Goal: Information Seeking & Learning: Compare options

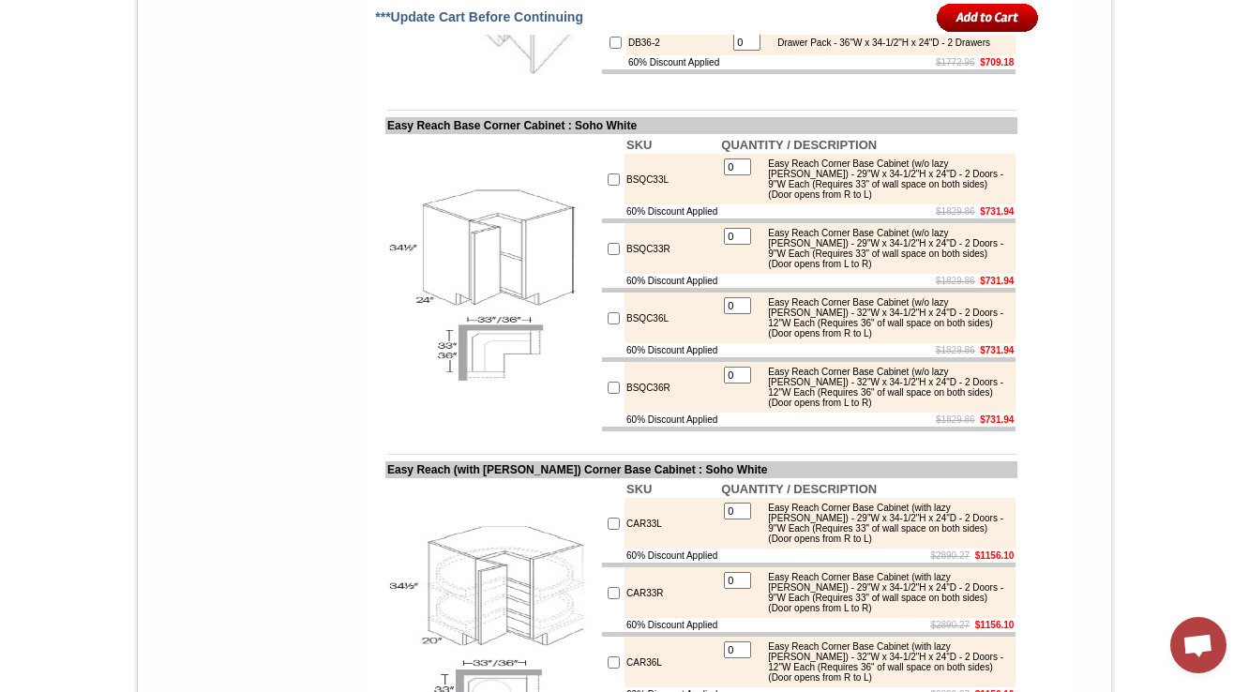
scroll to position [7463, 0]
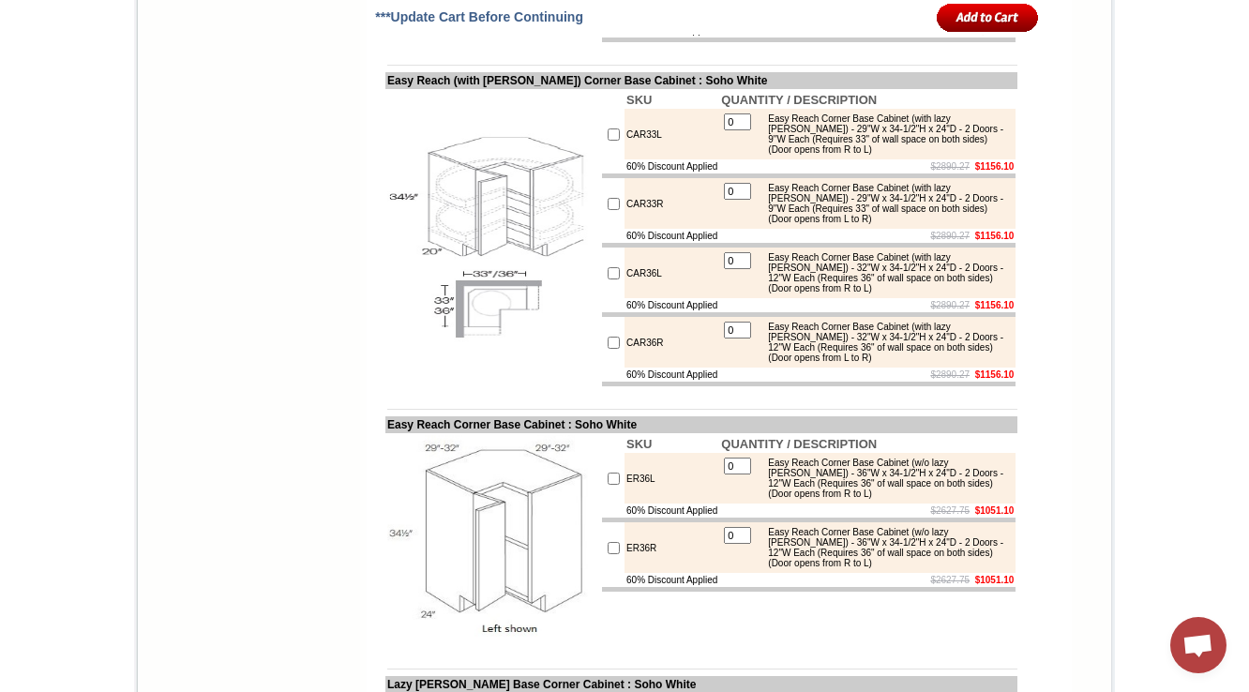
scroll to position [7913, 0]
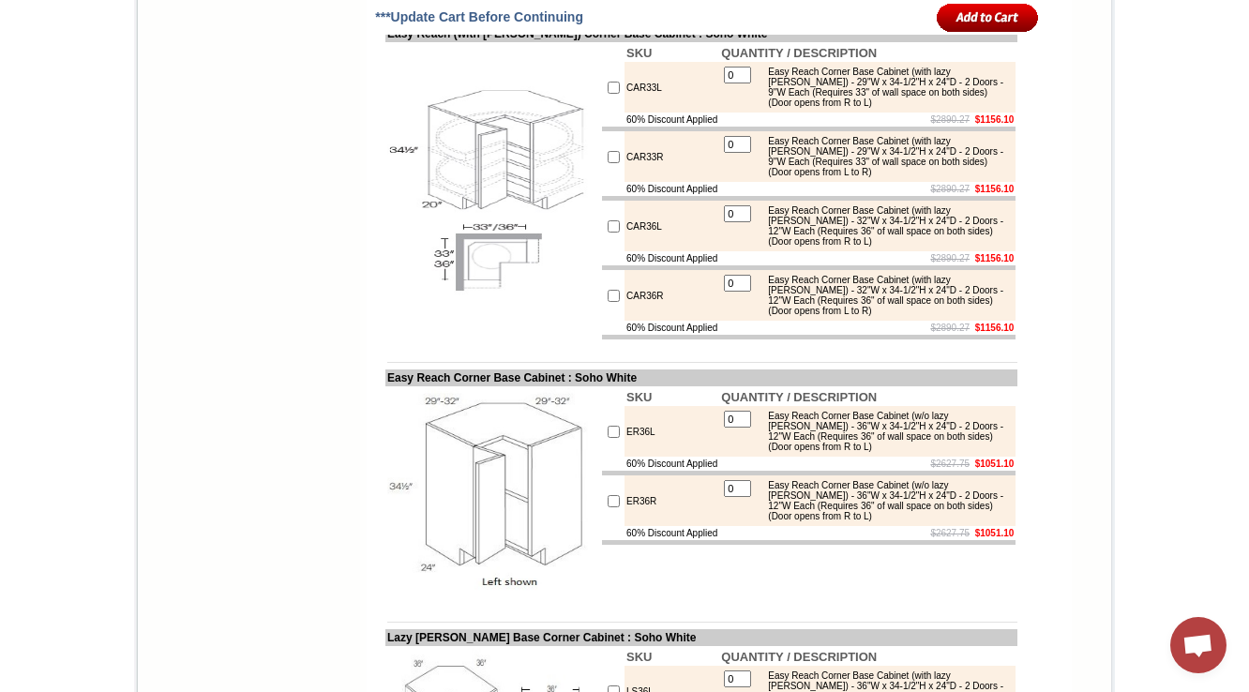
drag, startPoint x: 616, startPoint y: 88, endPoint x: 597, endPoint y: 88, distance: 18.8
copy tr "DB24-2"
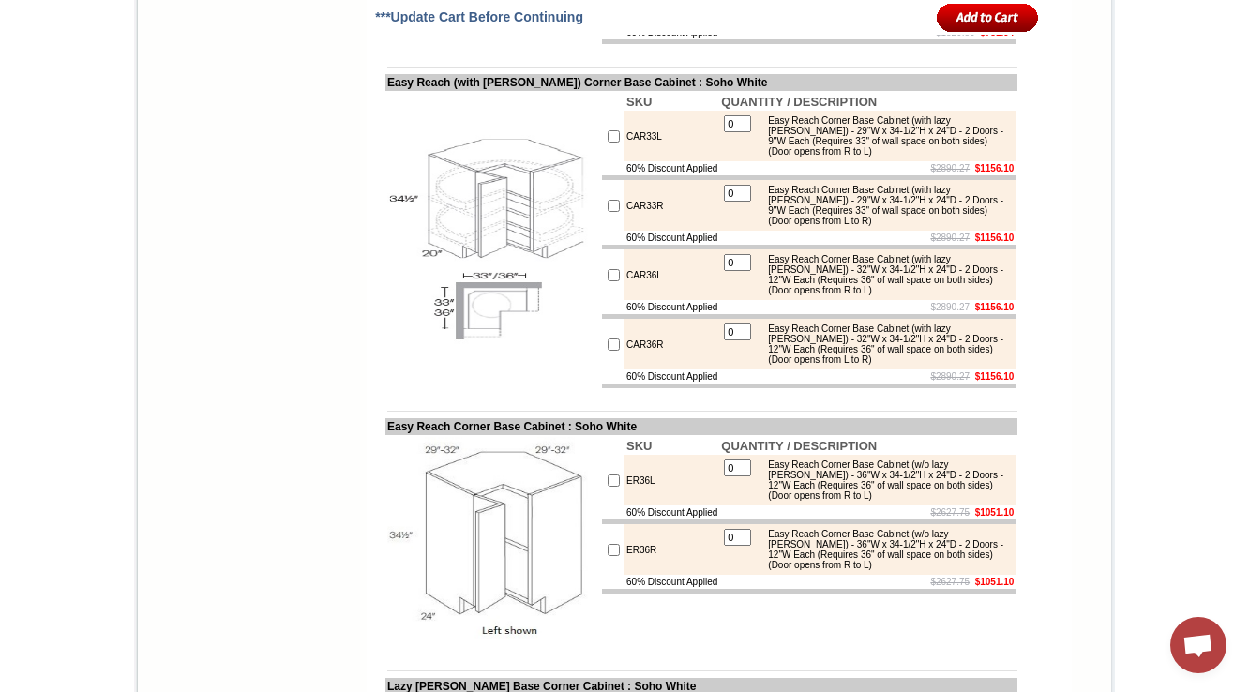
scroll to position [7838, 0]
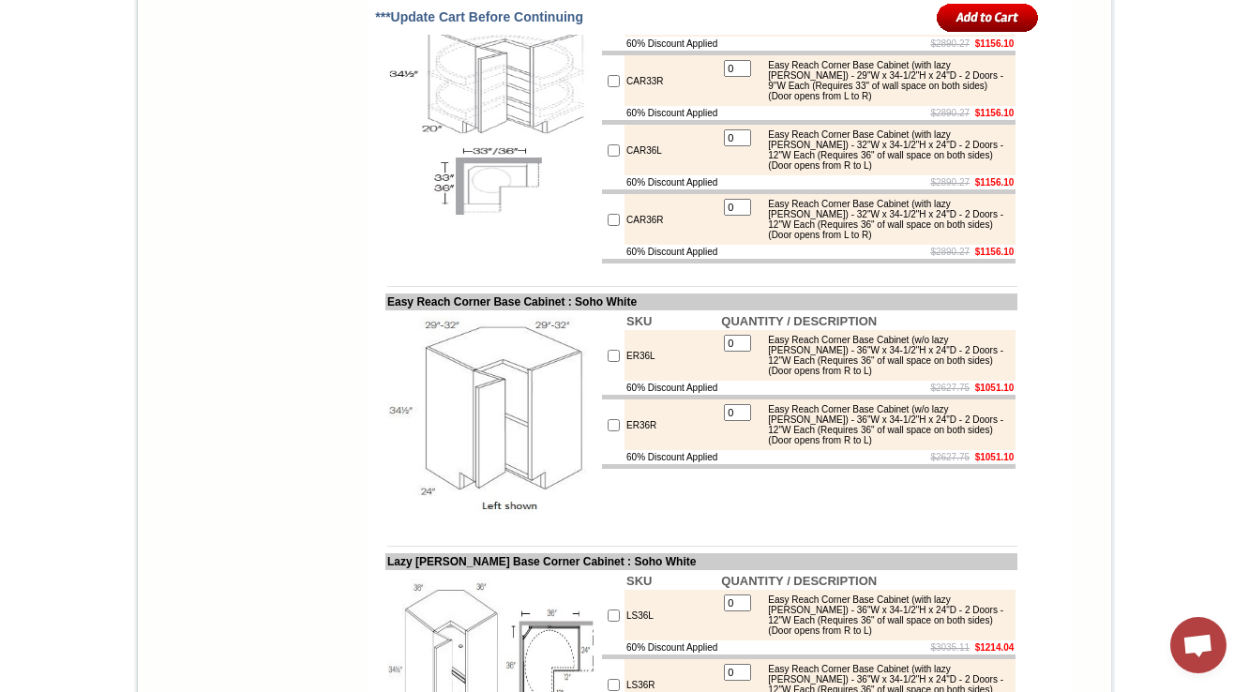
scroll to position [8064, 0]
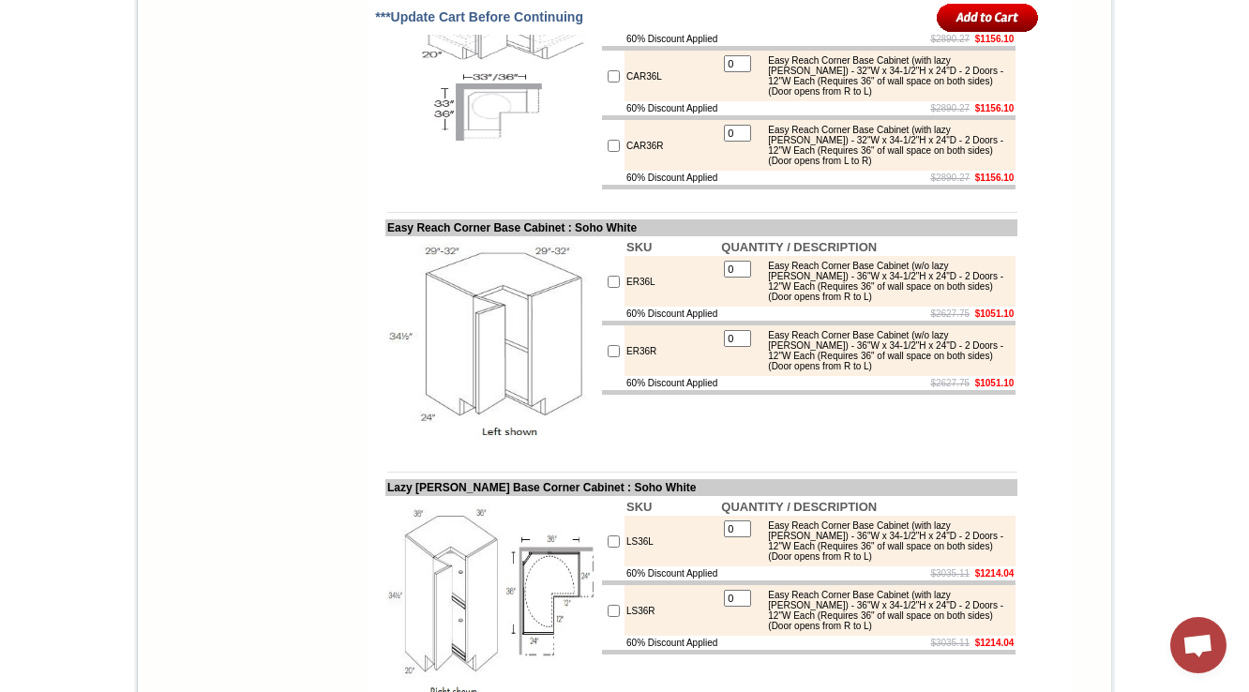
drag, startPoint x: 652, startPoint y: 234, endPoint x: 589, endPoint y: 239, distance: 63.0
copy tr "BSQC33L"
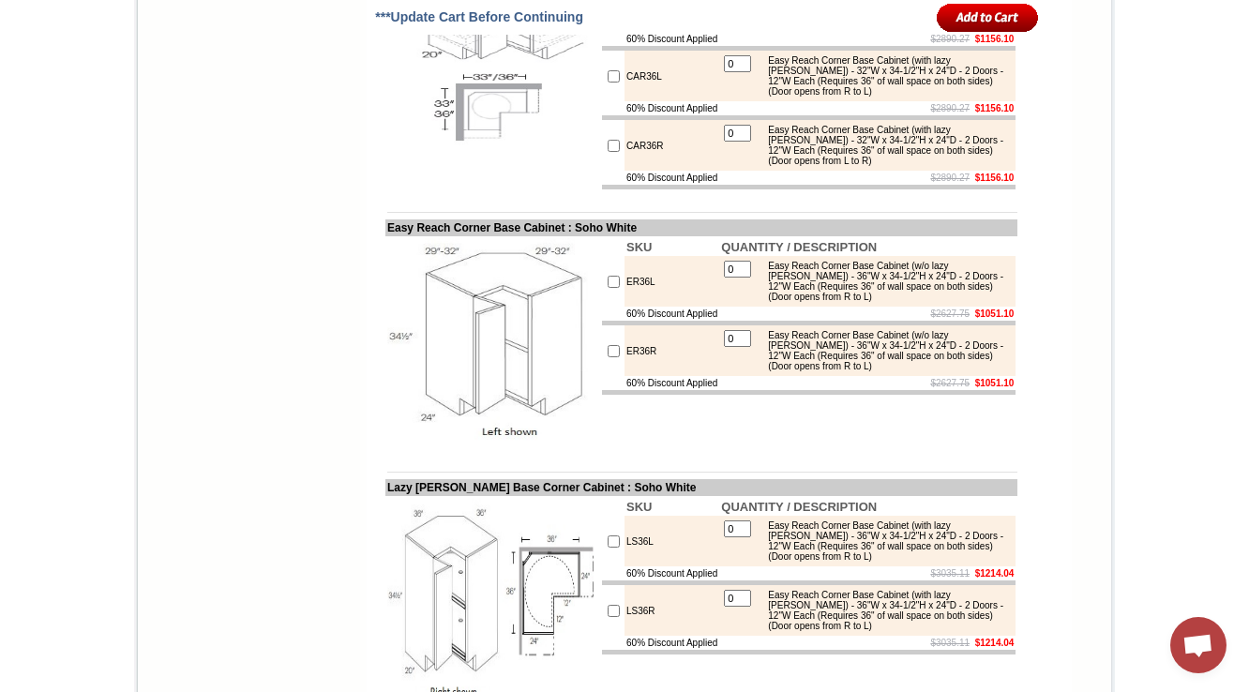
copy td "BSQC33L"
drag, startPoint x: 372, startPoint y: 177, endPoint x: 123, endPoint y: 188, distance: 249.7
copy td "asy Reach Base Corner Cabine"
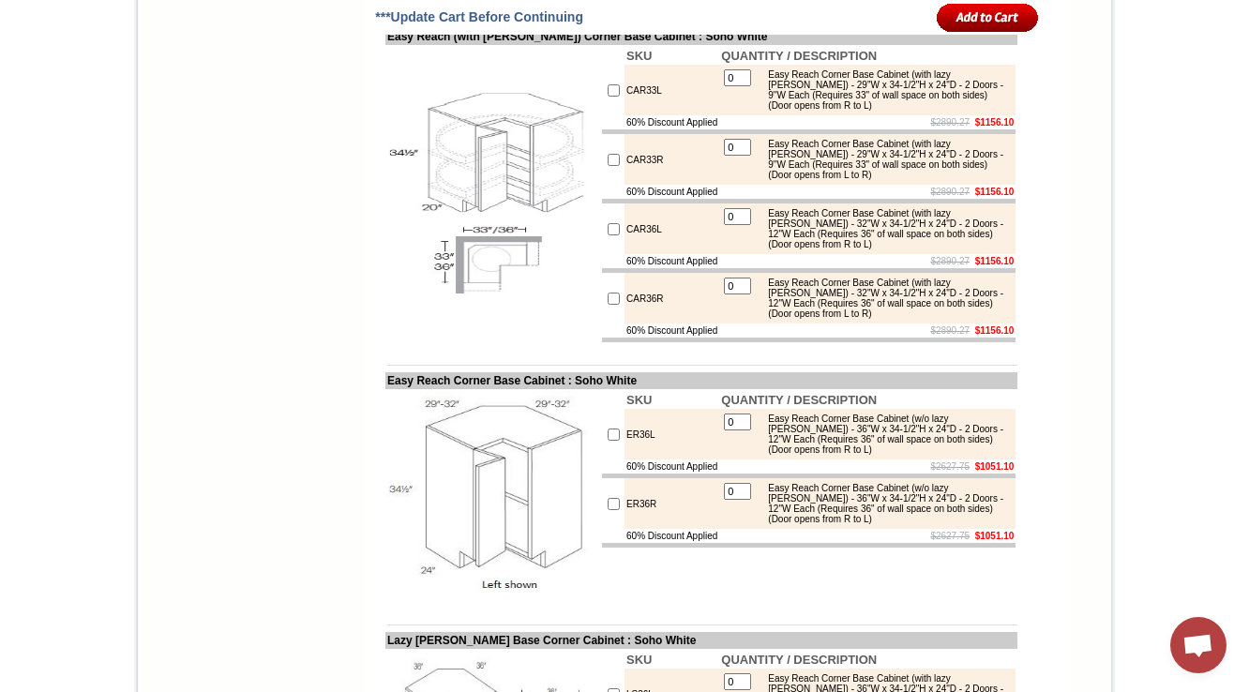
scroll to position [7763, 0]
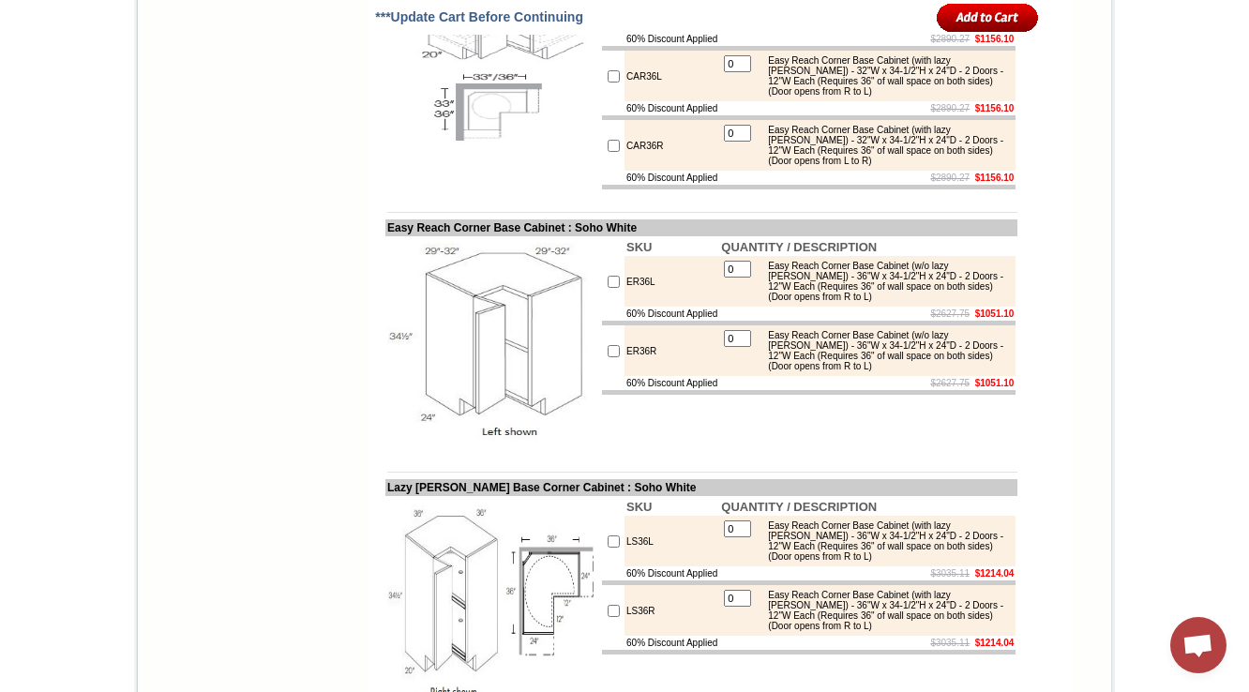
scroll to position [8139, 0]
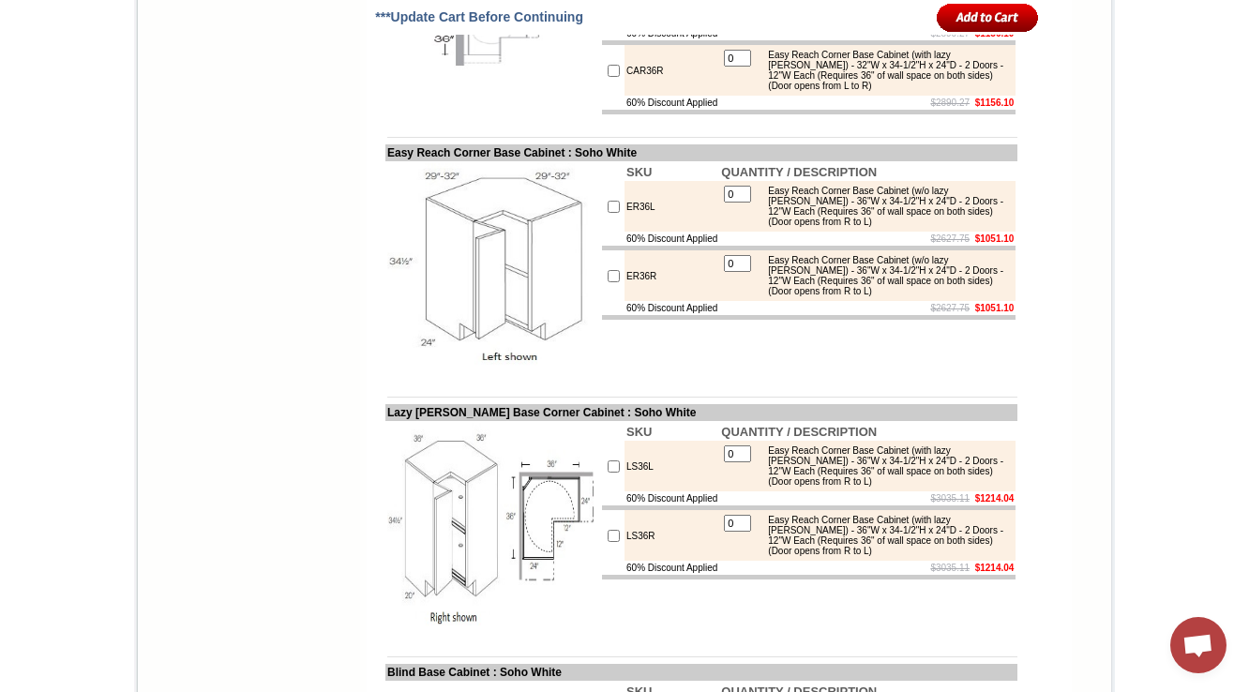
drag, startPoint x: 369, startPoint y: 100, endPoint x: 550, endPoint y: 98, distance: 181.0
copy td "Easy Reach Base Corner Cabi"
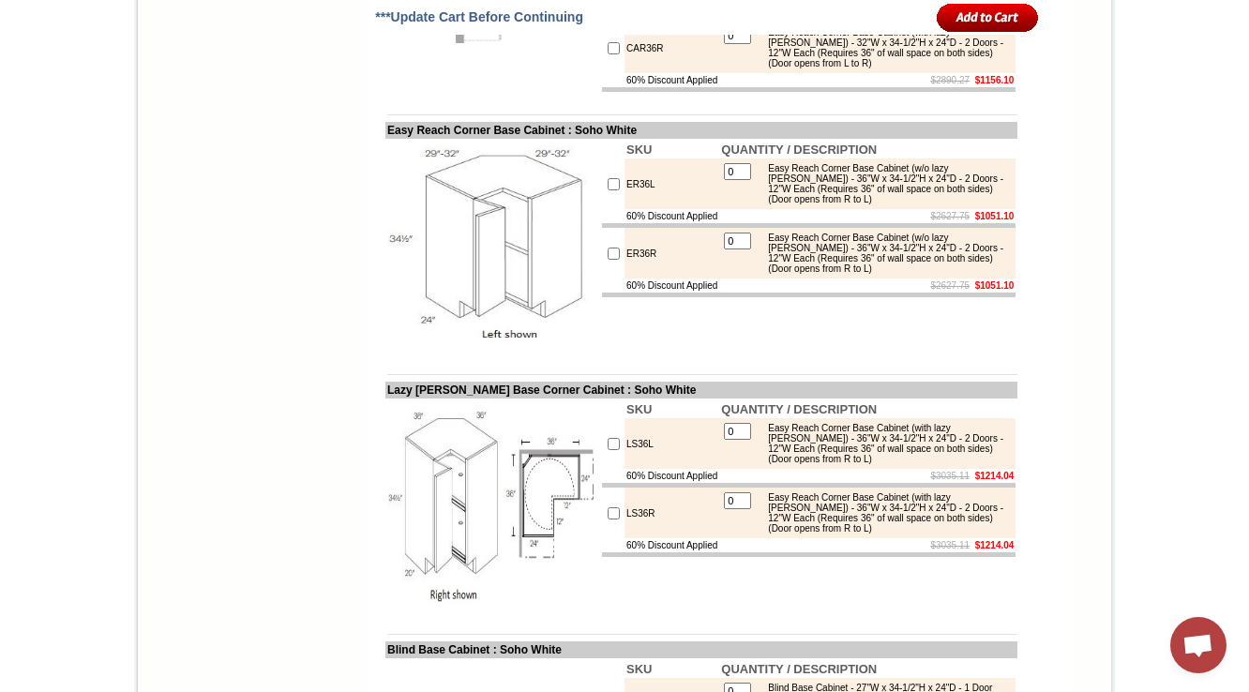
scroll to position [8135, 0]
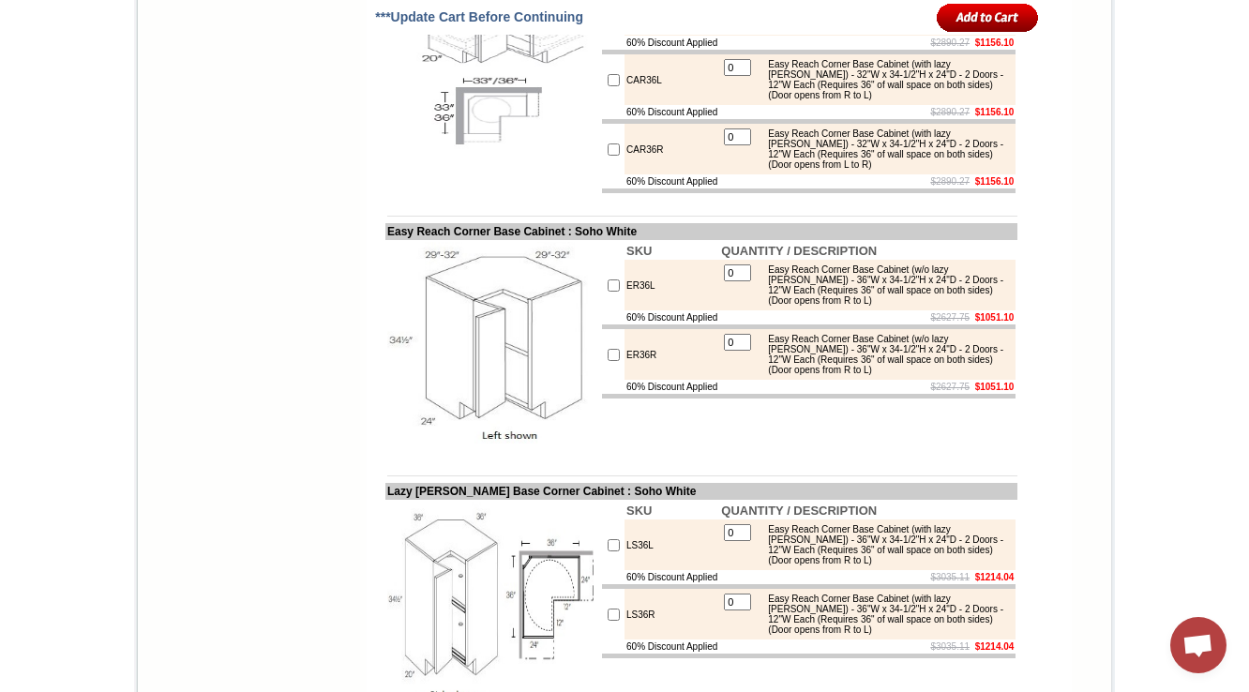
scroll to position [8135, 0]
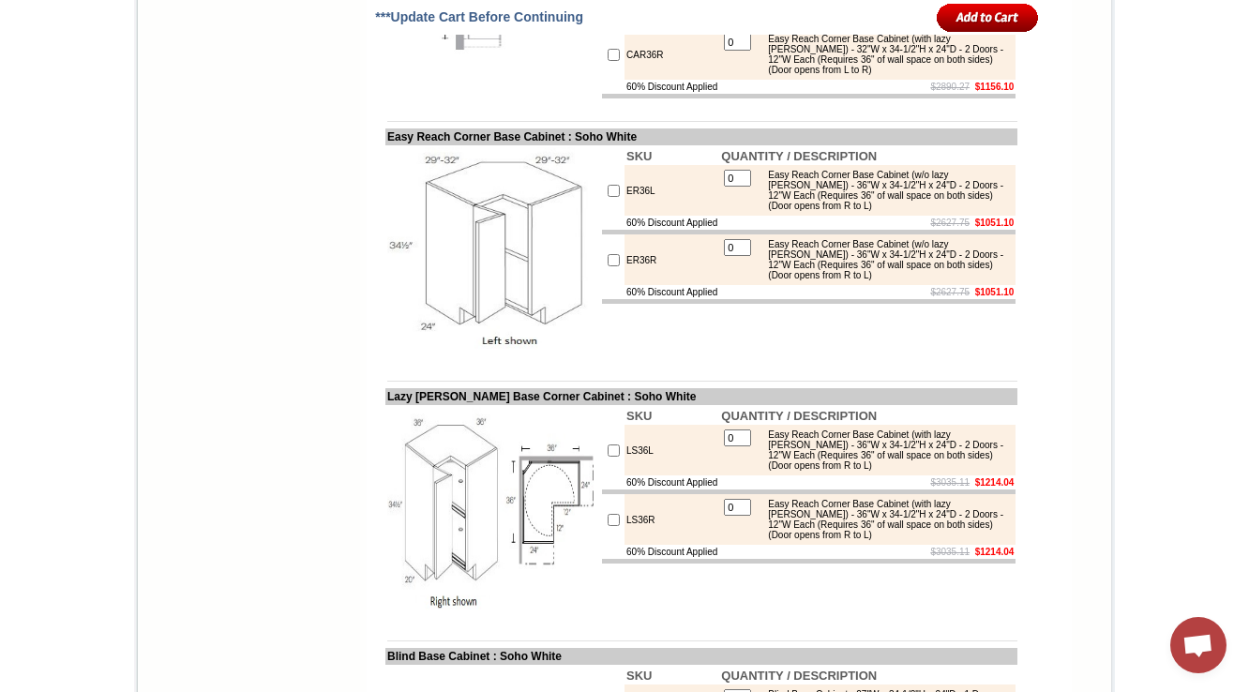
scroll to position [8510, 0]
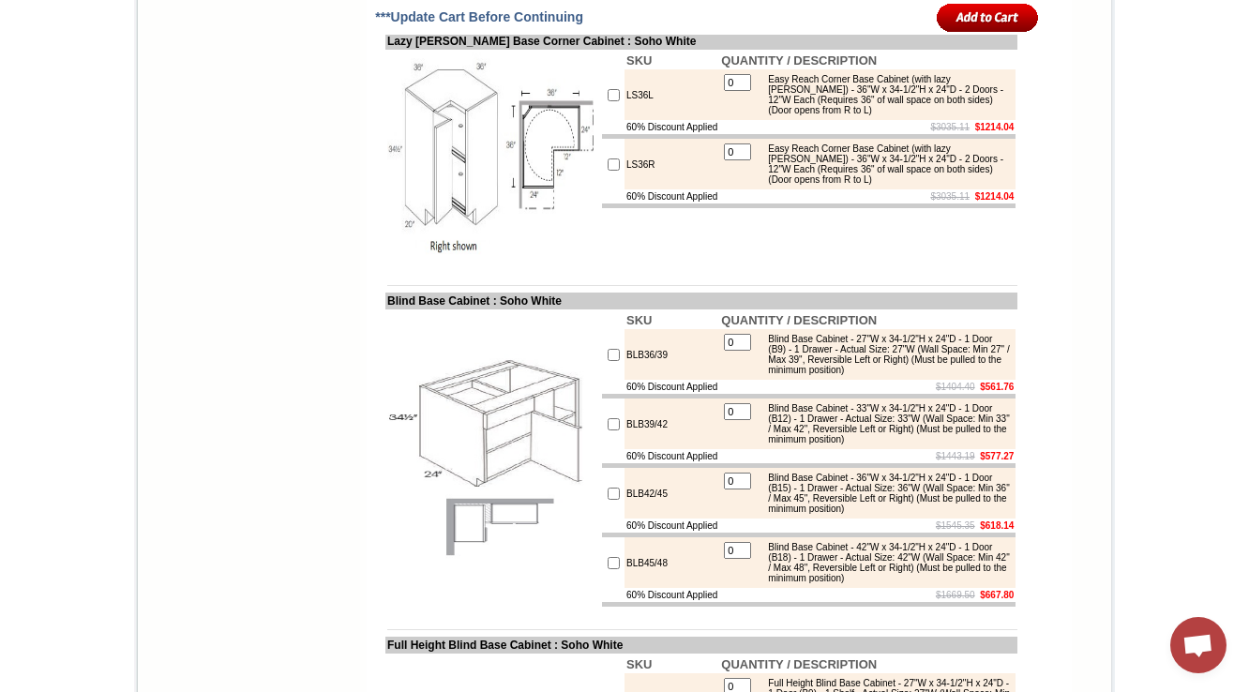
drag, startPoint x: 619, startPoint y: 164, endPoint x: 608, endPoint y: 164, distance: 11.3
copy td "CAR33L"
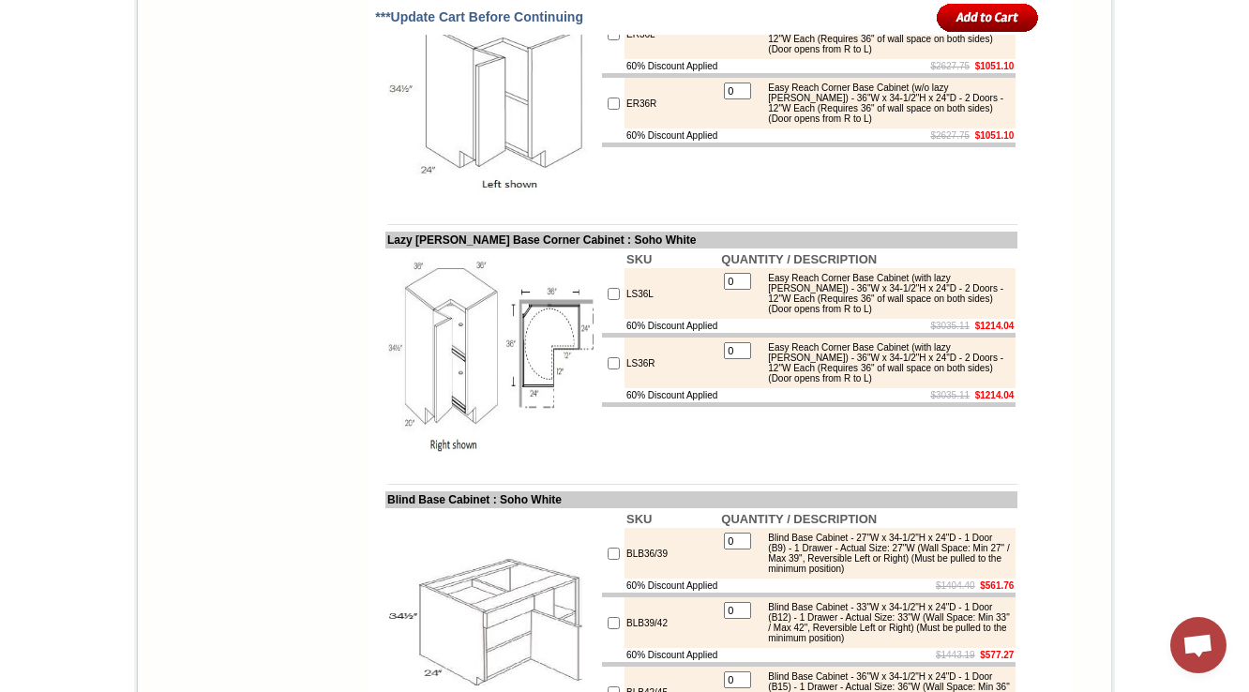
scroll to position [8285, 0]
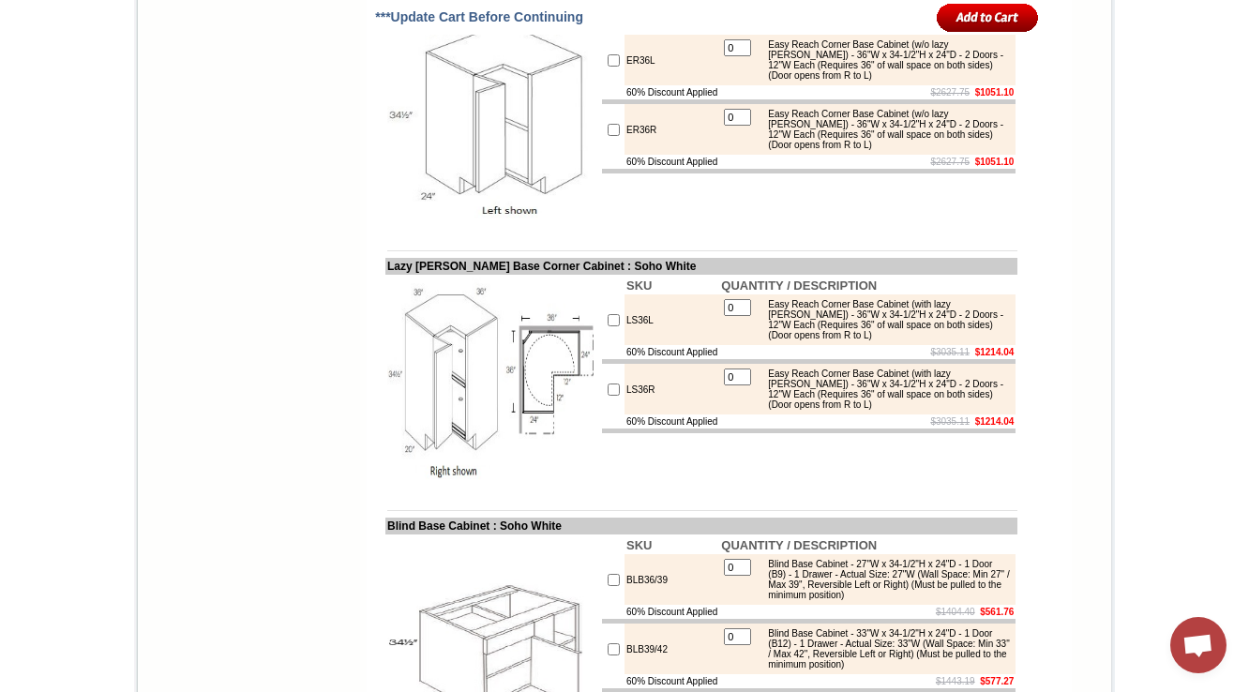
drag, startPoint x: 372, startPoint y: 335, endPoint x: 624, endPoint y: 327, distance: 252.3
copy td "asy Reach (with Lazy Susan) Corner Ba"
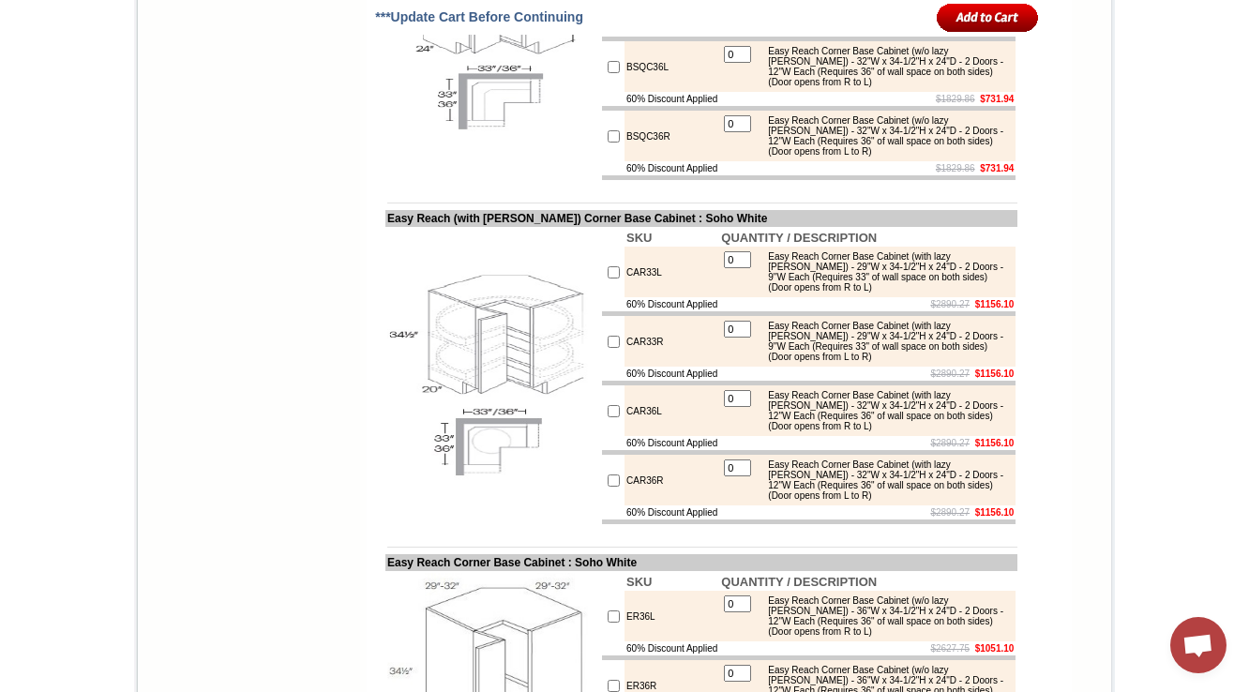
scroll to position [7677, 0]
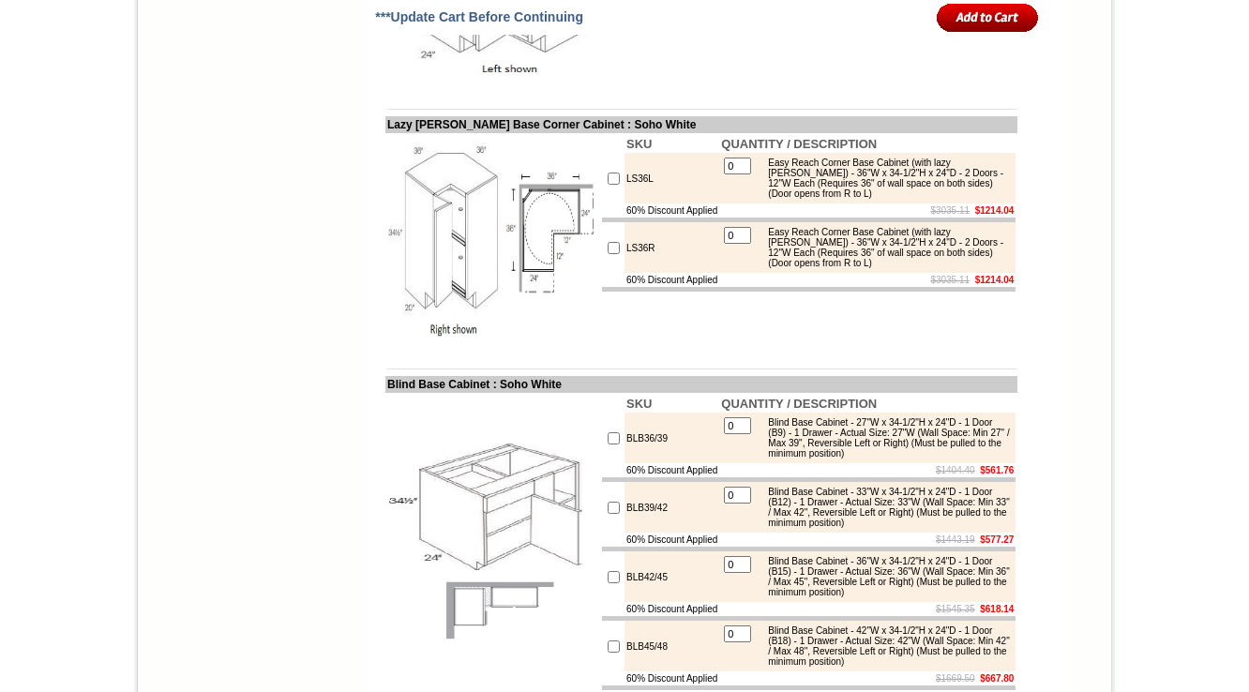
scroll to position [8427, 0]
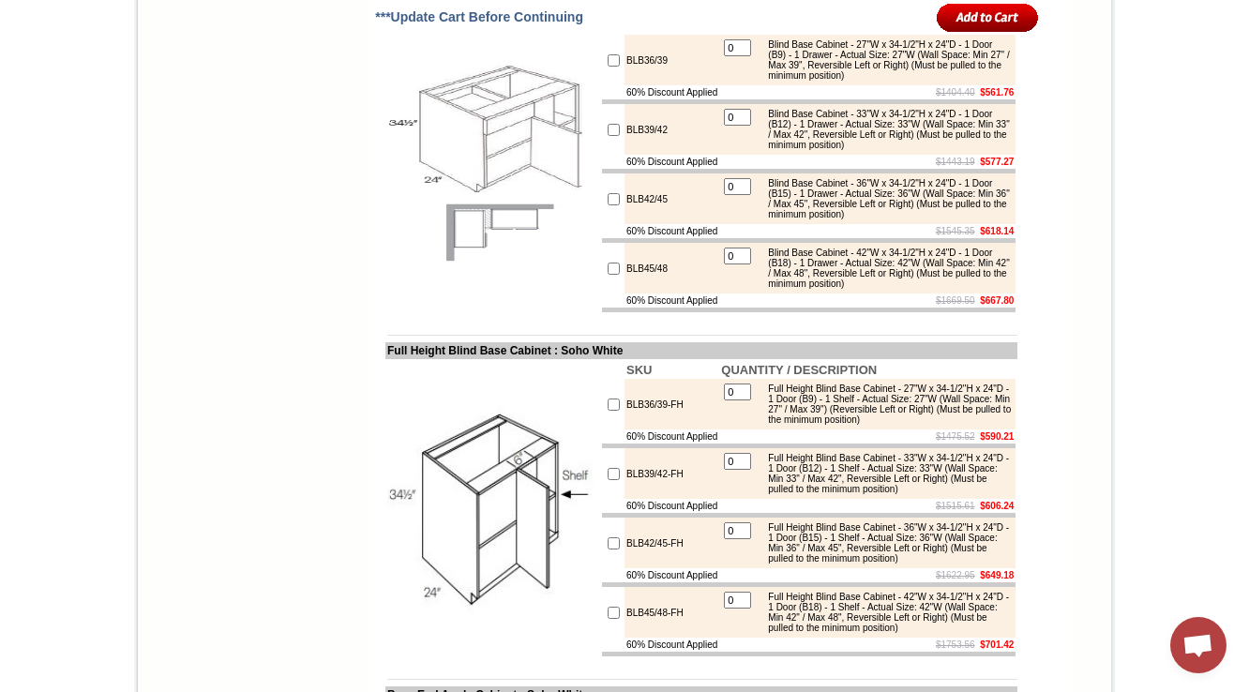
scroll to position [8806, 0]
drag, startPoint x: 631, startPoint y: 248, endPoint x: 469, endPoint y: 318, distance: 176.4
drag, startPoint x: 368, startPoint y: 188, endPoint x: 573, endPoint y: 187, distance: 204.4
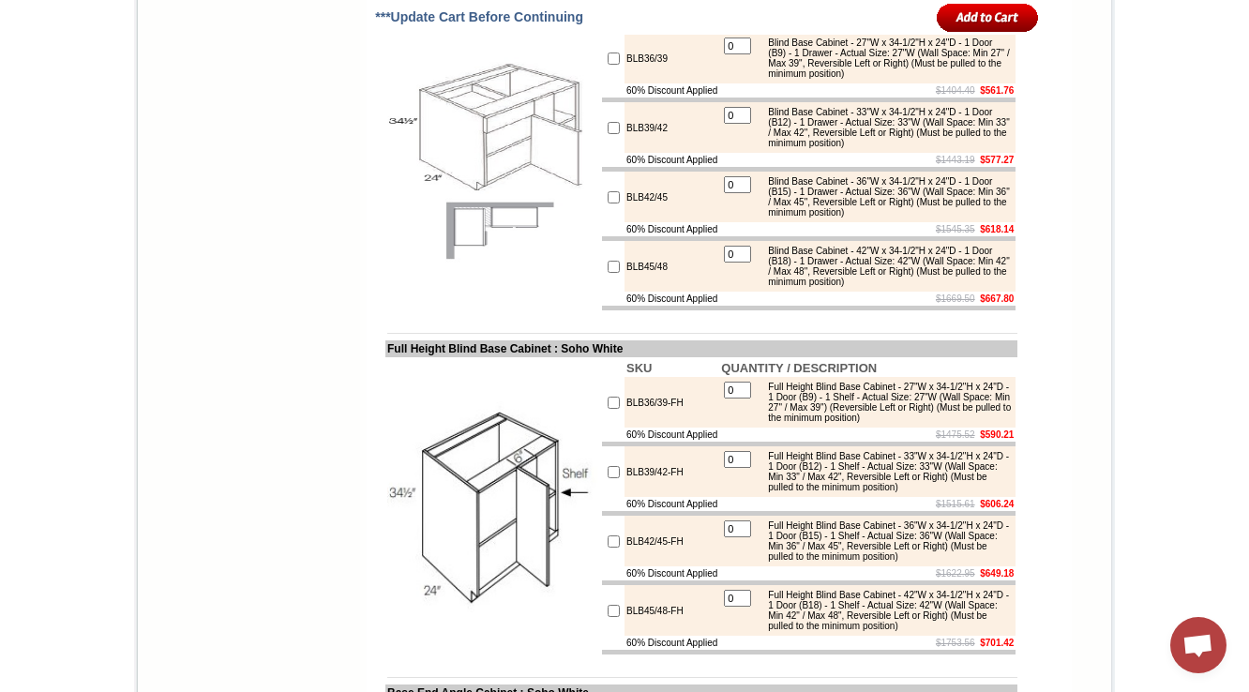
copy td "Easy Reach Corner Base Cabinet"
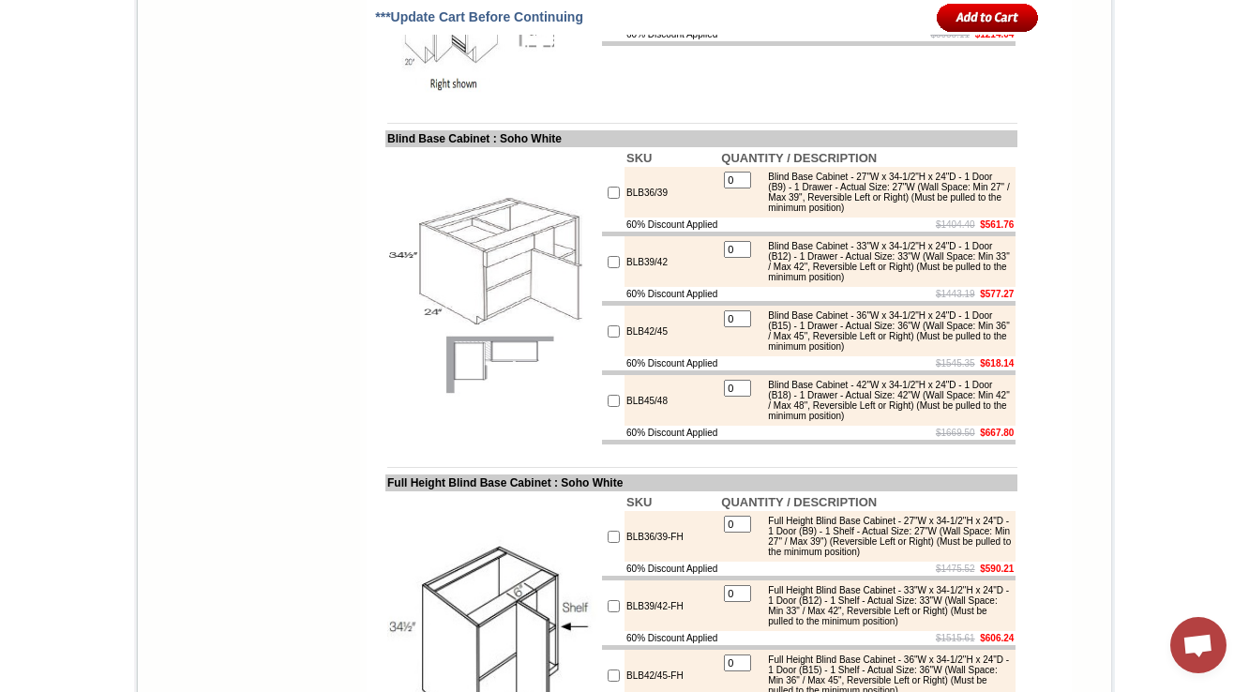
scroll to position [8753, 0]
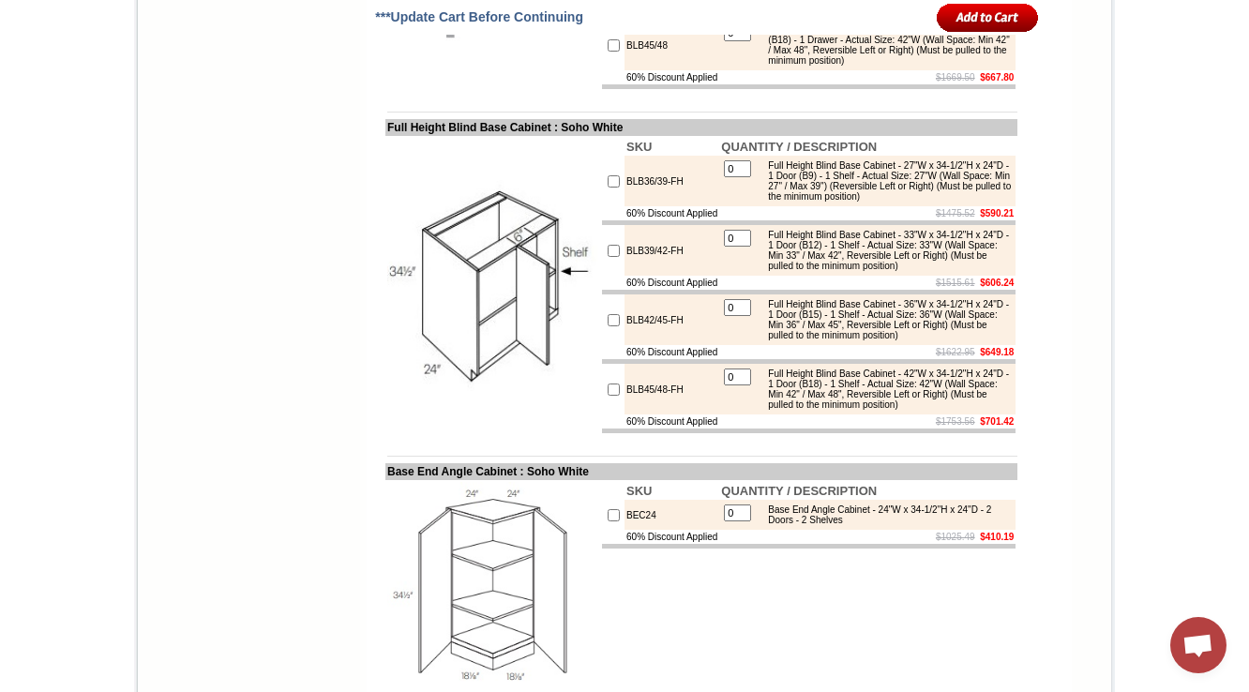
scroll to position [9102, 0]
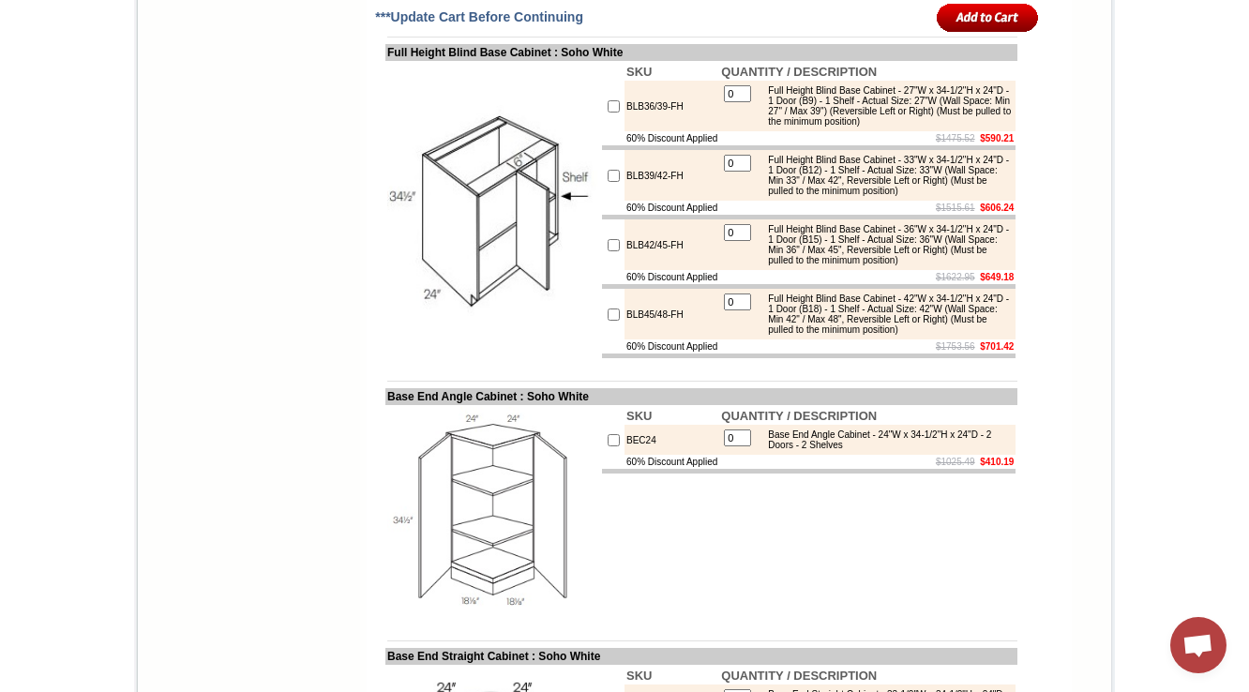
drag, startPoint x: 660, startPoint y: 206, endPoint x: 602, endPoint y: 212, distance: 58.4
copy tr "LS36L"
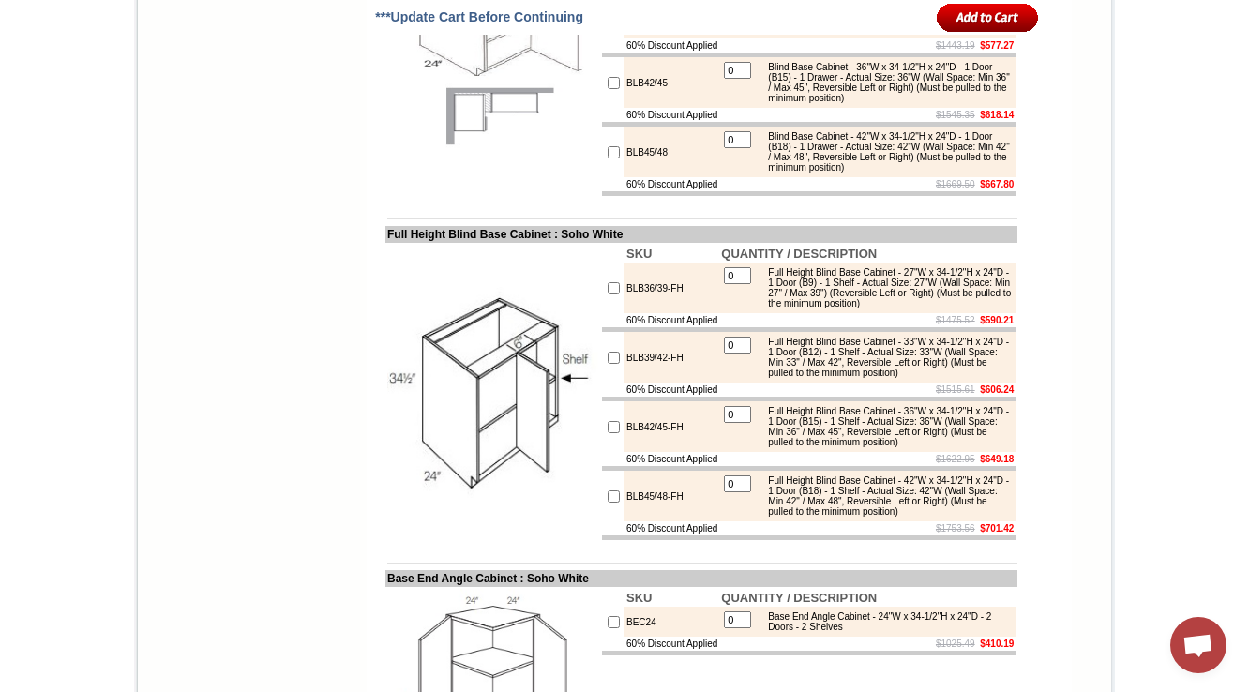
scroll to position [8952, 0]
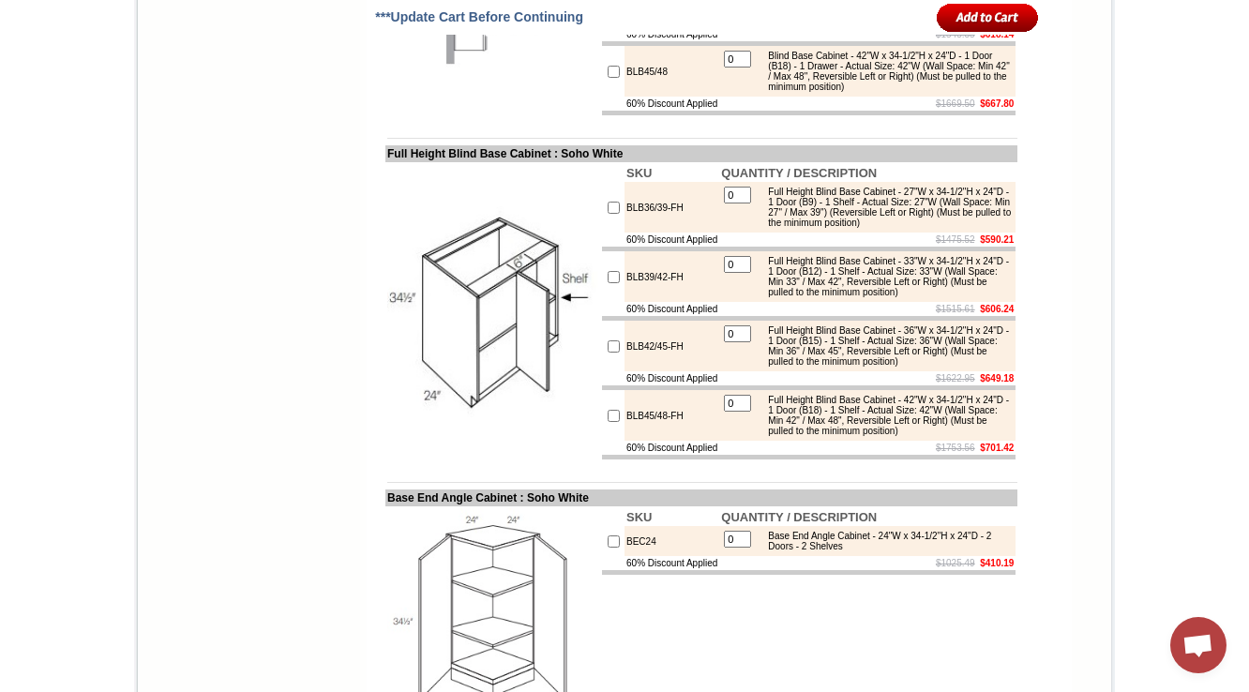
scroll to position [9027, 0]
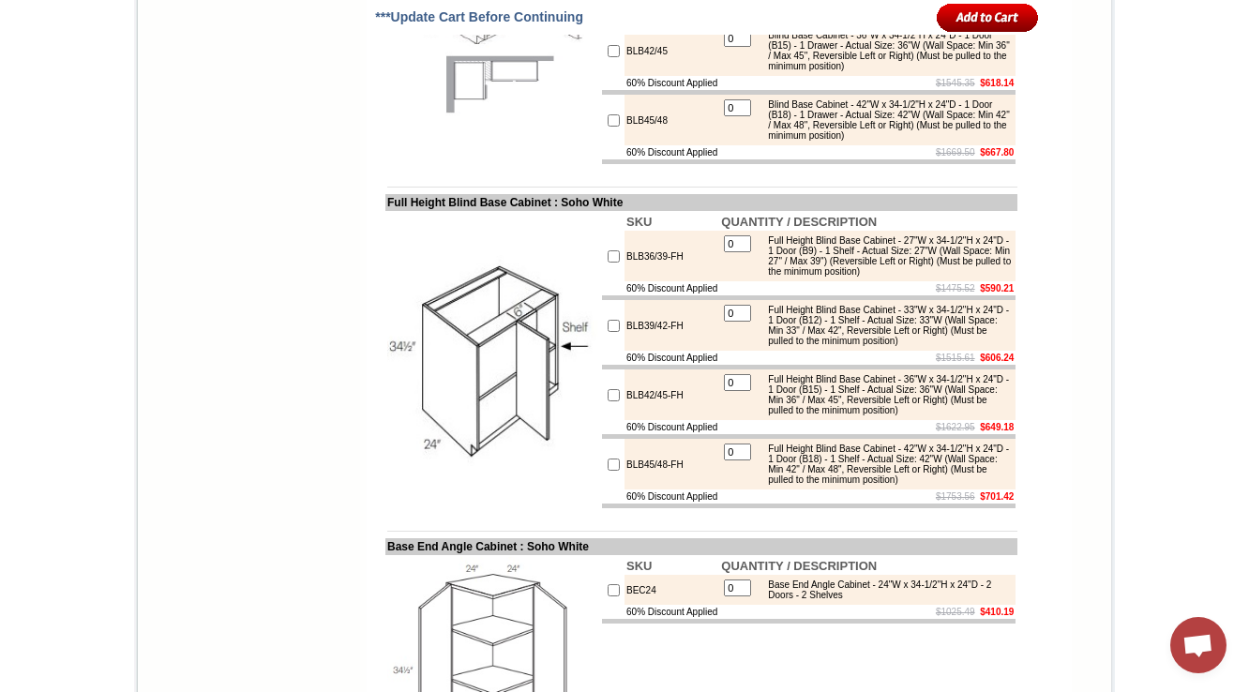
scroll to position [9011, 0]
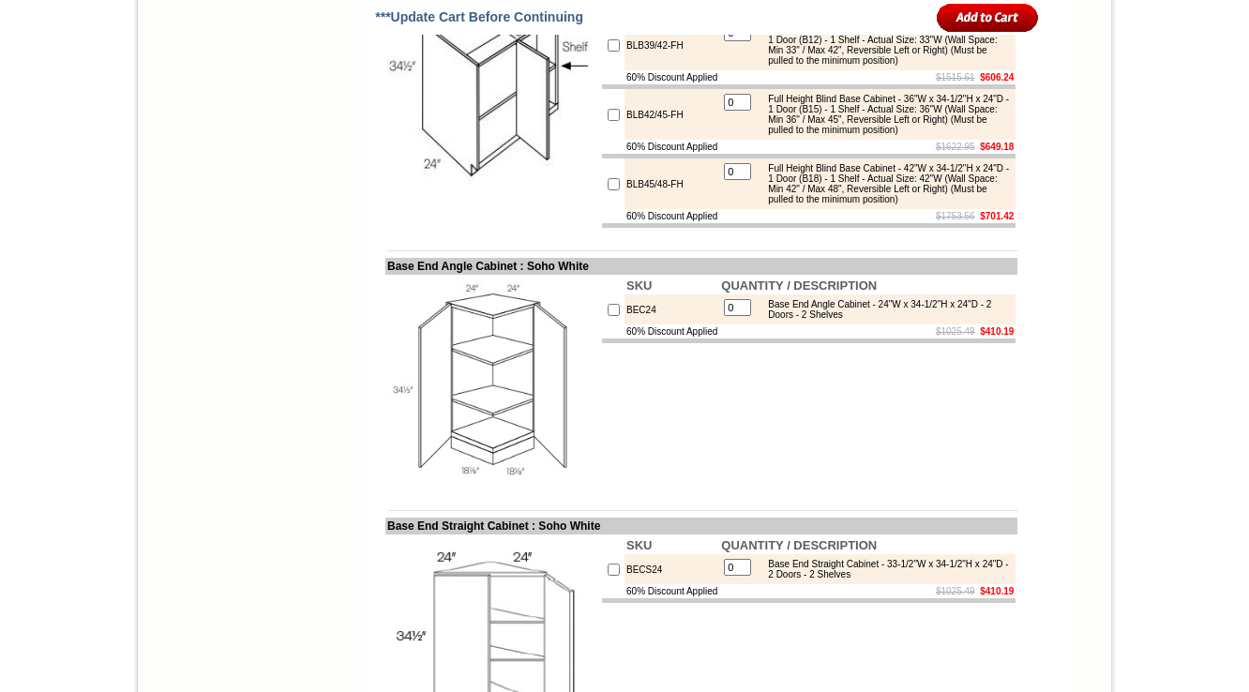
scroll to position [9236, 0]
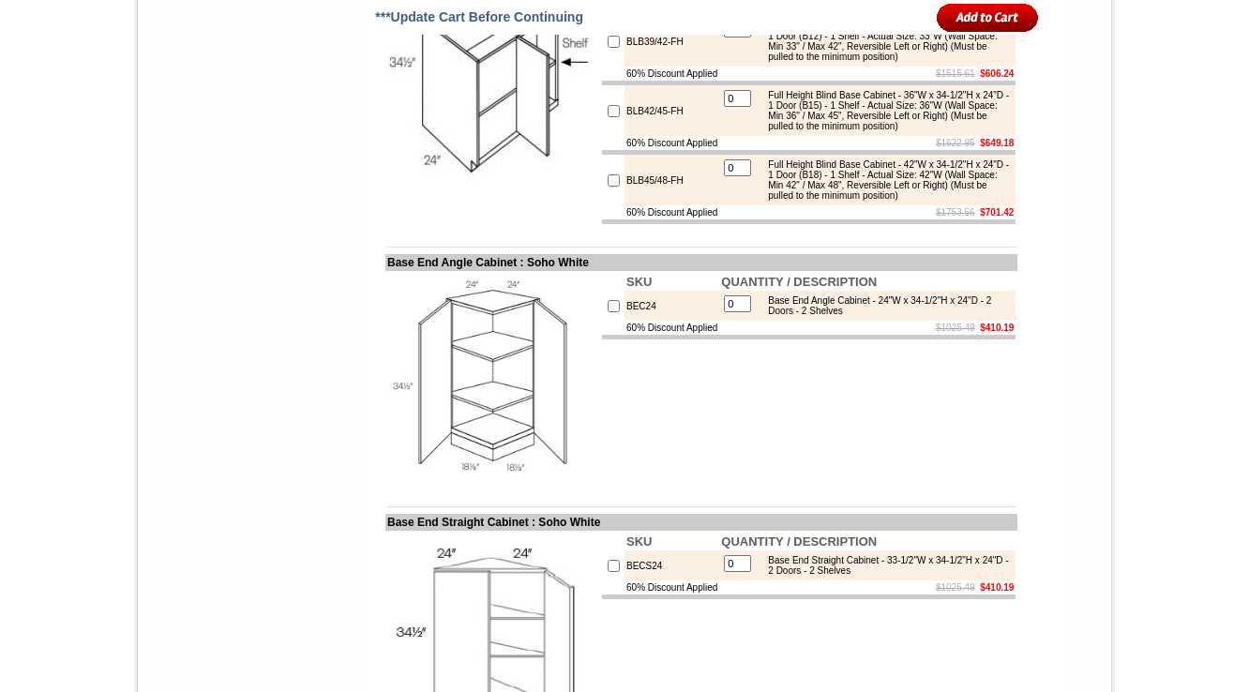
drag, startPoint x: 652, startPoint y: 345, endPoint x: 606, endPoint y: 352, distance: 46.4
copy td "BLB36/39"
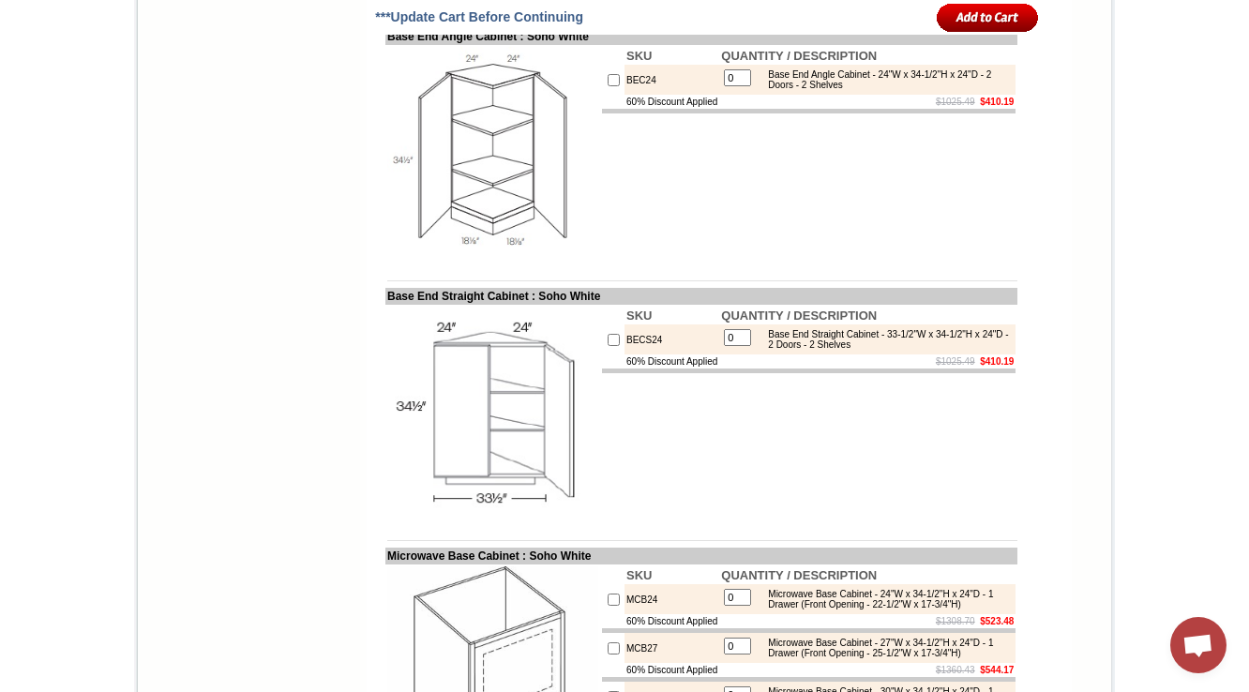
scroll to position [9387, 0]
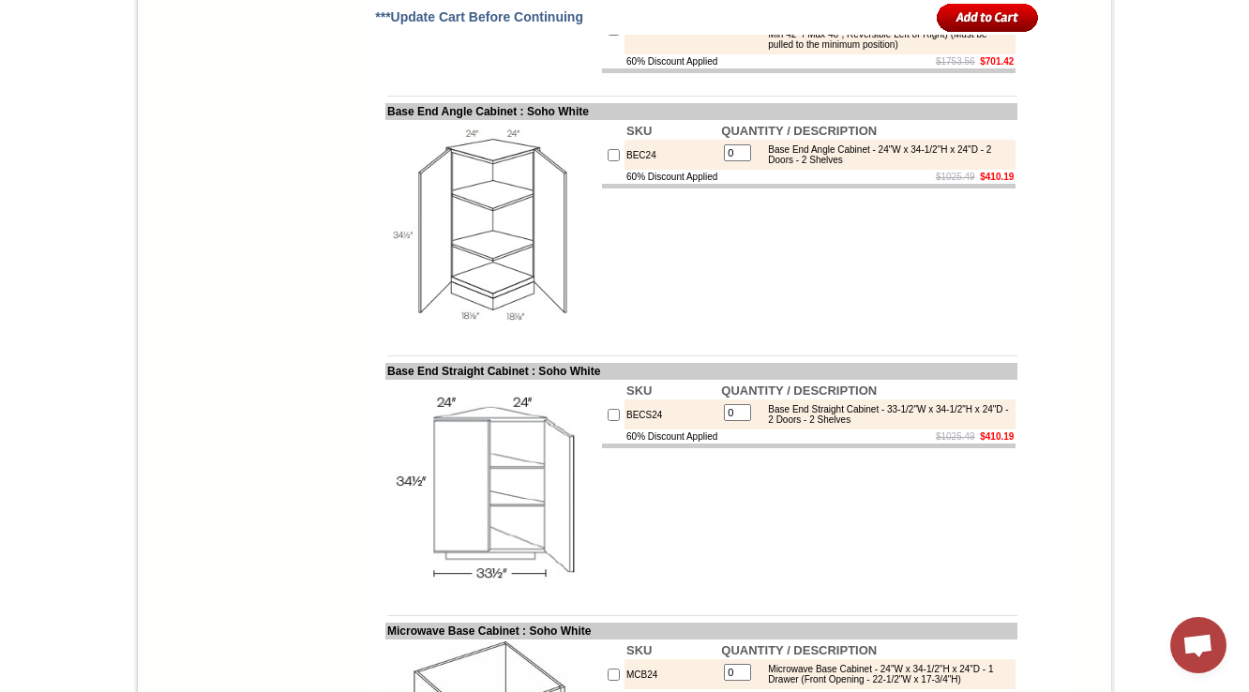
drag, startPoint x: 682, startPoint y: 177, endPoint x: 673, endPoint y: 183, distance: 10.1
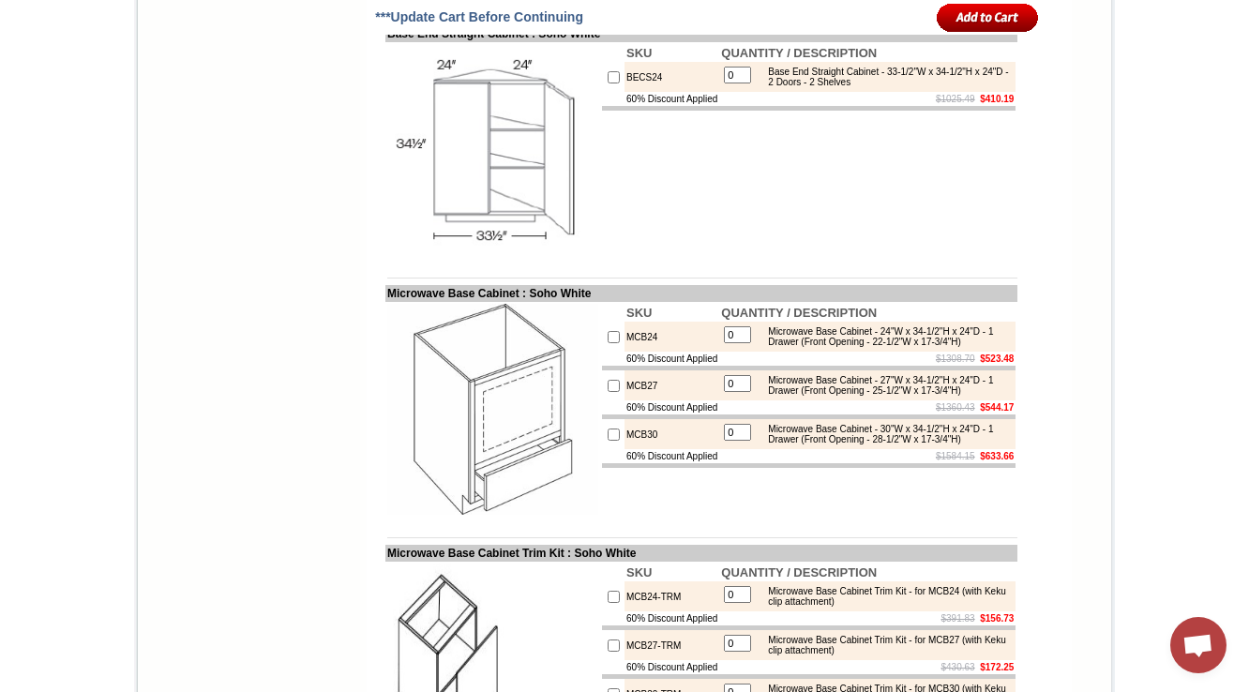
scroll to position [9759, 0]
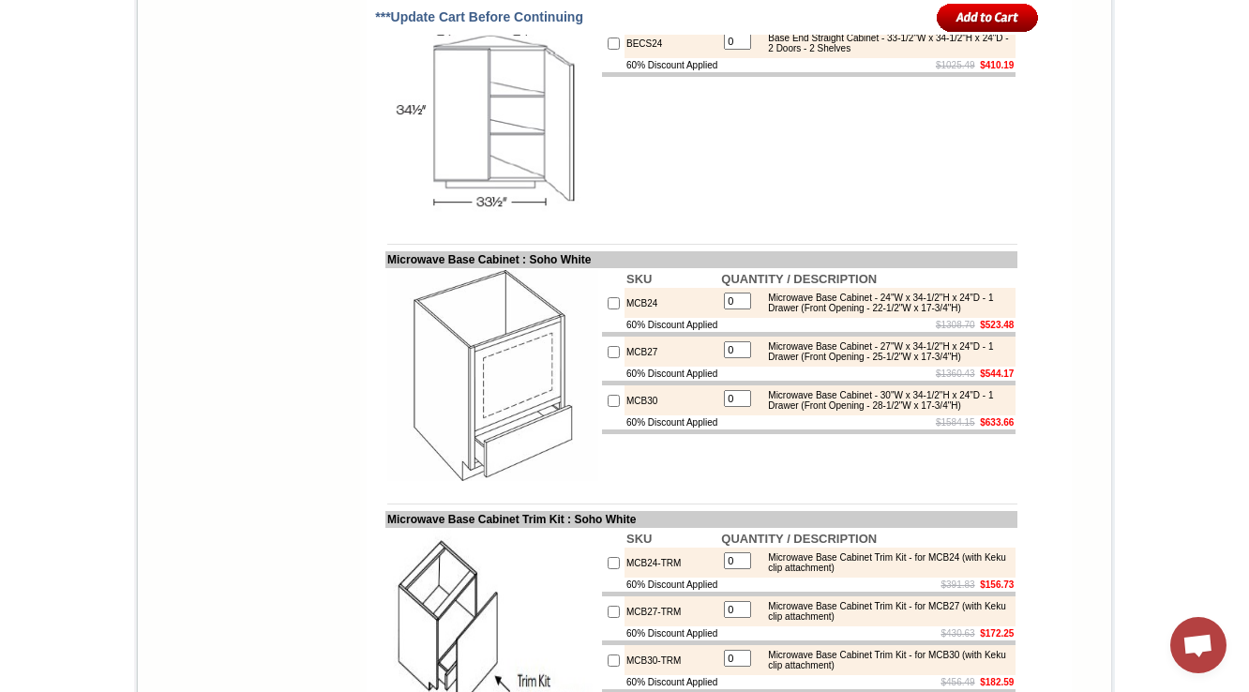
drag, startPoint x: 684, startPoint y: 205, endPoint x: 604, endPoint y: 204, distance: 79.7
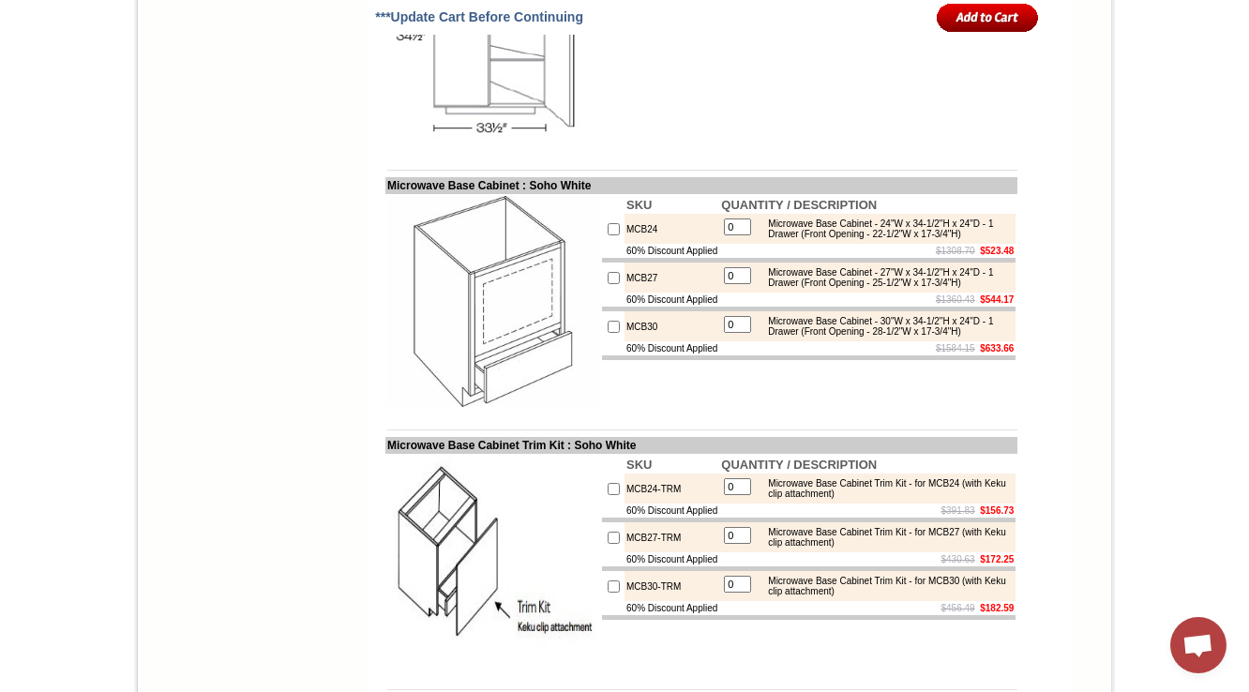
scroll to position [9834, 0]
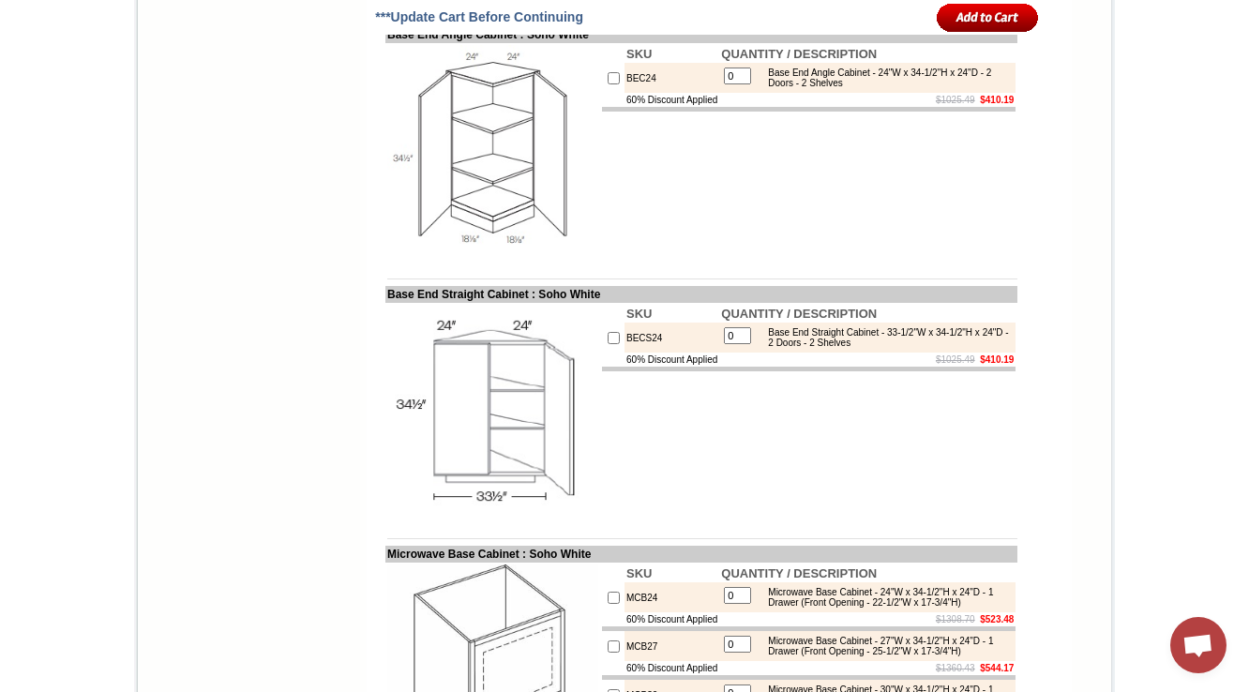
scroll to position [9463, 0]
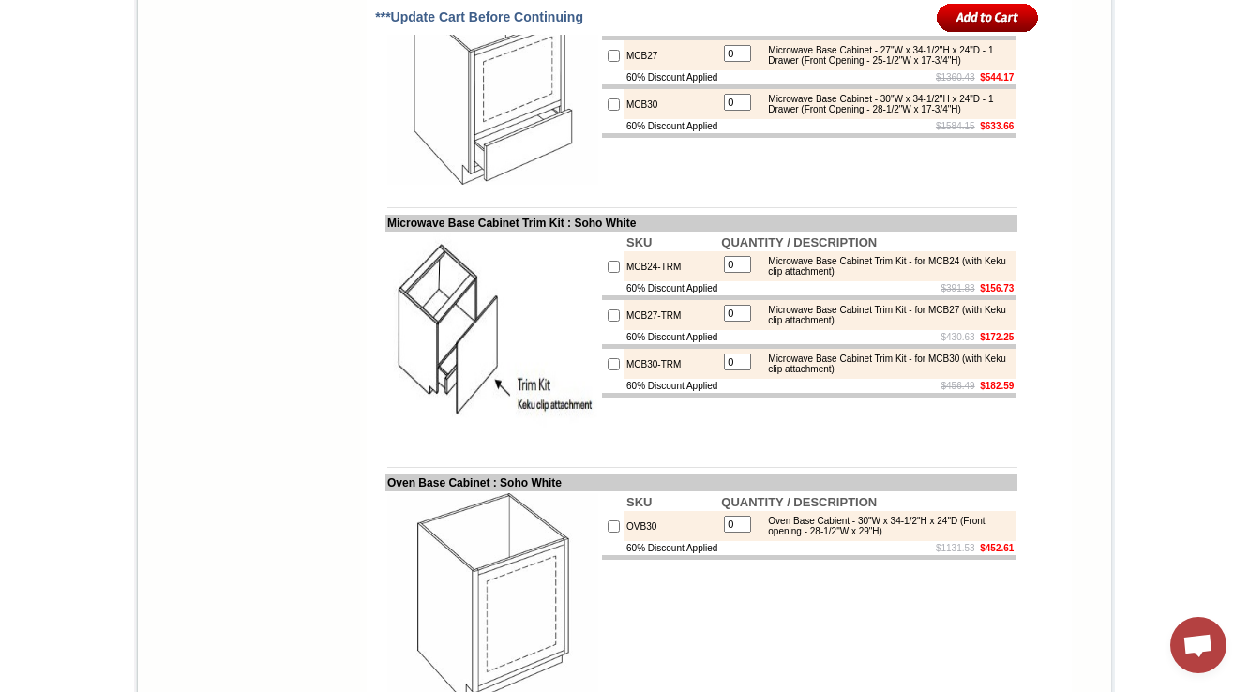
scroll to position [10063, 0]
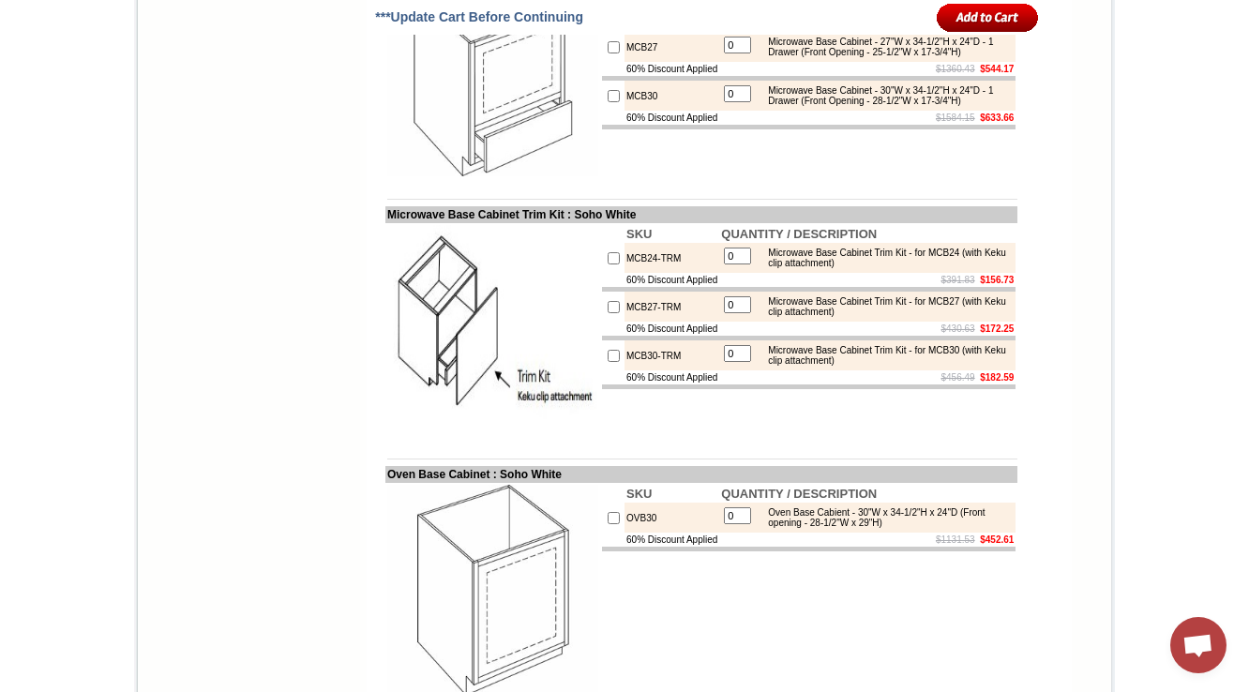
drag, startPoint x: 651, startPoint y: 311, endPoint x: 605, endPoint y: 307, distance: 46.2
copy td "BEC24"
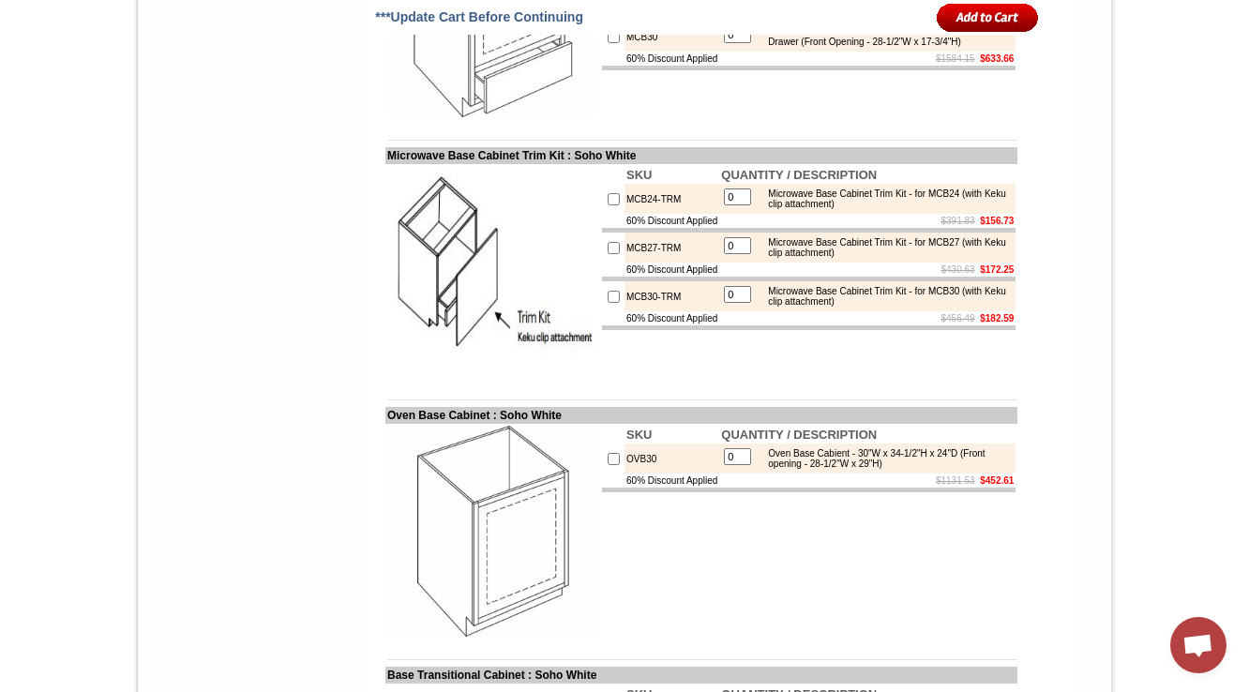
scroll to position [10138, 0]
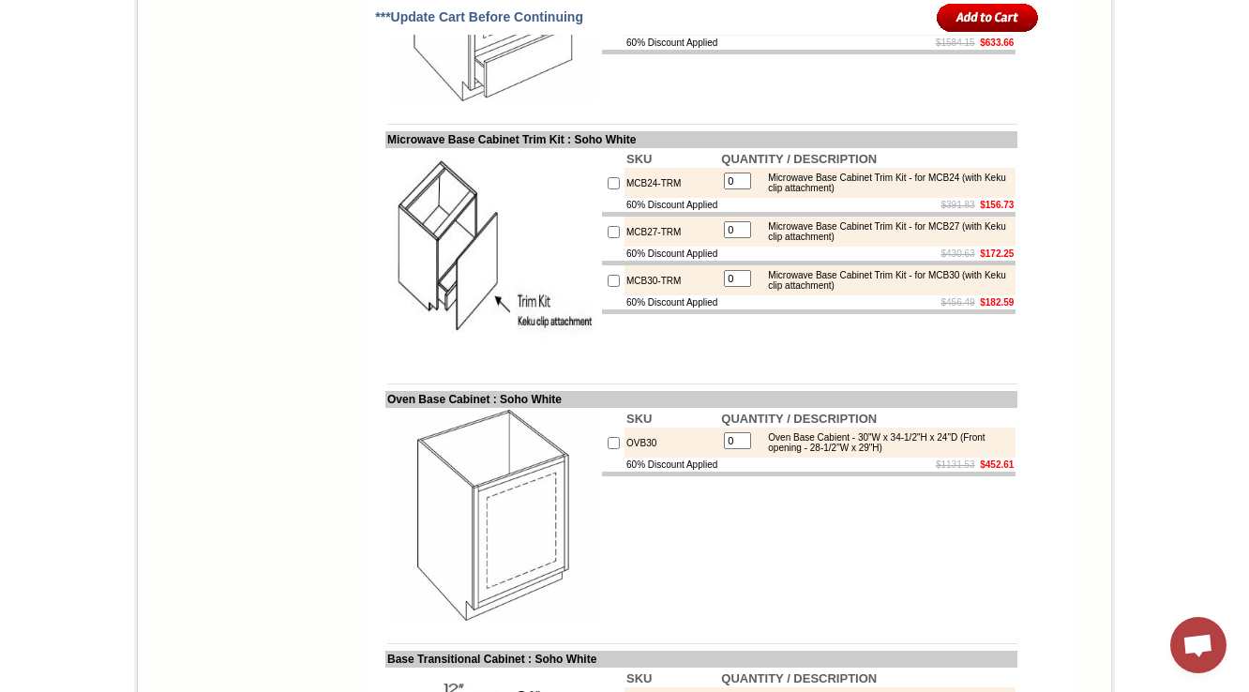
scroll to position [10213, 0]
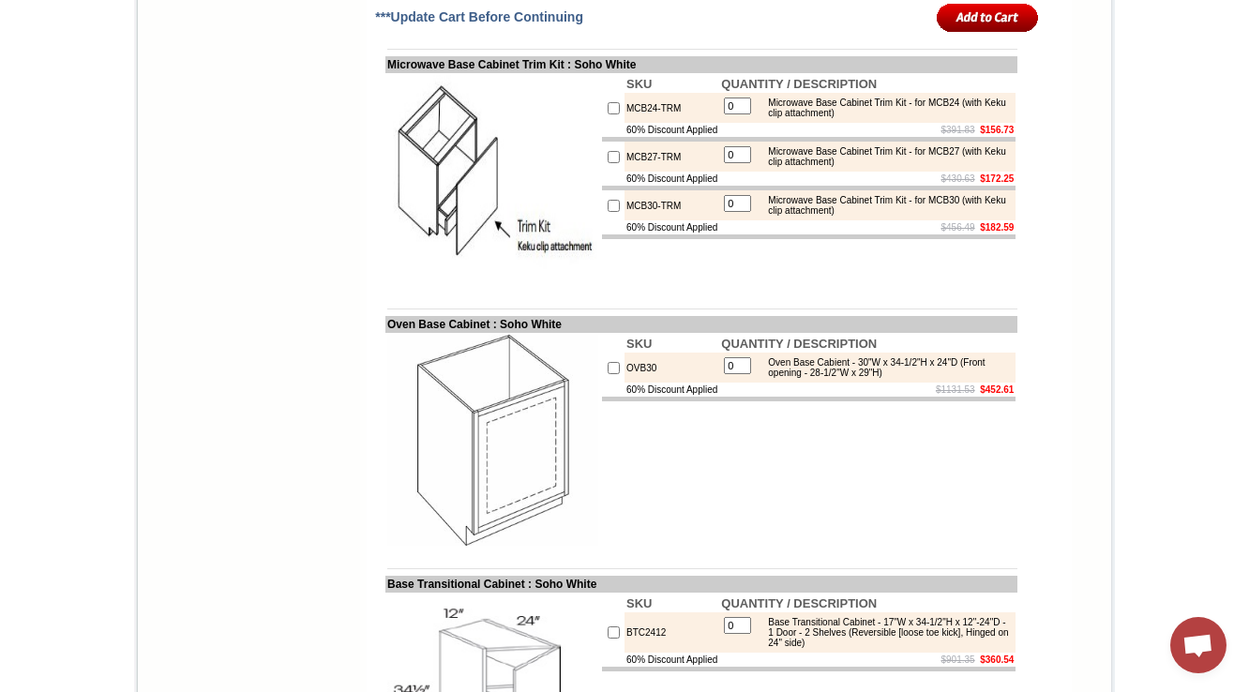
drag, startPoint x: 372, startPoint y: 108, endPoint x: 477, endPoint y: 100, distance: 105.3
copy td "ase End Angle C"
drag, startPoint x: 631, startPoint y: 410, endPoint x: 606, endPoint y: 413, distance: 25.6
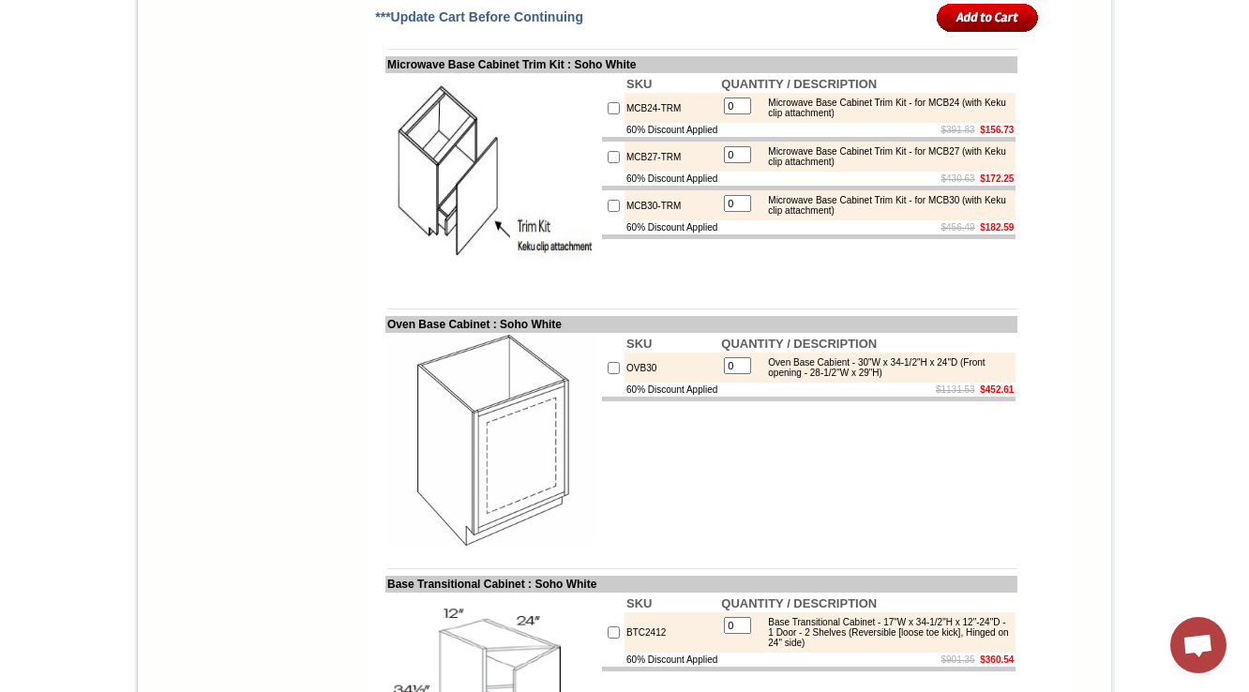
scroll to position [10288, 0]
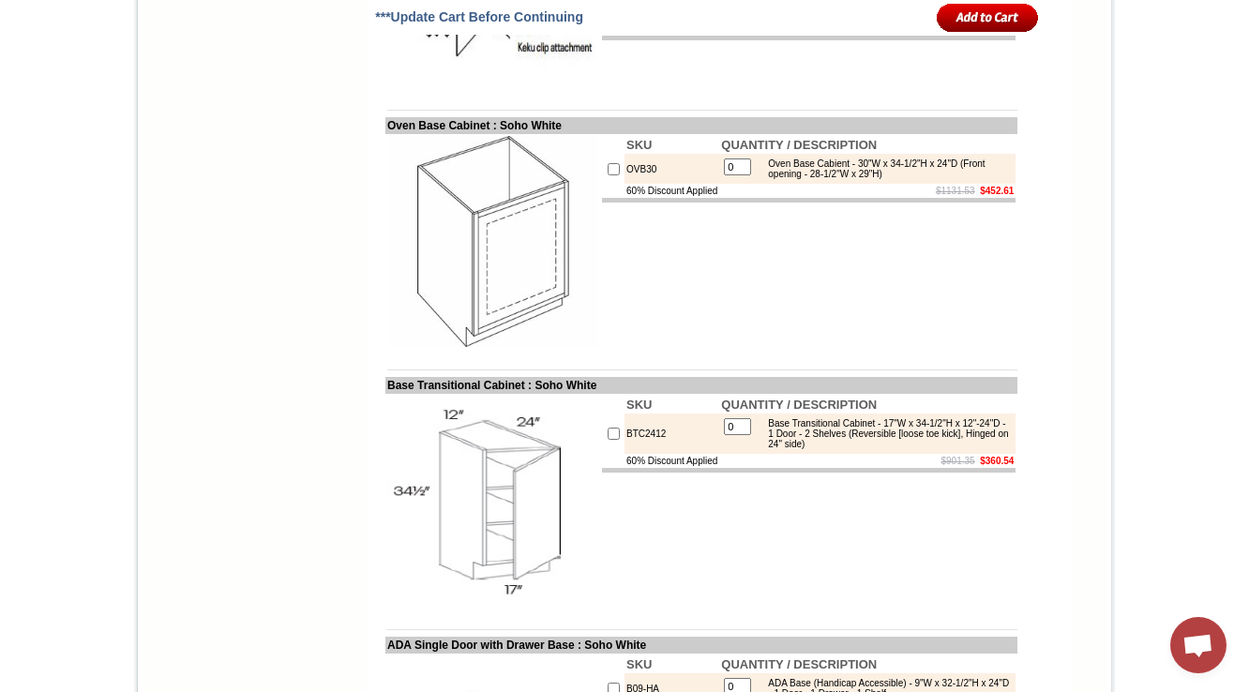
scroll to position [10438, 0]
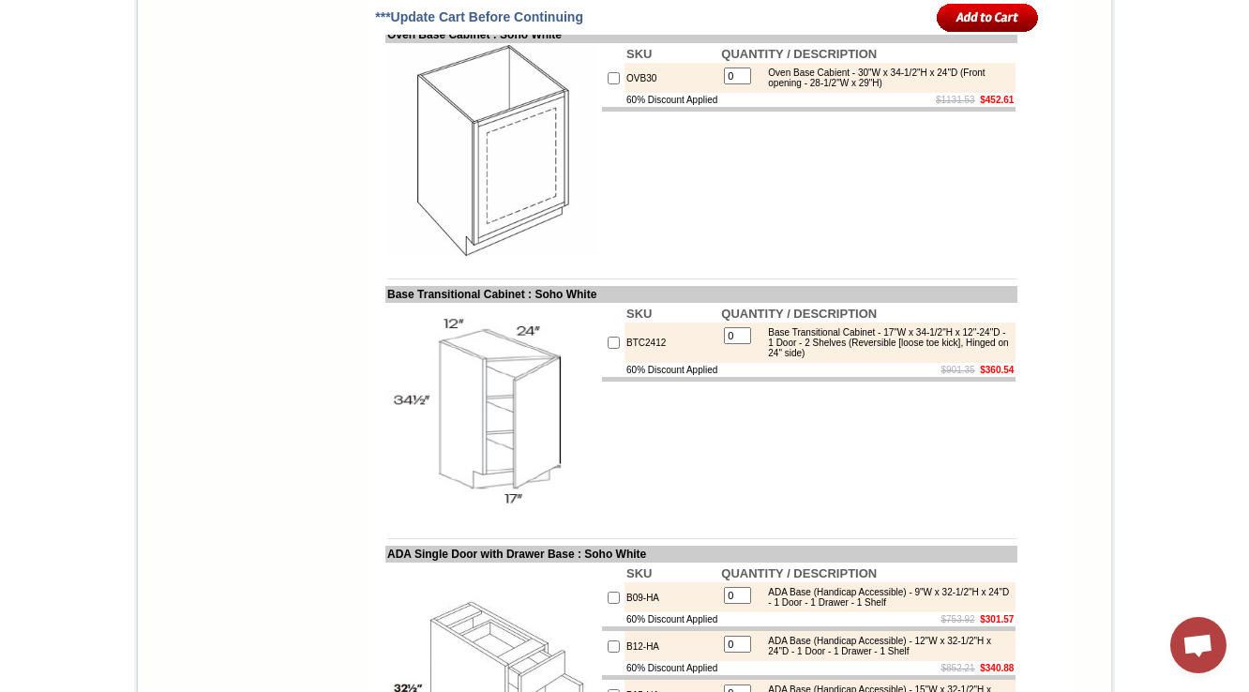
scroll to position [10513, 0]
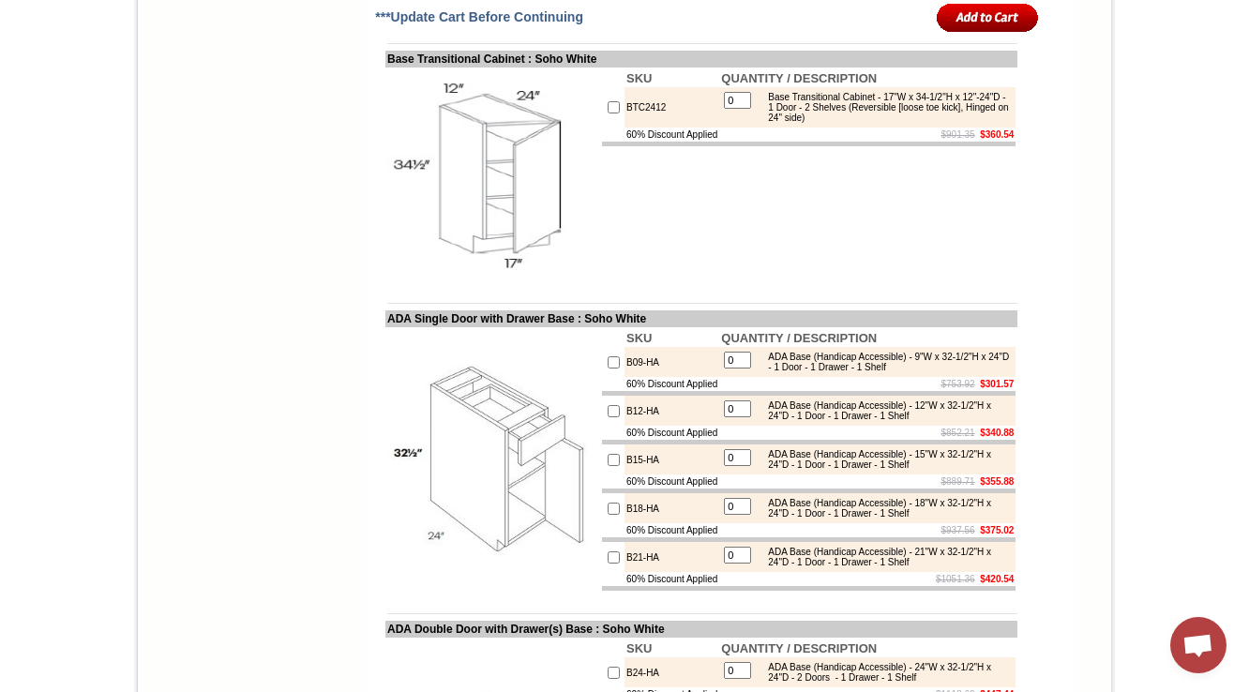
scroll to position [10814, 0]
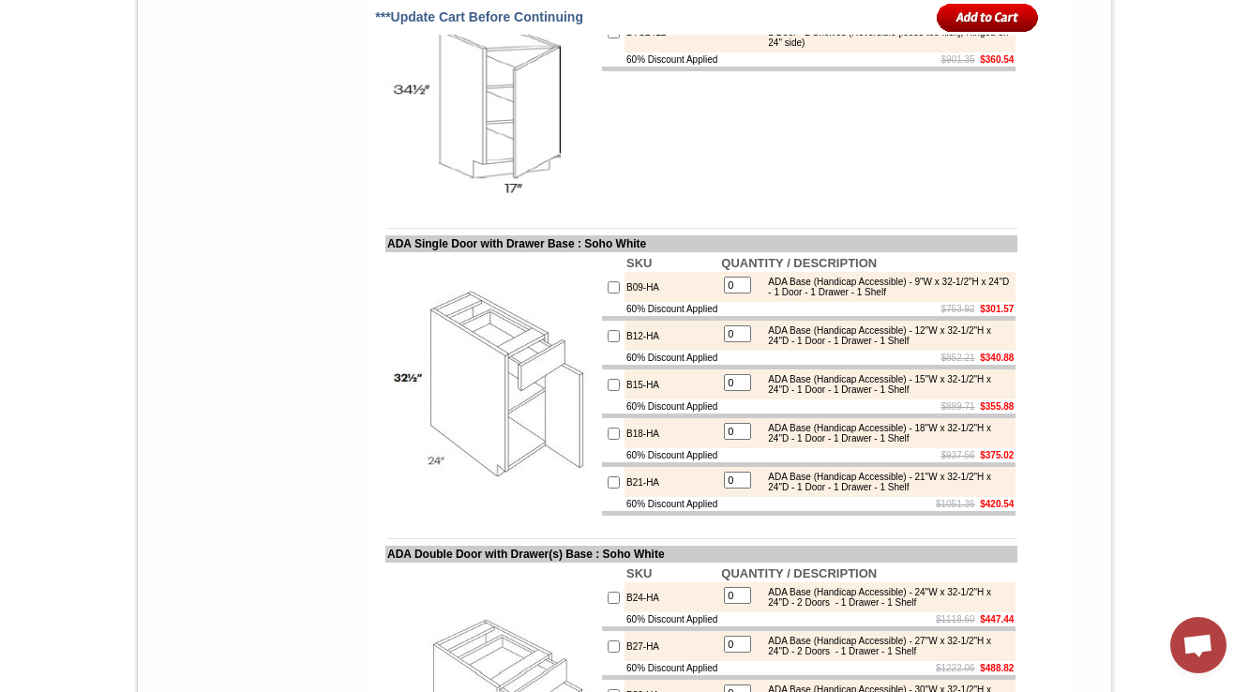
drag, startPoint x: 634, startPoint y: 90, endPoint x: 624, endPoint y: 86, distance: 10.1
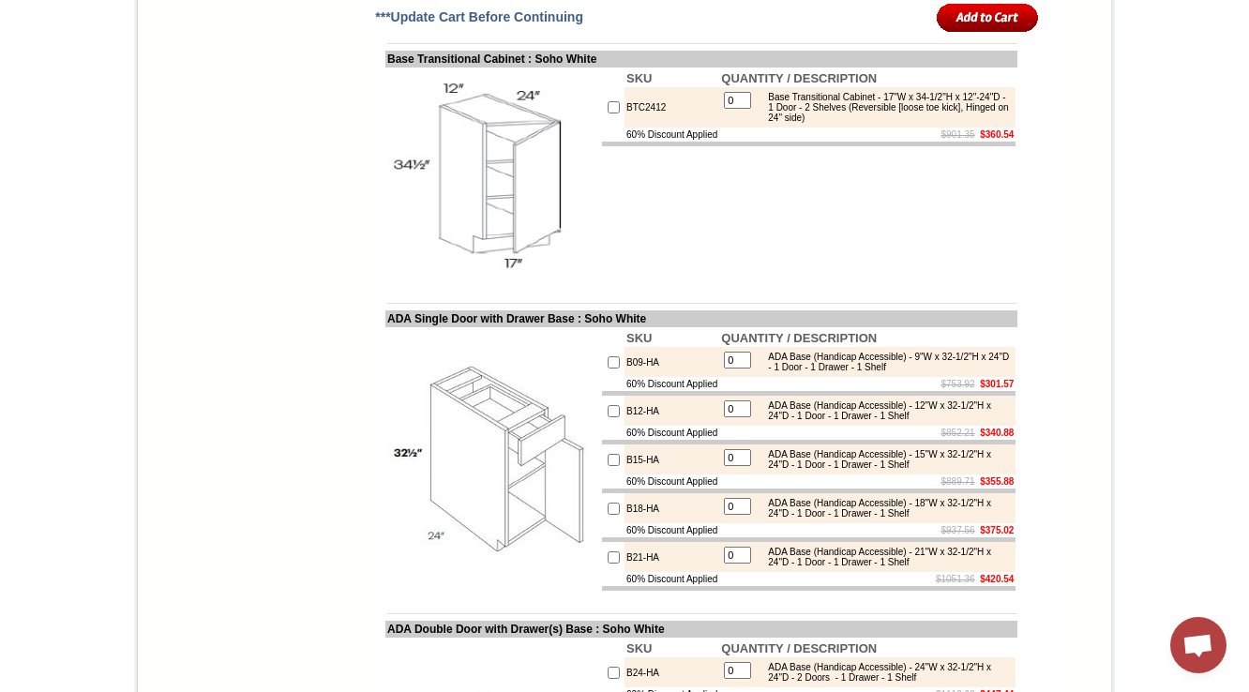
drag, startPoint x: 284, startPoint y: 245, endPoint x: 274, endPoint y: 79, distance: 166.3
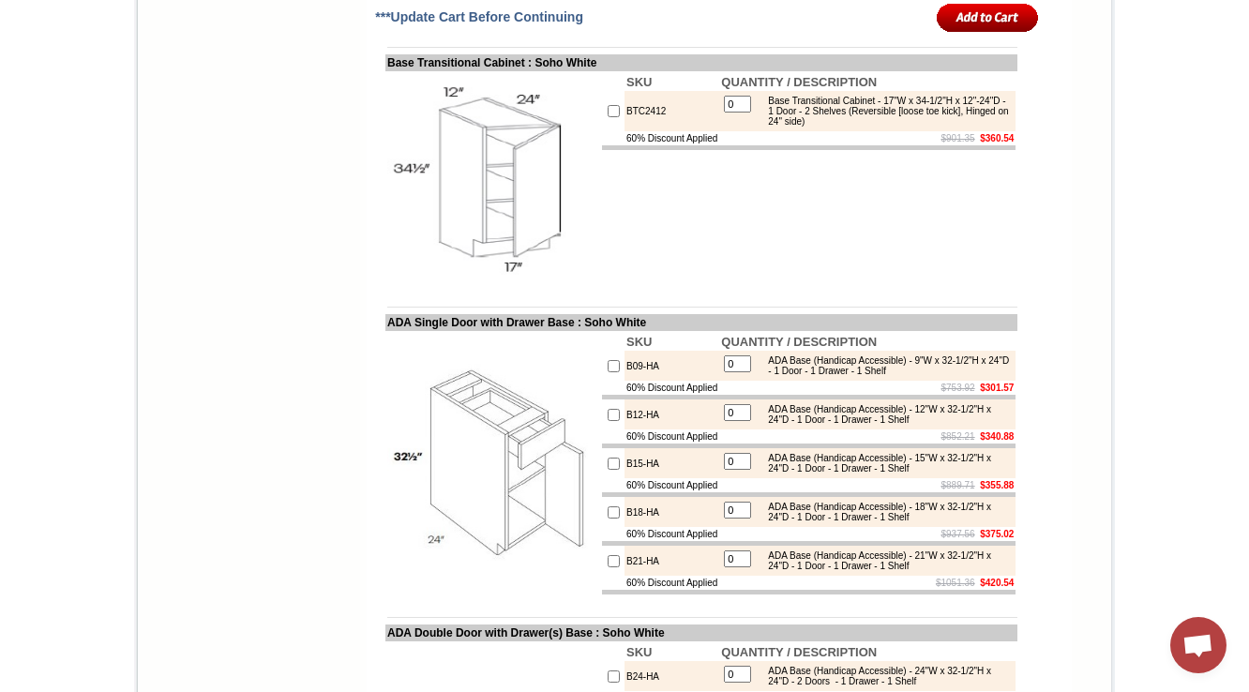
scroll to position [10810, 0]
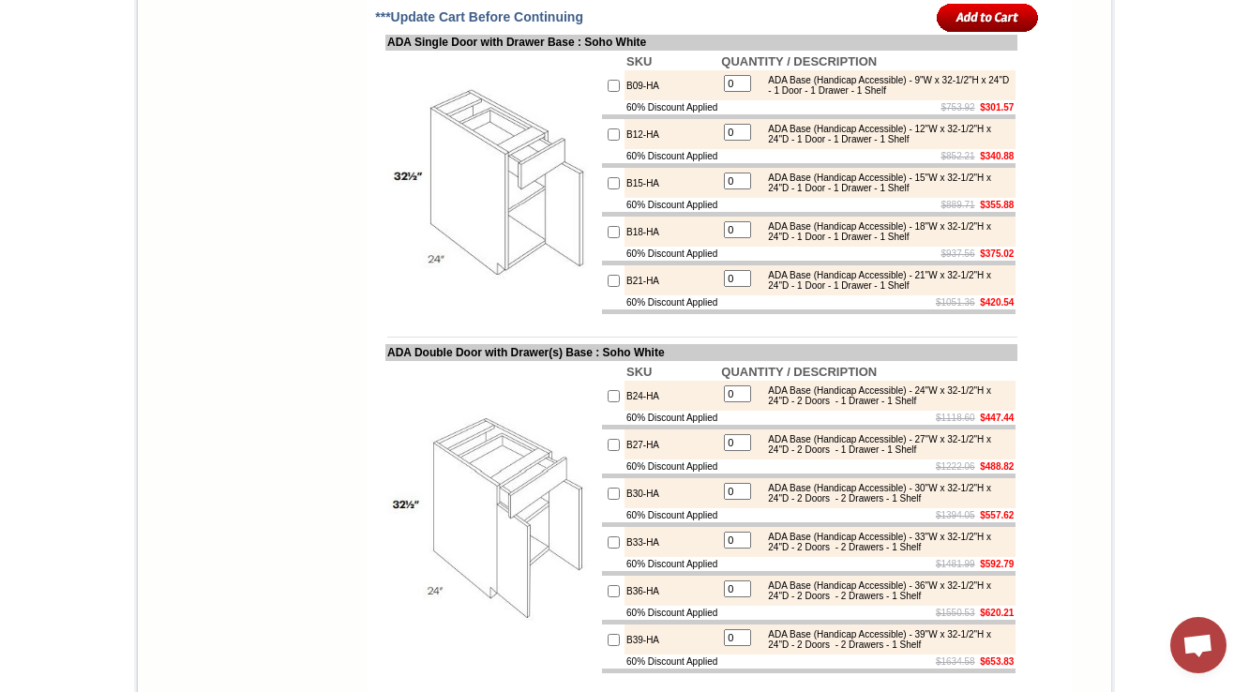
scroll to position [11035, 0]
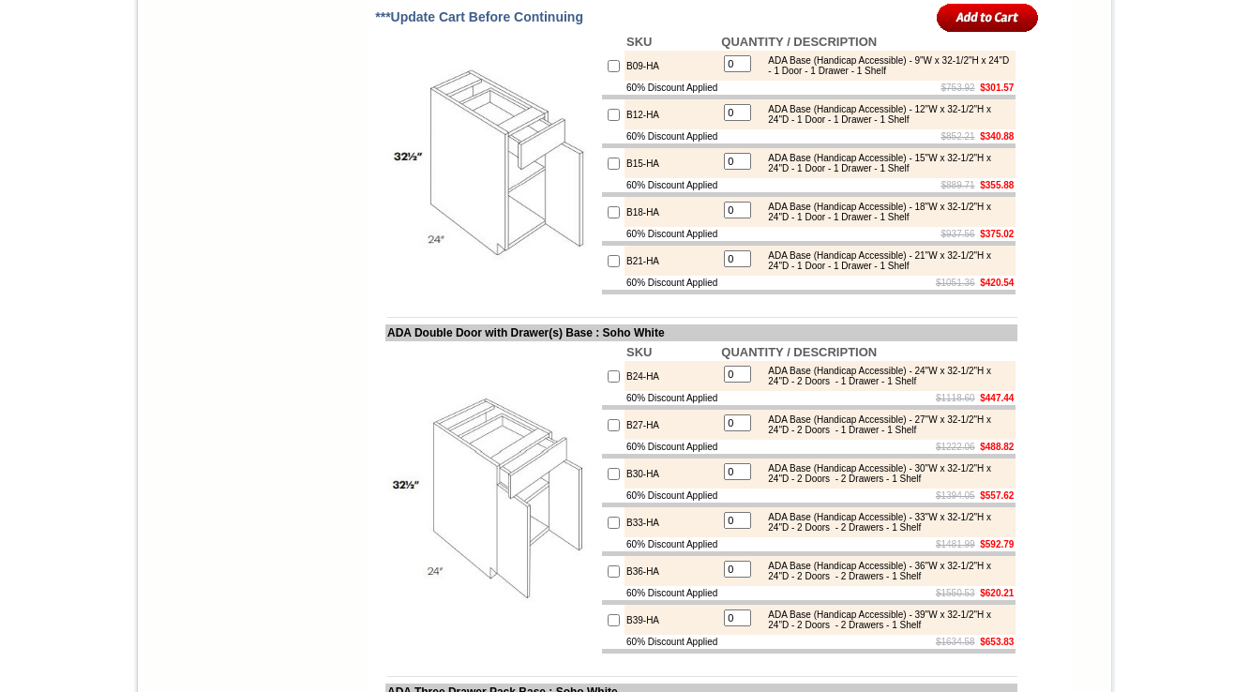
scroll to position [11110, 0]
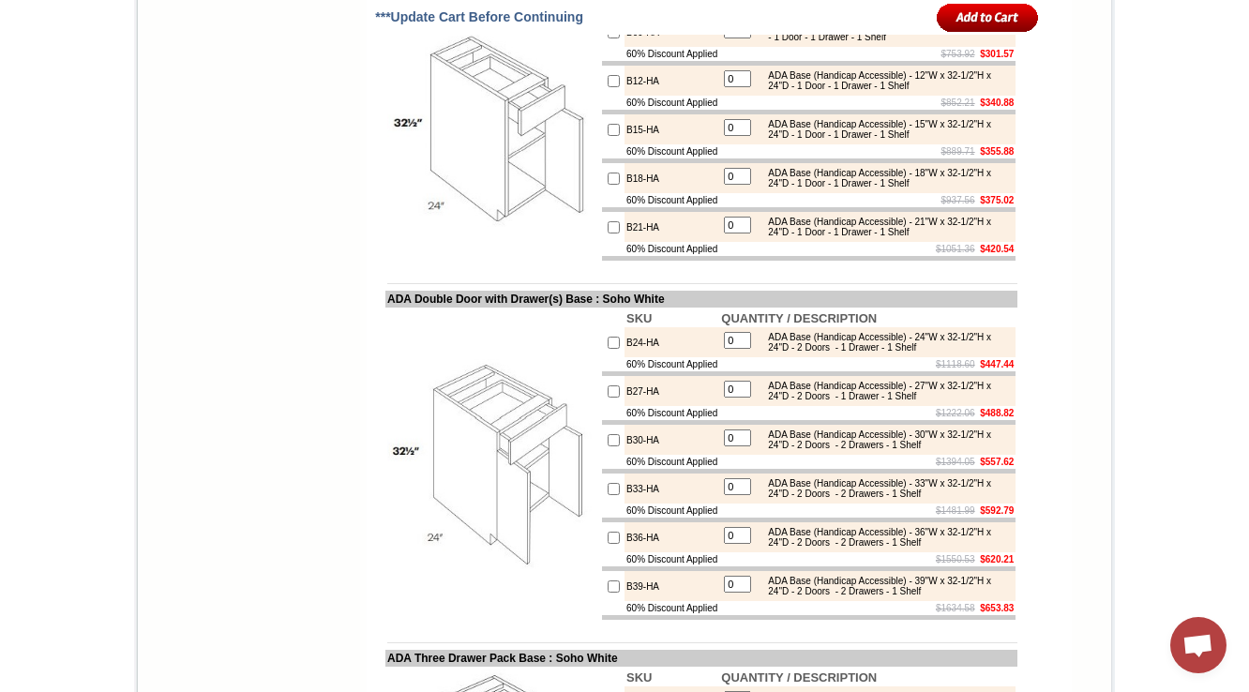
scroll to position [11294, 0]
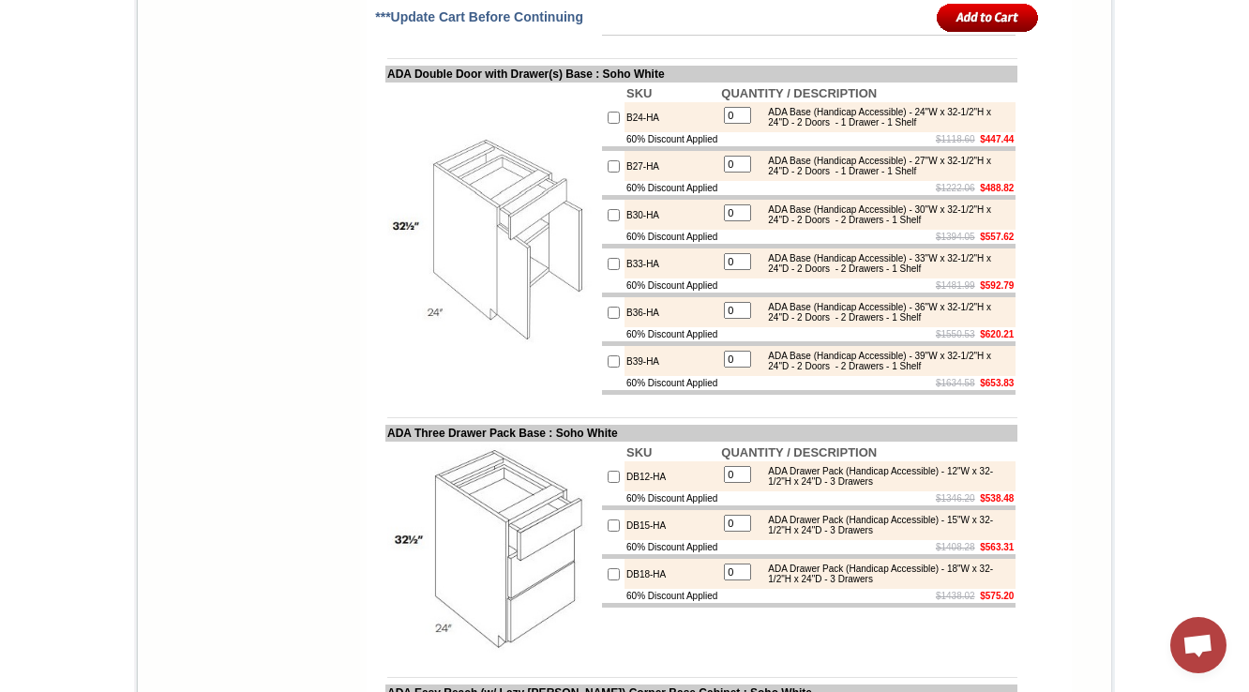
drag, startPoint x: 648, startPoint y: 388, endPoint x: 607, endPoint y: 393, distance: 41.5
copy td "BTC2412"
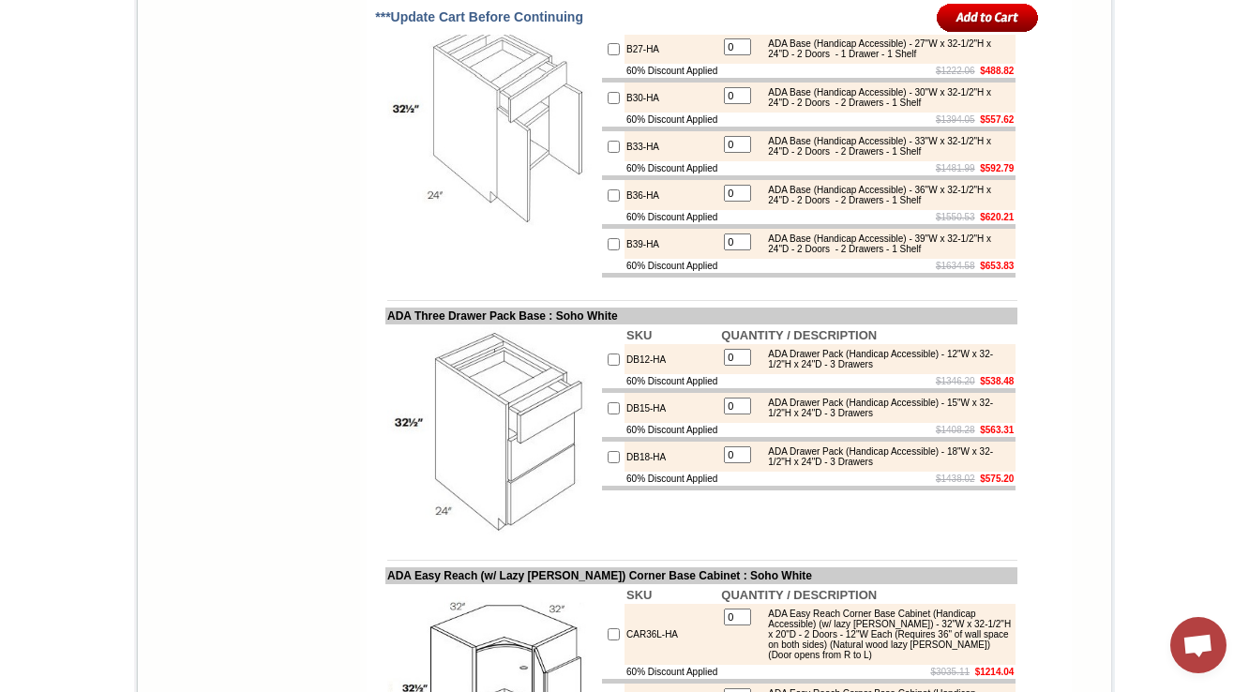
scroll to position [11444, 0]
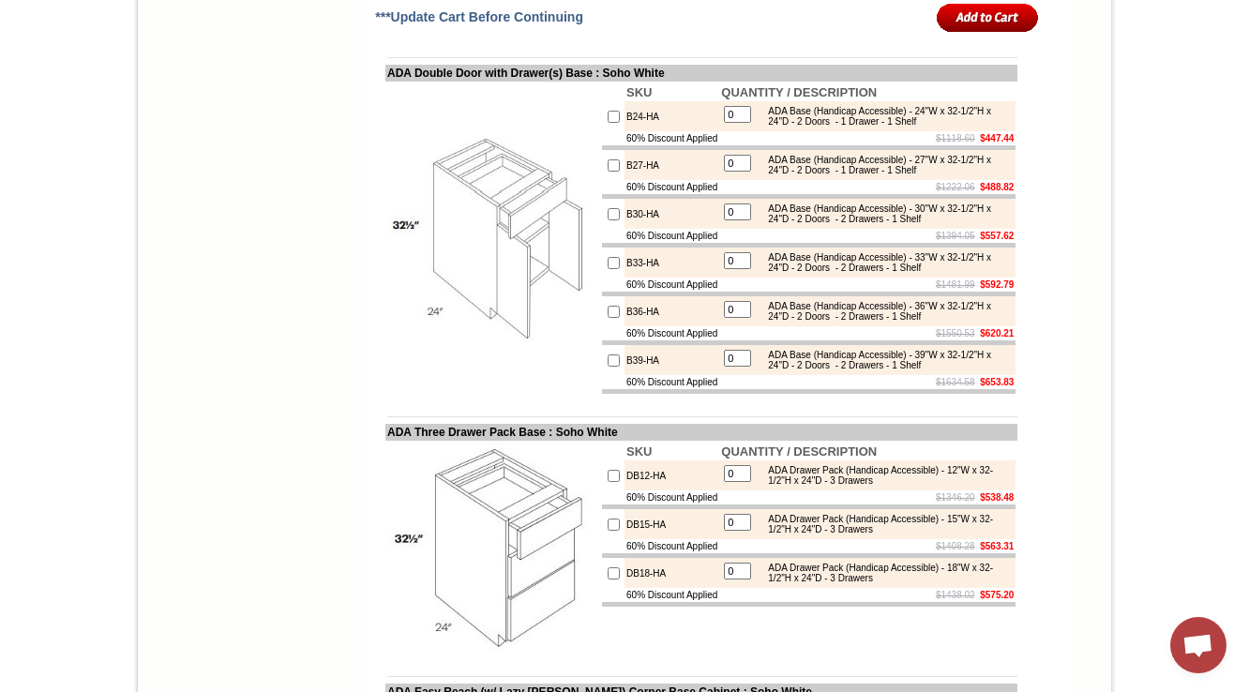
scroll to position [11734, 0]
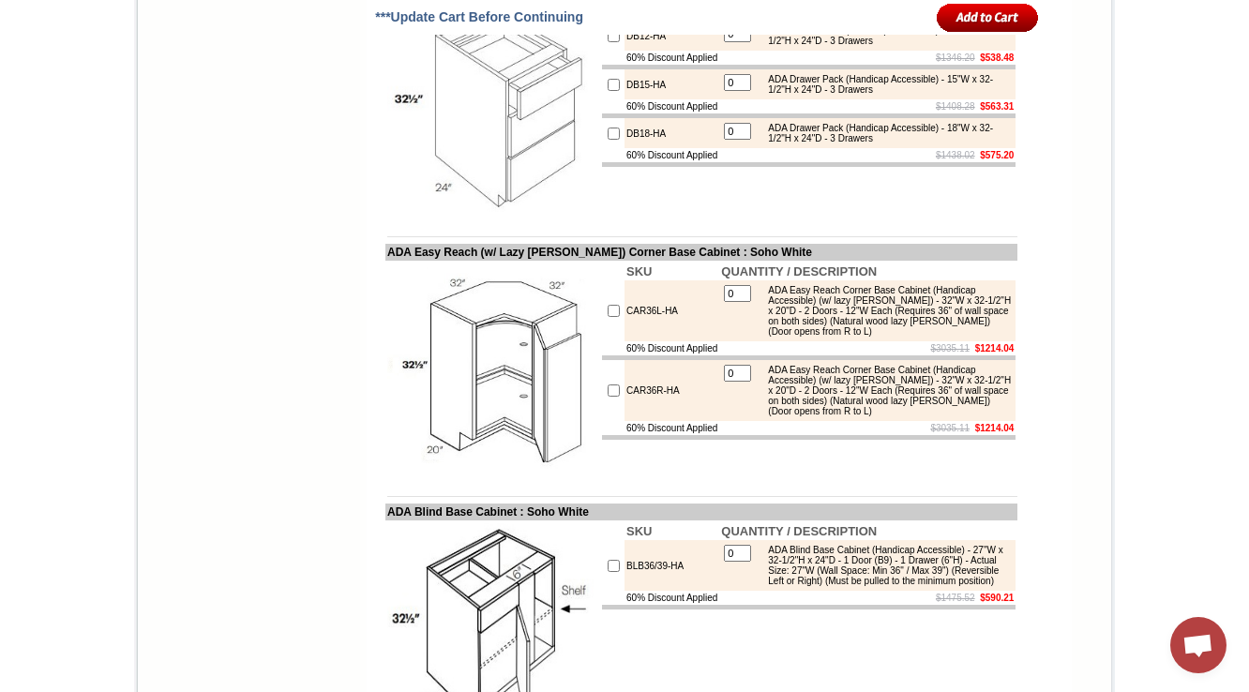
drag, startPoint x: 656, startPoint y: 199, endPoint x: 604, endPoint y: 203, distance: 52.7
copy tr "B09-HA"
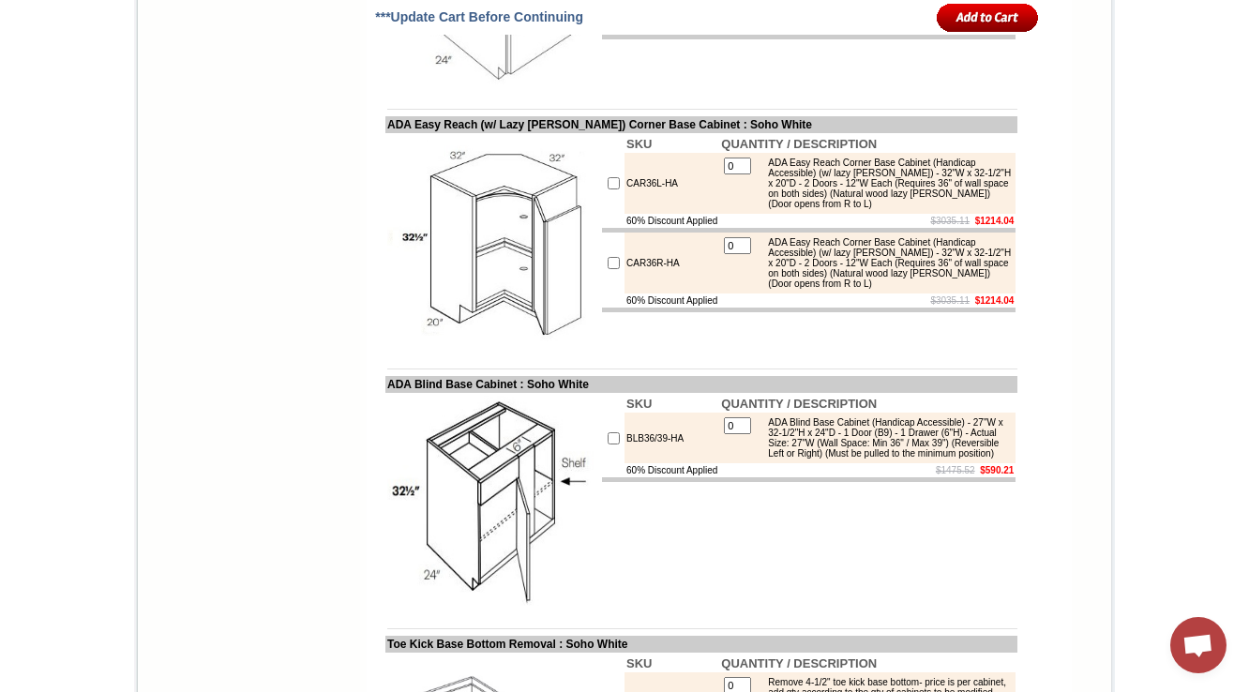
scroll to position [11884, 0]
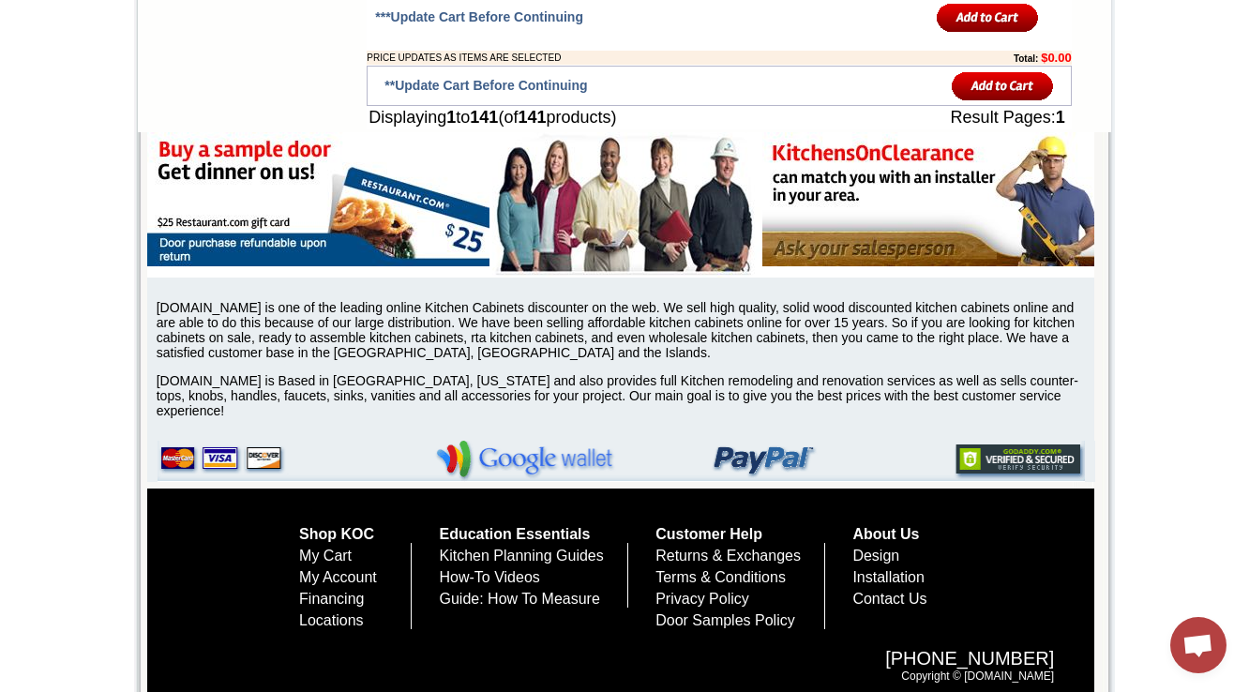
scroll to position [12934, 0]
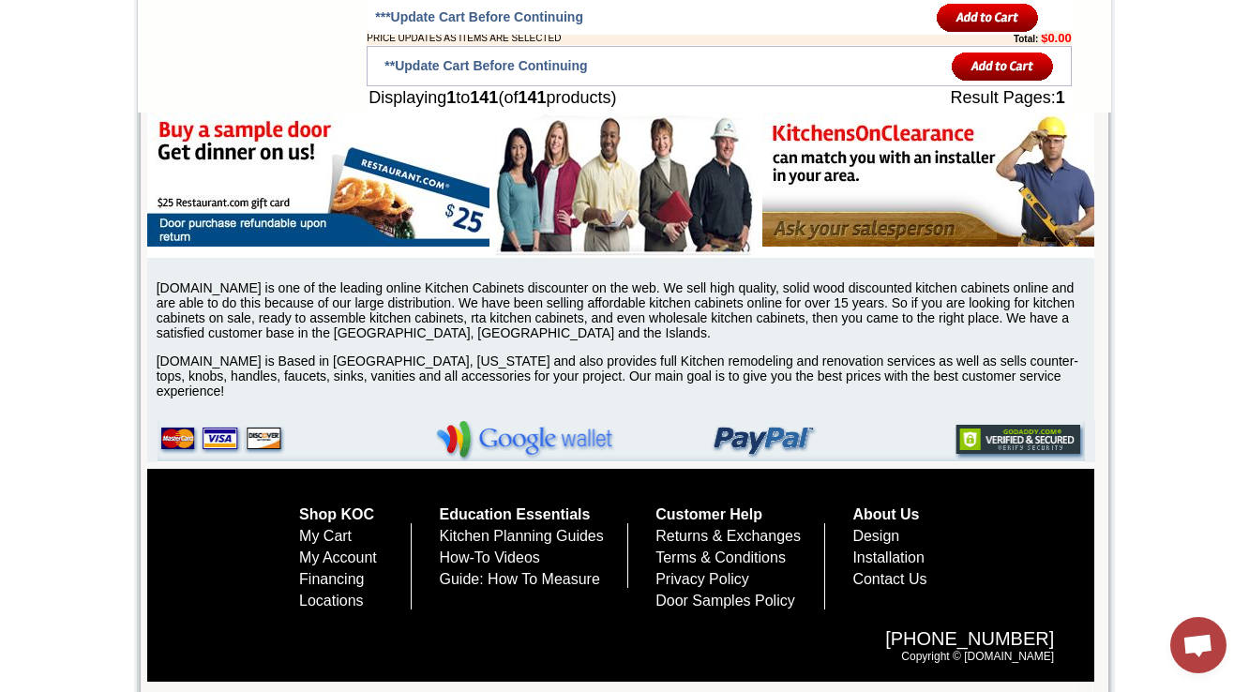
drag, startPoint x: 452, startPoint y: 293, endPoint x: 422, endPoint y: 333, distance: 49.5
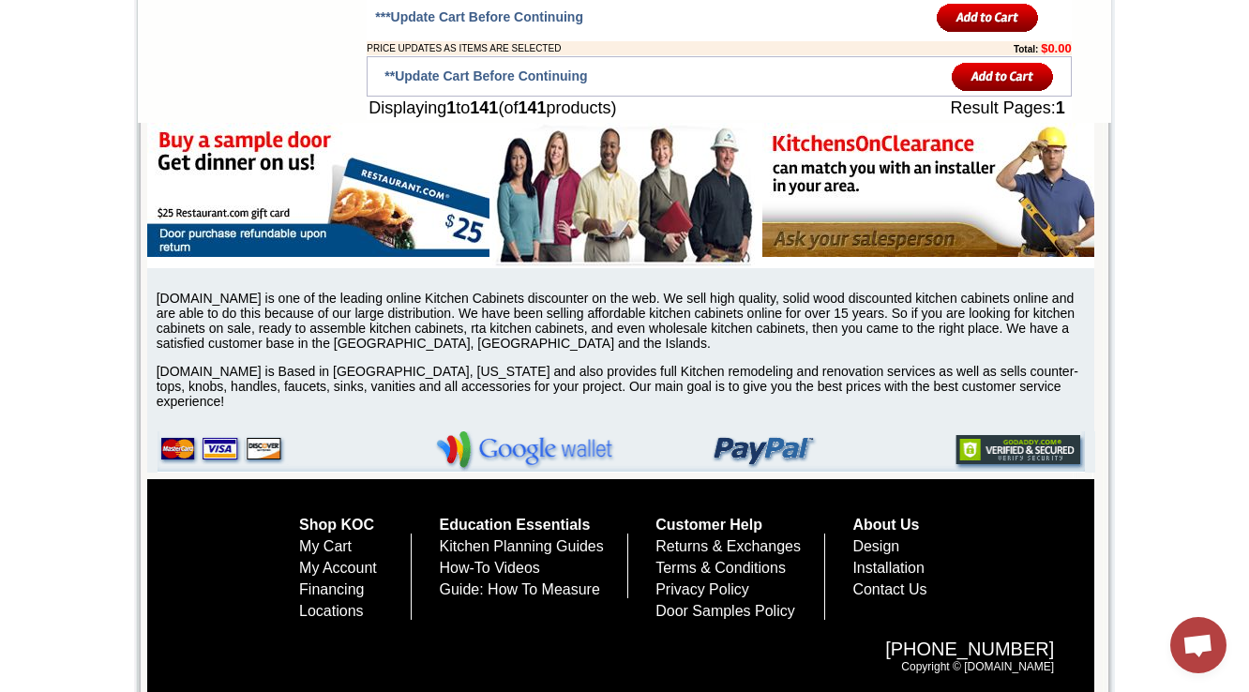
scroll to position [12944, 0]
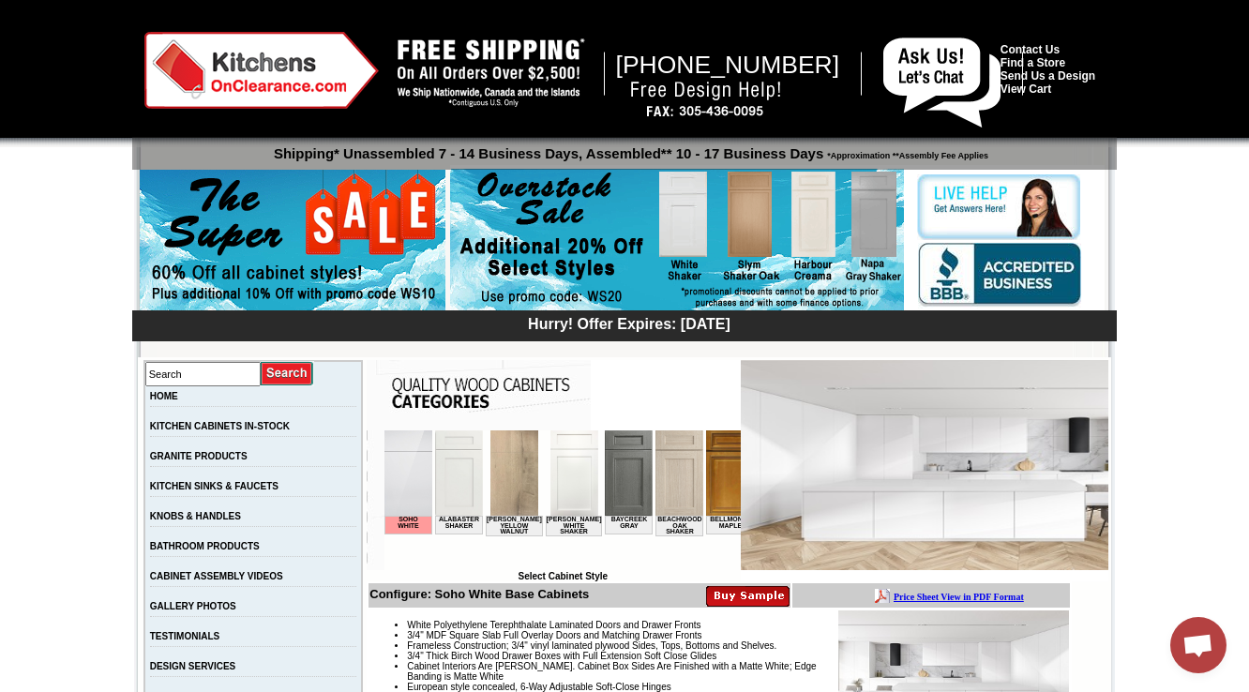
scroll to position [300, 0]
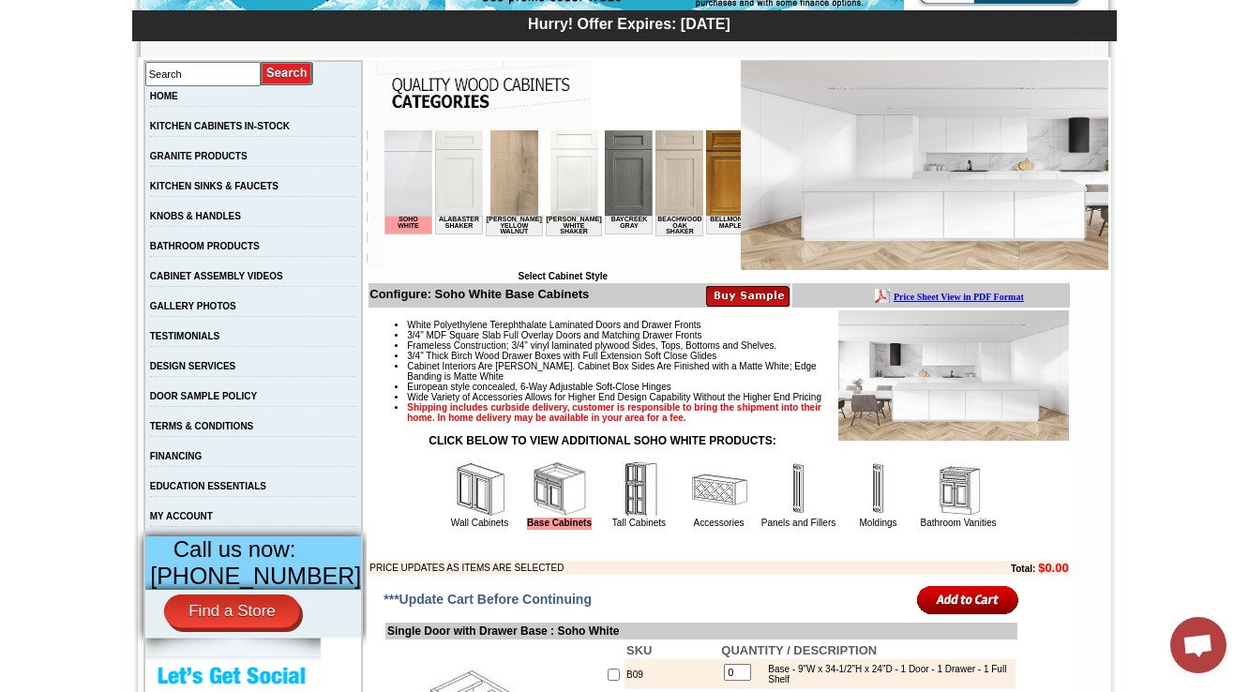
click at [461, 518] on img at bounding box center [480, 489] width 56 height 56
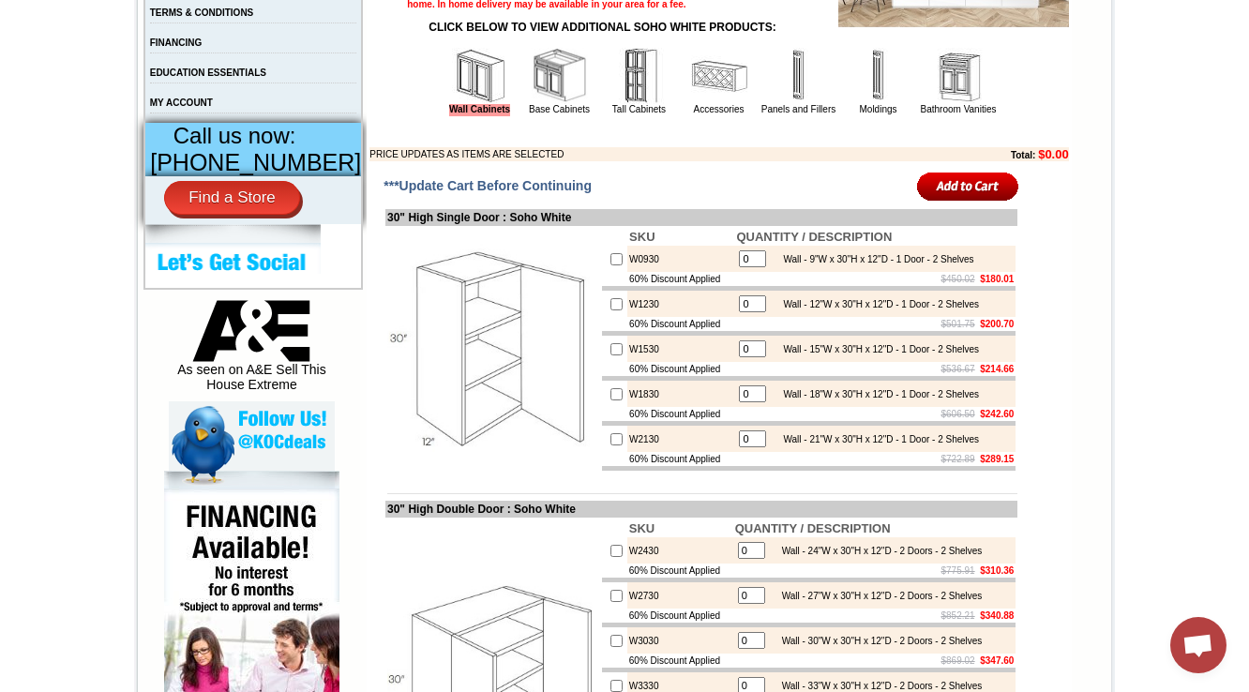
scroll to position [750, 0]
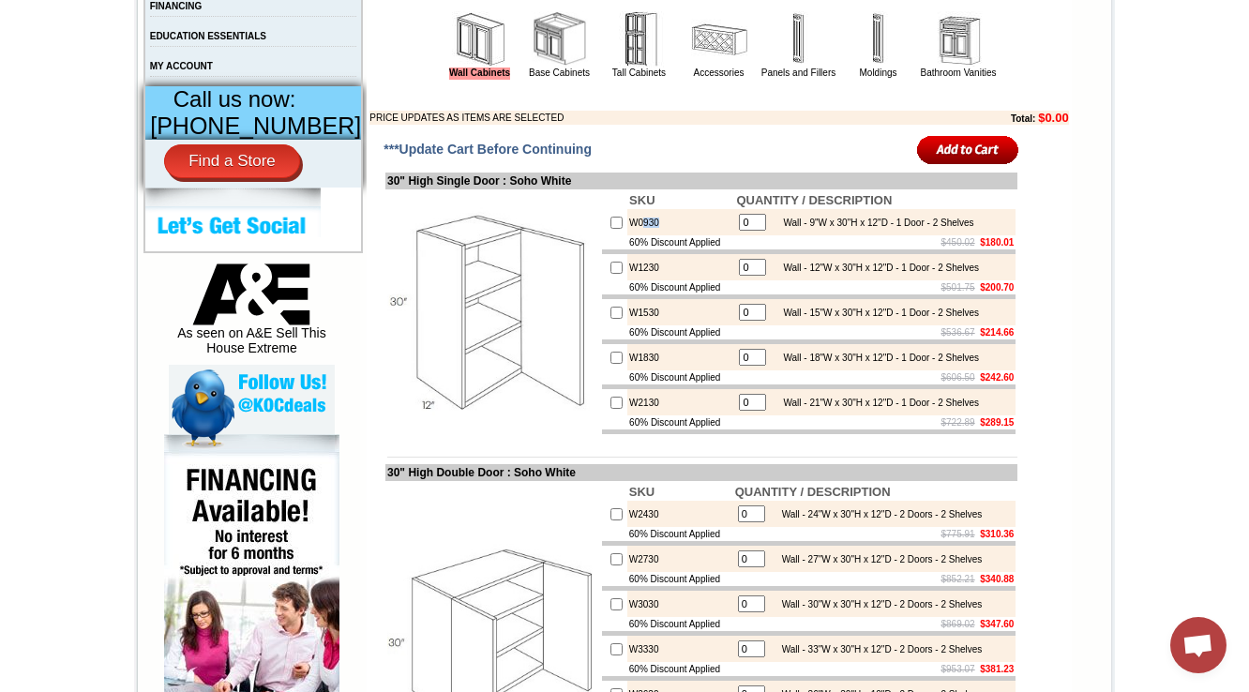
copy td "930"
drag, startPoint x: 648, startPoint y: 263, endPoint x: 618, endPoint y: 266, distance: 30.2
click at [627, 235] on td "W0930" at bounding box center [680, 222] width 107 height 26
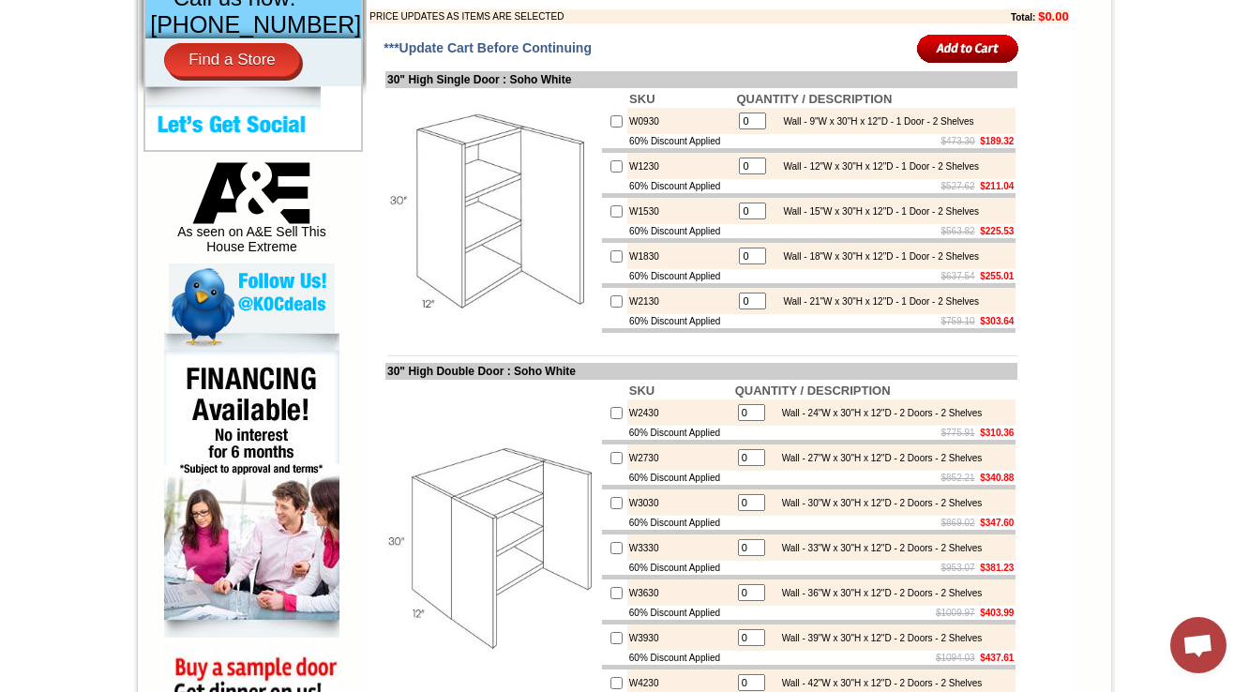
scroll to position [825, 0]
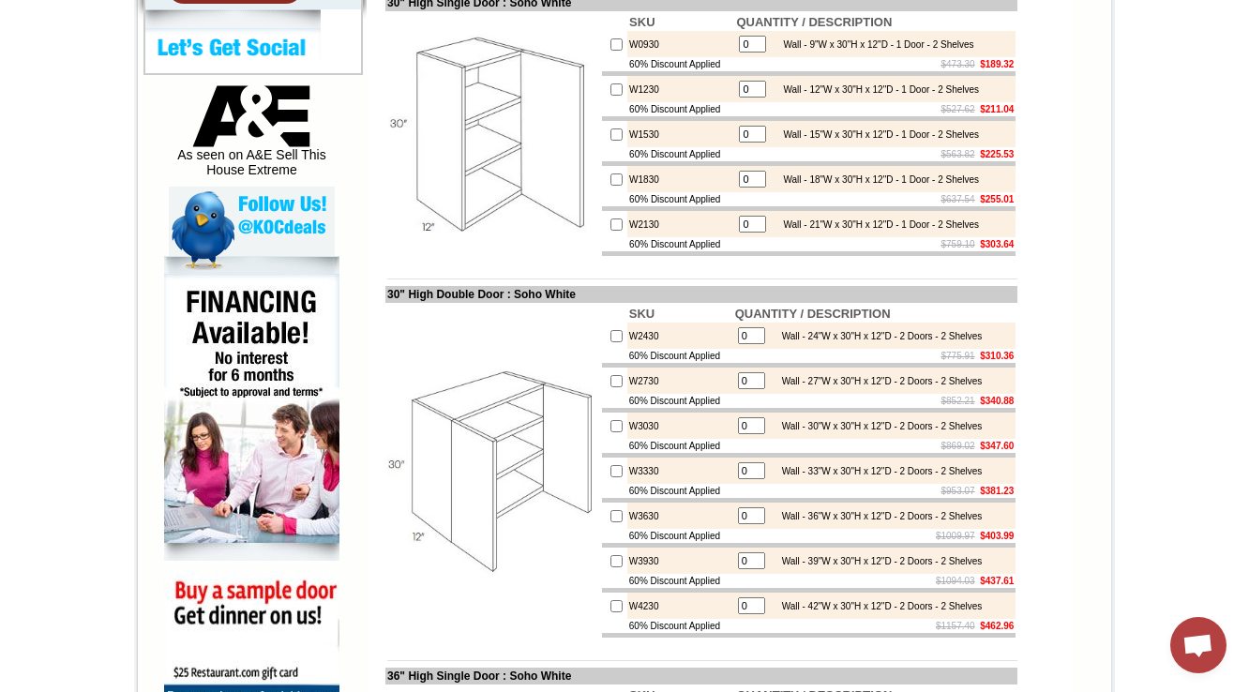
scroll to position [975, 0]
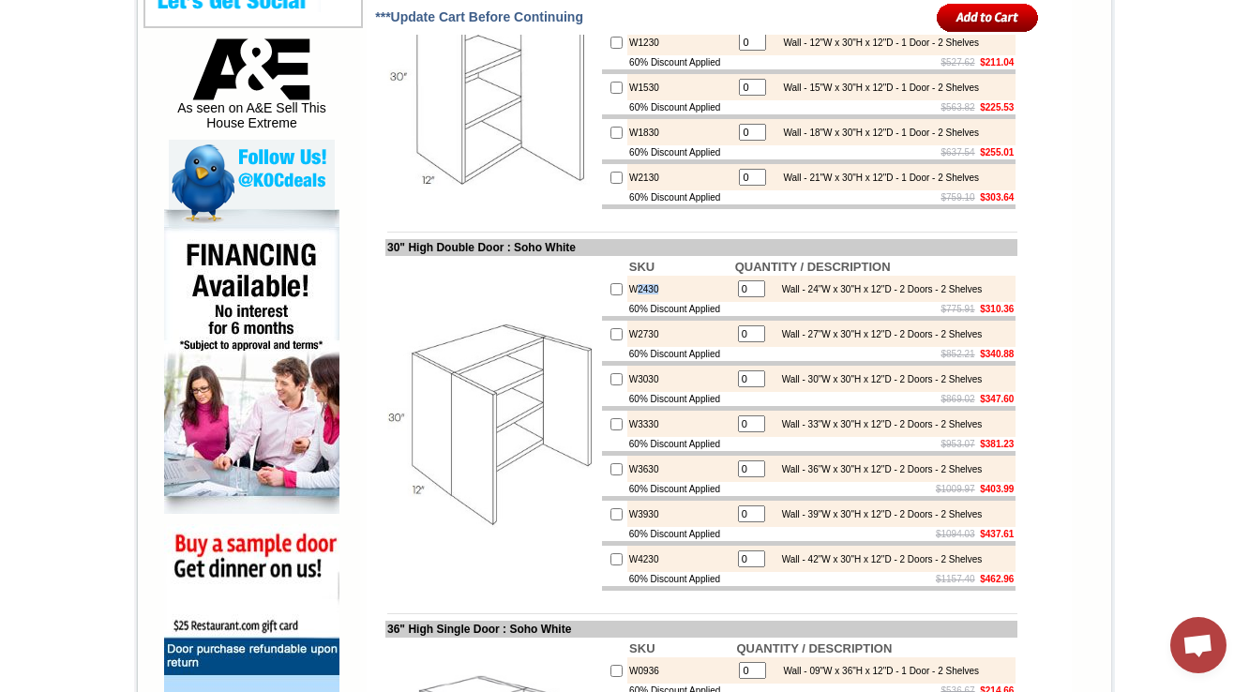
drag, startPoint x: 642, startPoint y: 338, endPoint x: 618, endPoint y: 338, distance: 24.4
click at [627, 302] on td "W2430" at bounding box center [680, 289] width 106 height 26
copy td "2430"
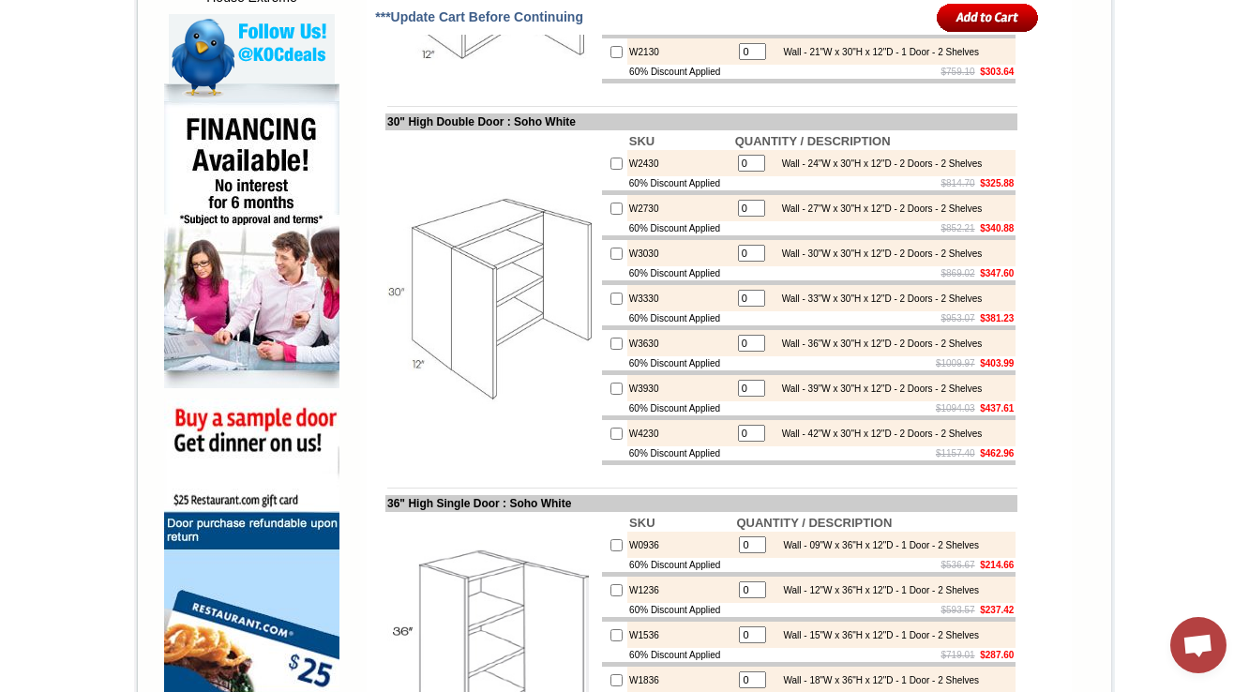
scroll to position [1125, 0]
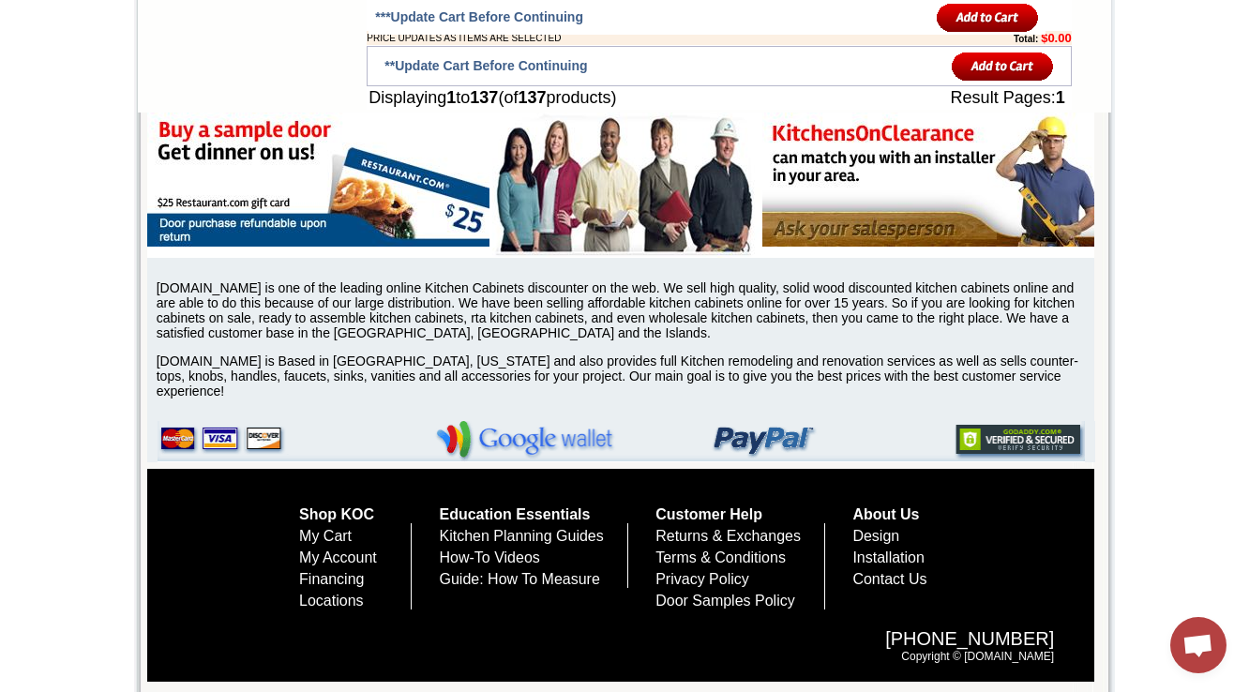
scroll to position [5907, 0]
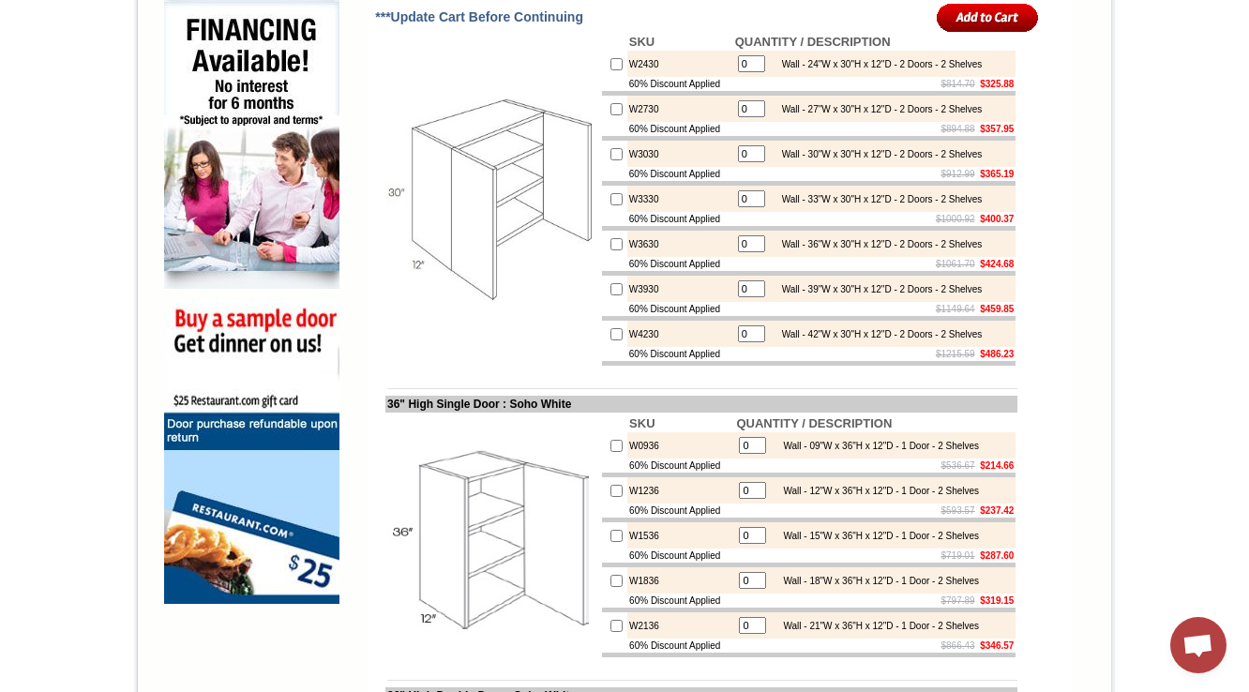
scroll to position [1425, 0]
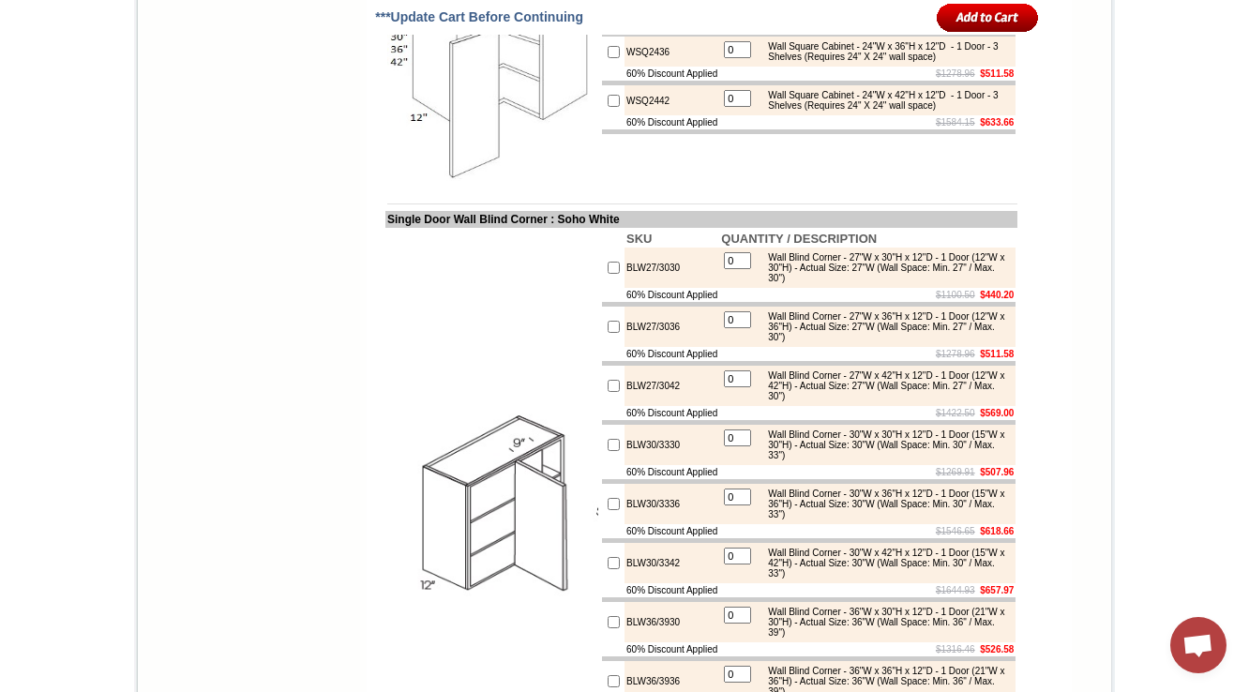
scroll to position [1659, 0]
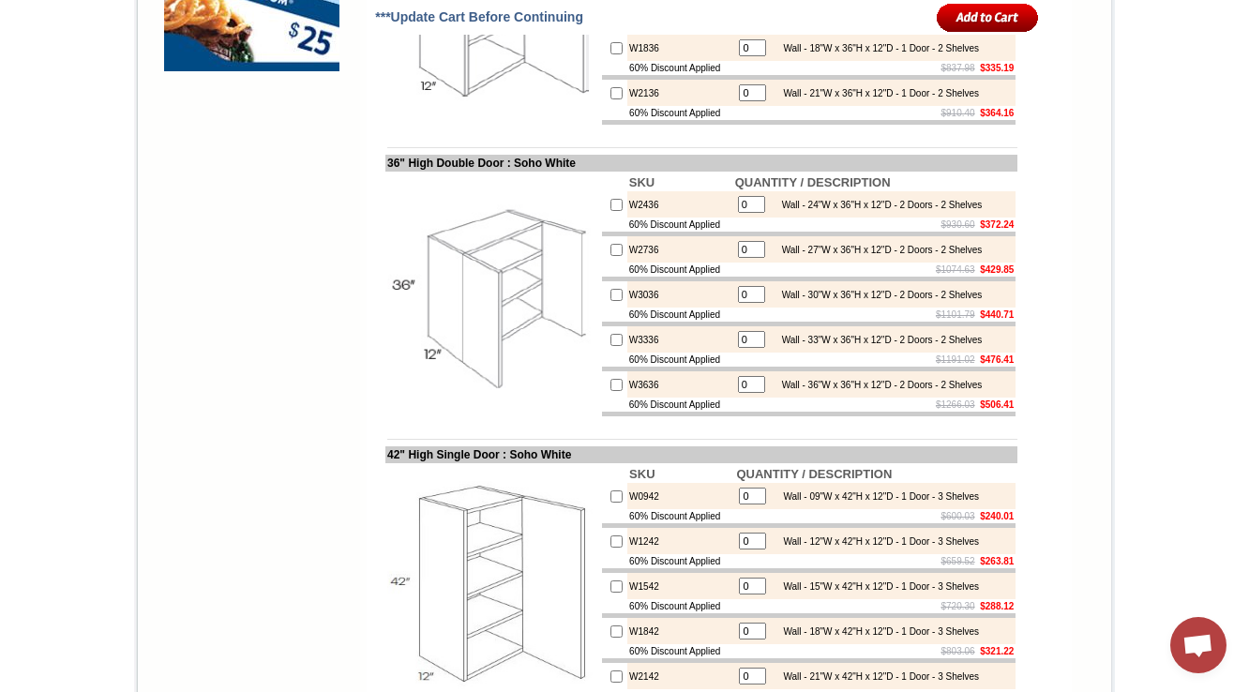
scroll to position [1734, 0]
drag, startPoint x: 997, startPoint y: 268, endPoint x: 767, endPoint y: 275, distance: 229.8
click at [773, 209] on div "Wall - 24"W x 36"H x 12"D - 2 Doors - 2 Shelves" at bounding box center [878, 204] width 210 height 10
copy div "Wall - 24"W x 36"H x 12"D - 2 Doors - 2 Shelve"
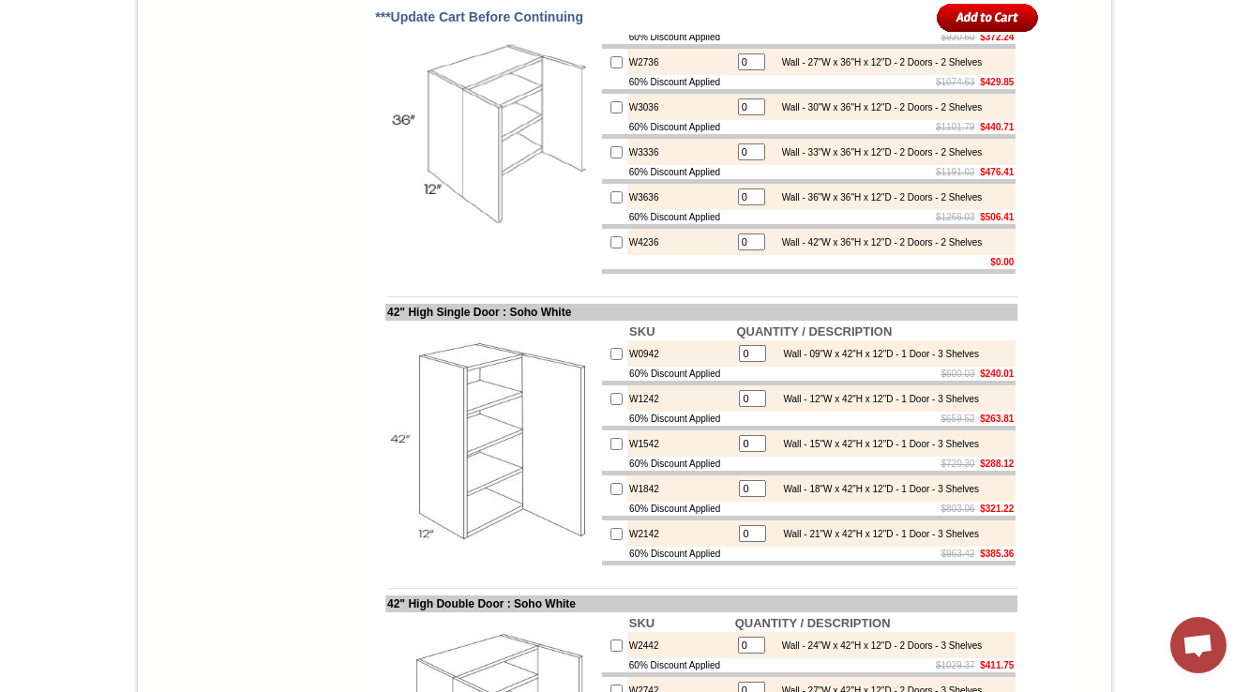
scroll to position [1884, 0]
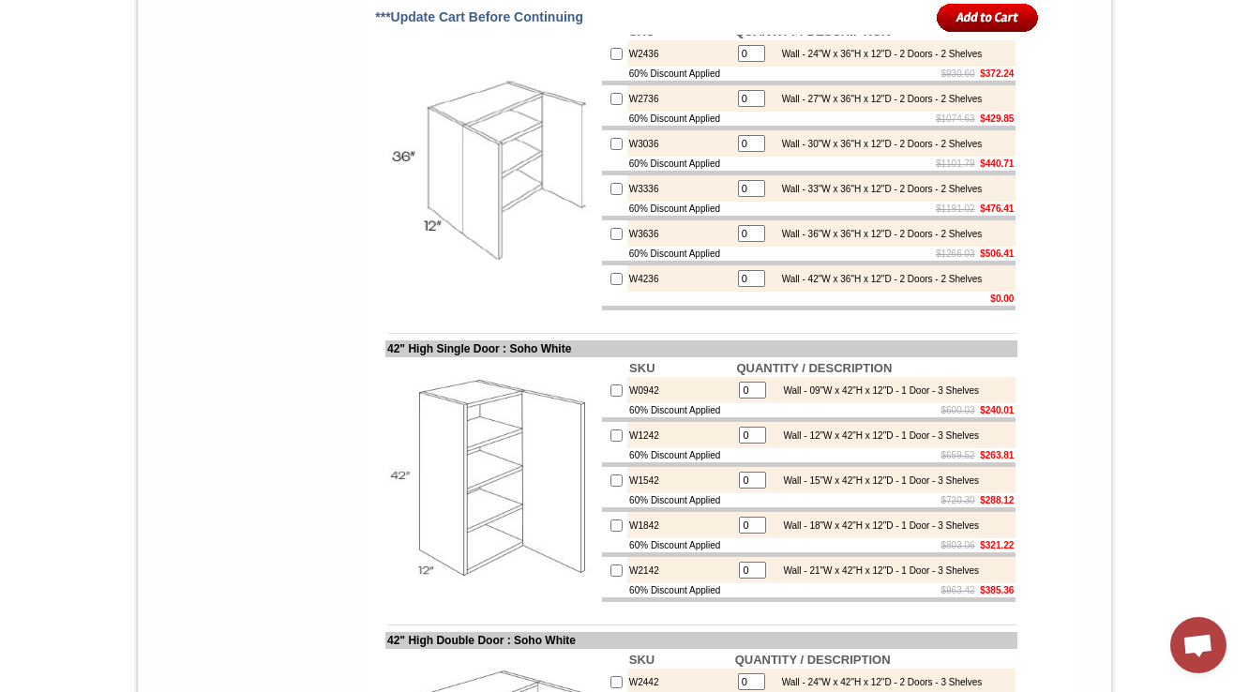
drag, startPoint x: 709, startPoint y: 326, endPoint x: 607, endPoint y: 331, distance: 102.3
click at [627, 261] on td "60% Discount Applied" at bounding box center [680, 254] width 106 height 14
click at [439, 312] on td at bounding box center [492, 167] width 215 height 292
drag, startPoint x: 784, startPoint y: 353, endPoint x: 1006, endPoint y: 352, distance: 222.2
click at [1006, 292] on td "0 Wall - 42"W x 36"H x 12"D - 2 Doors - 2 Shelves" at bounding box center [874, 278] width 283 height 26
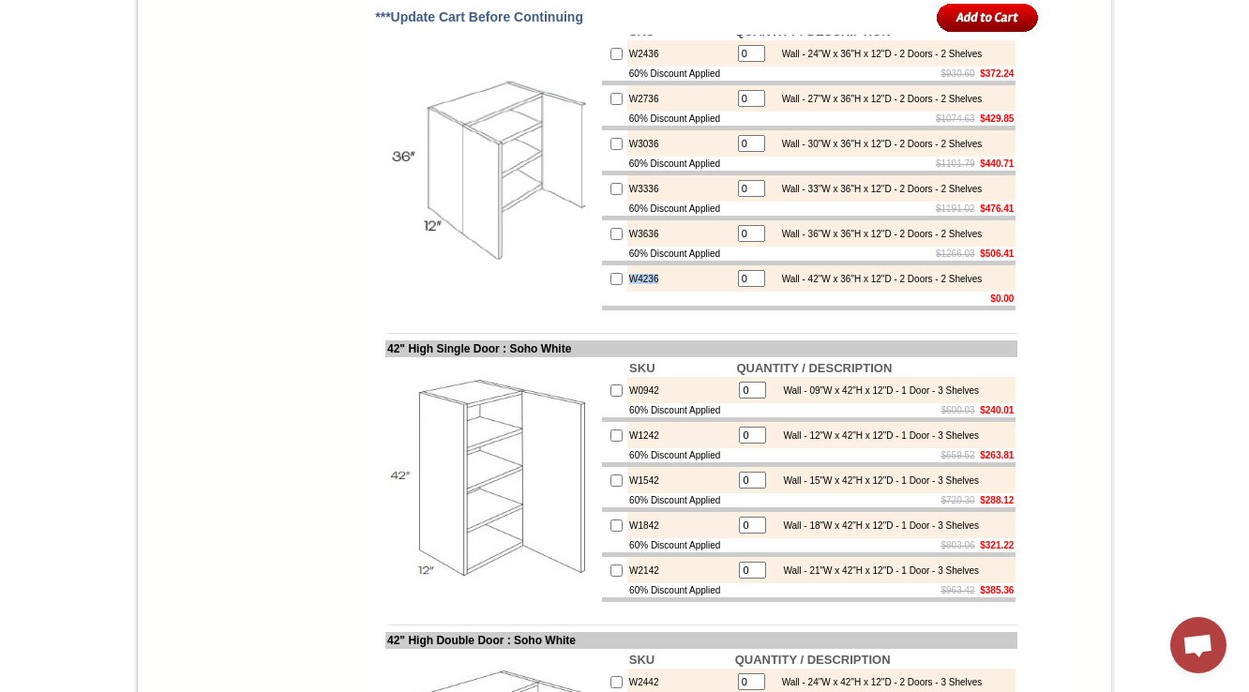
drag, startPoint x: 623, startPoint y: 357, endPoint x: 609, endPoint y: 355, distance: 14.2
click at [627, 292] on td "W4236" at bounding box center [680, 278] width 106 height 26
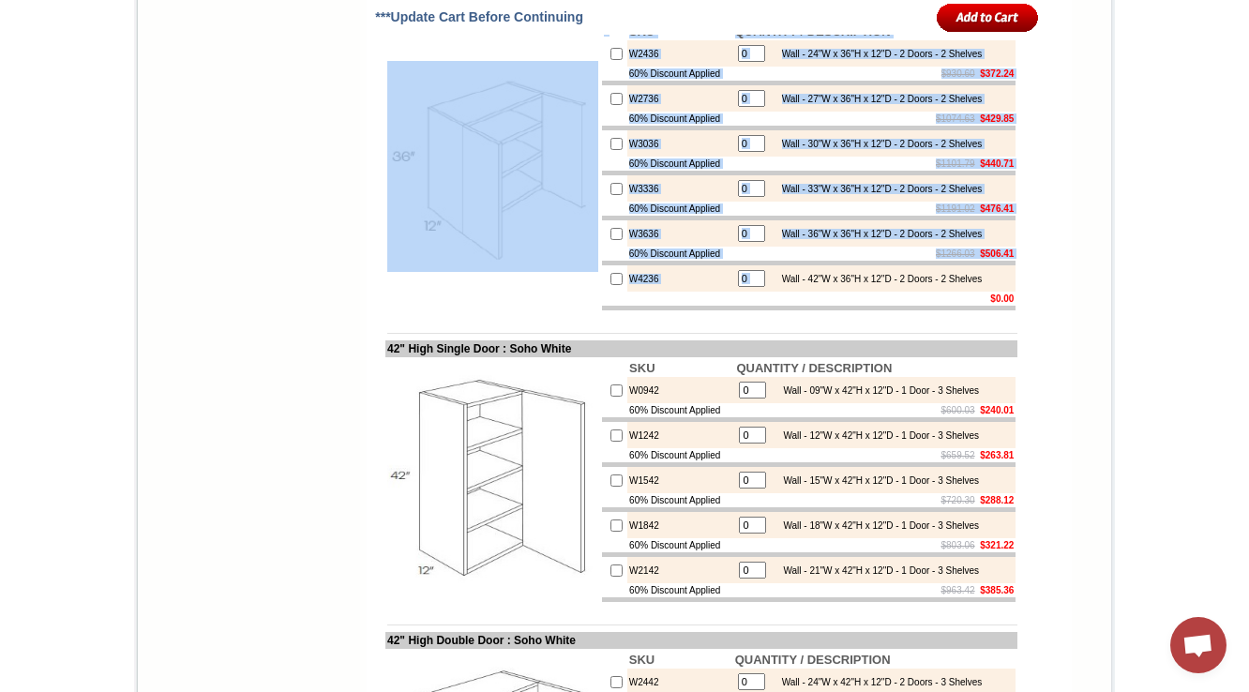
drag, startPoint x: 769, startPoint y: 356, endPoint x: 1010, endPoint y: 355, distance: 241.0
drag, startPoint x: 855, startPoint y: 384, endPoint x: 794, endPoint y: 364, distance: 64.3
click at [855, 310] on td at bounding box center [808, 308] width 413 height 5
click at [776, 284] on div "Wall - 42"W x 36"H x 12"D - 2 Doors - 2 Shelves" at bounding box center [878, 279] width 210 height 10
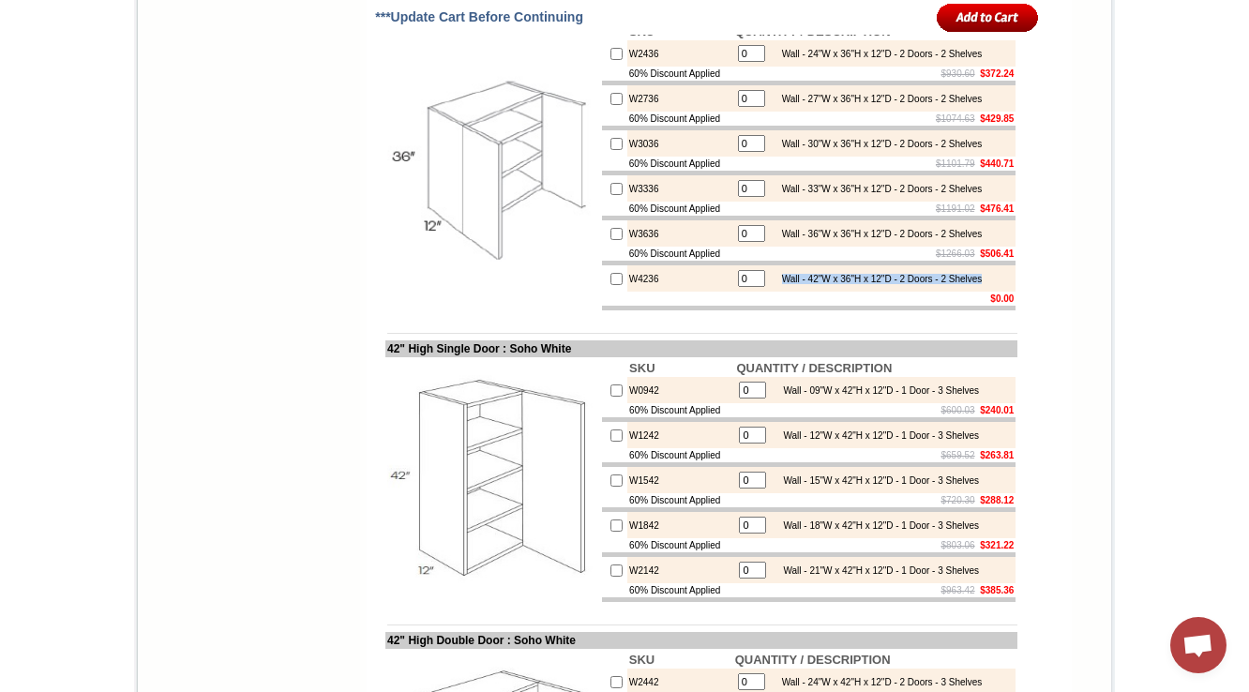
drag, startPoint x: 798, startPoint y: 353, endPoint x: 1001, endPoint y: 349, distance: 203.5
click at [985, 290] on table "0 Wall - 42"W x 36"H x 12"D - 2 Doors - 2 Shelves" at bounding box center [860, 278] width 250 height 23
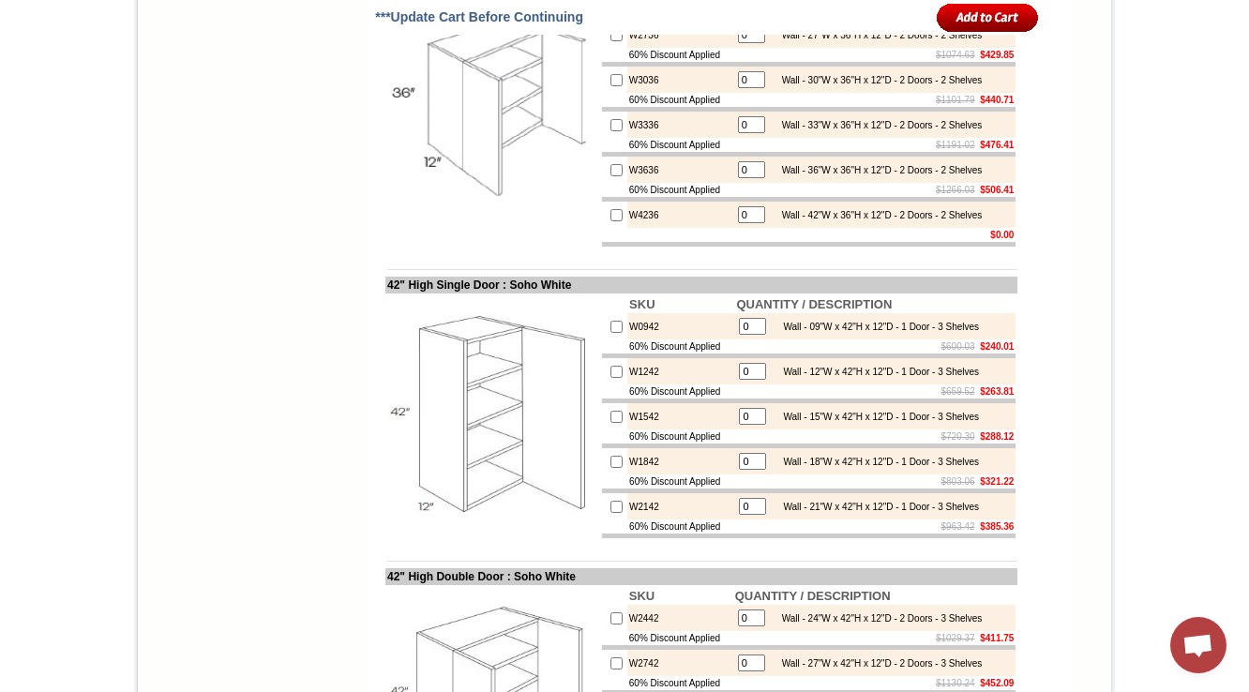
scroll to position [2109, 0]
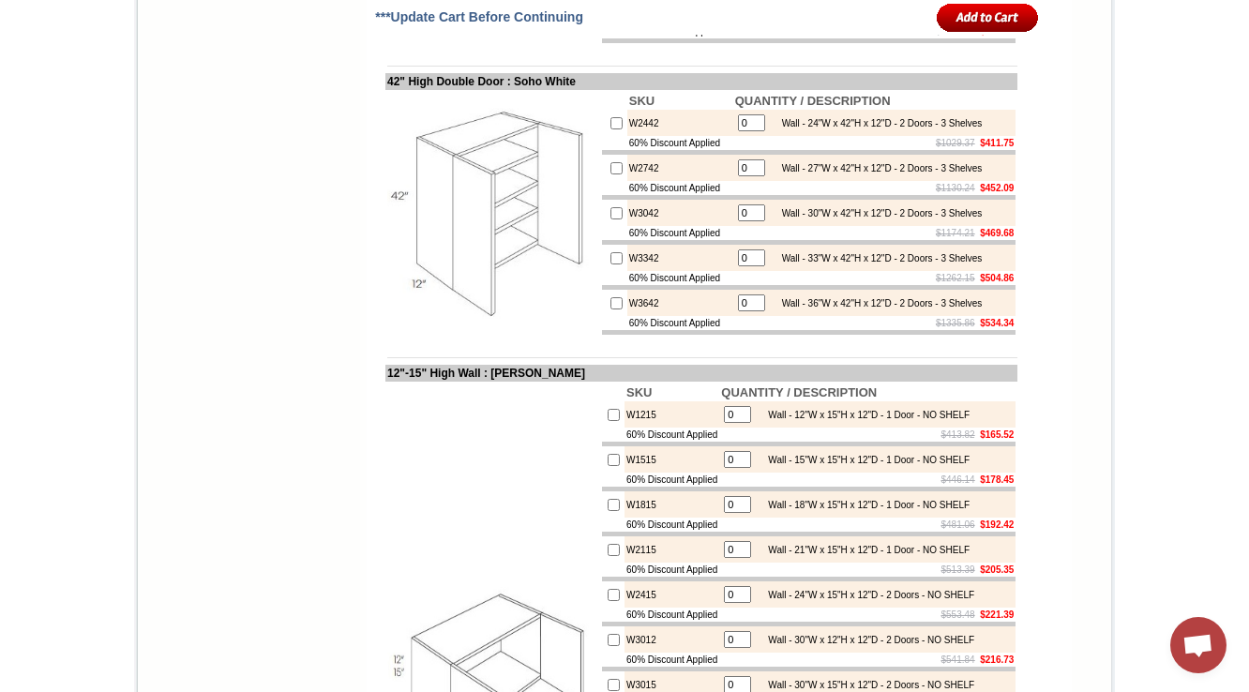
scroll to position [2444, 0]
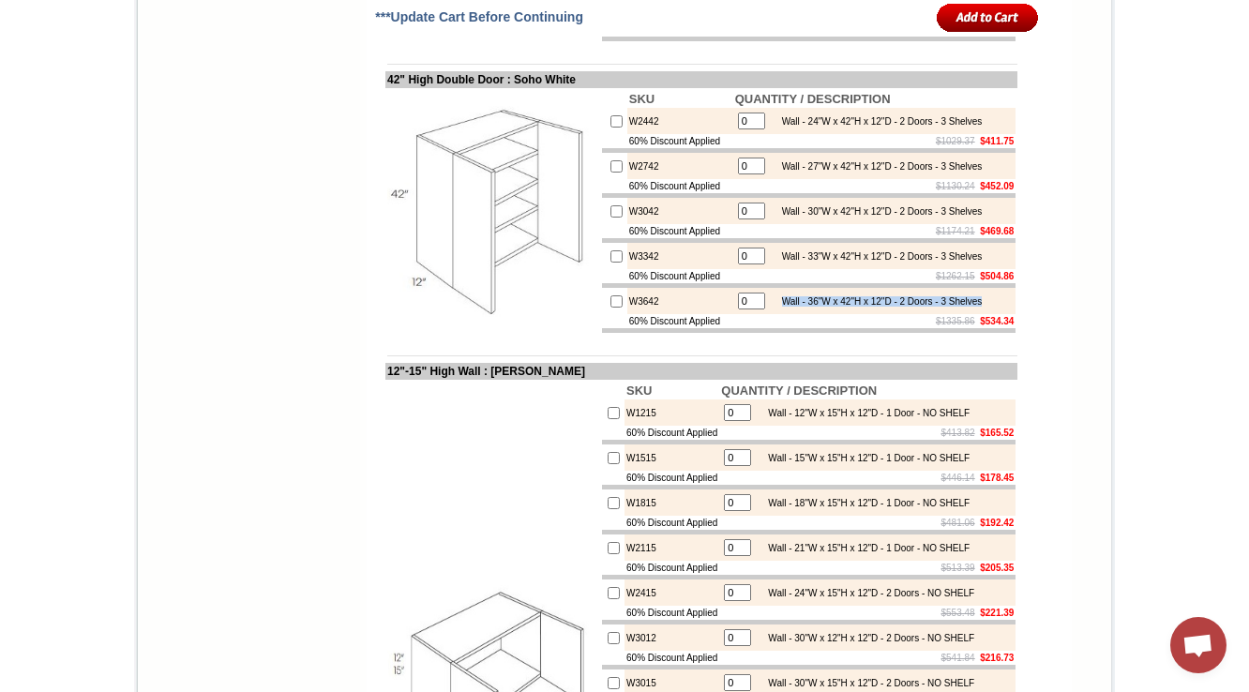
drag, startPoint x: 794, startPoint y: 398, endPoint x: 1001, endPoint y: 393, distance: 207.3
click at [984, 310] on td "Wall - 36"W x 42"H x 12"D - 2 Doors - 3 Shelves" at bounding box center [878, 301] width 212 height 19
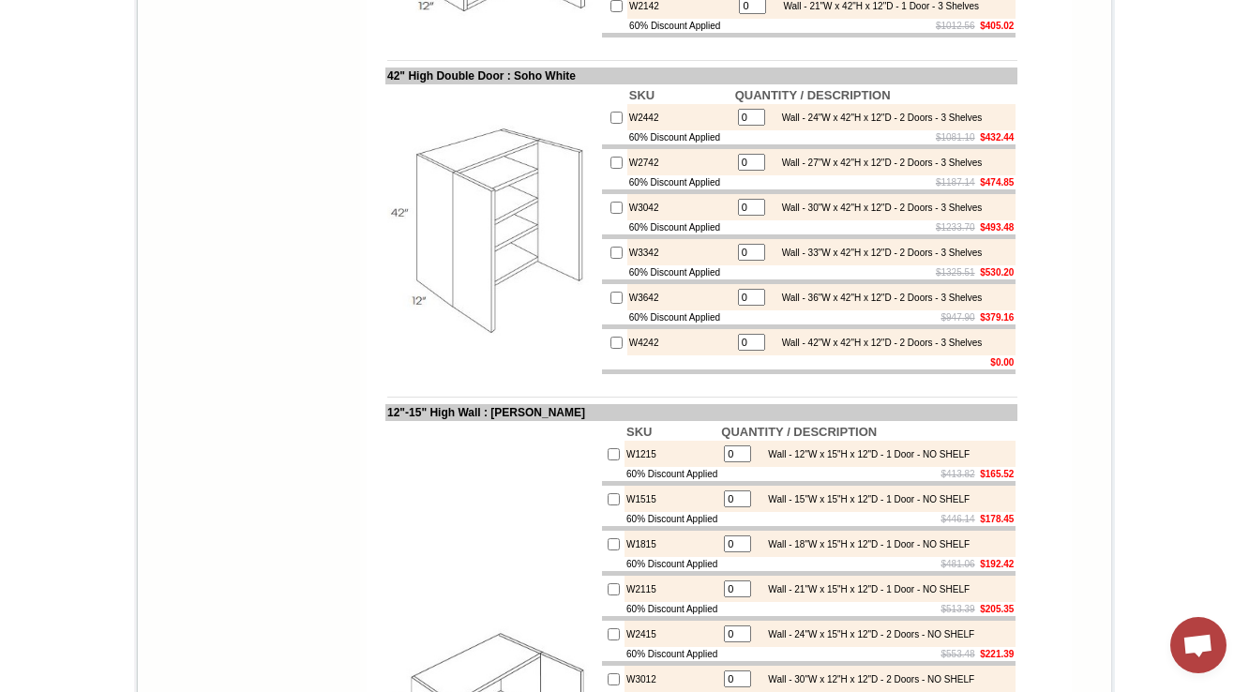
click at [627, 355] on td "W4242" at bounding box center [680, 342] width 106 height 26
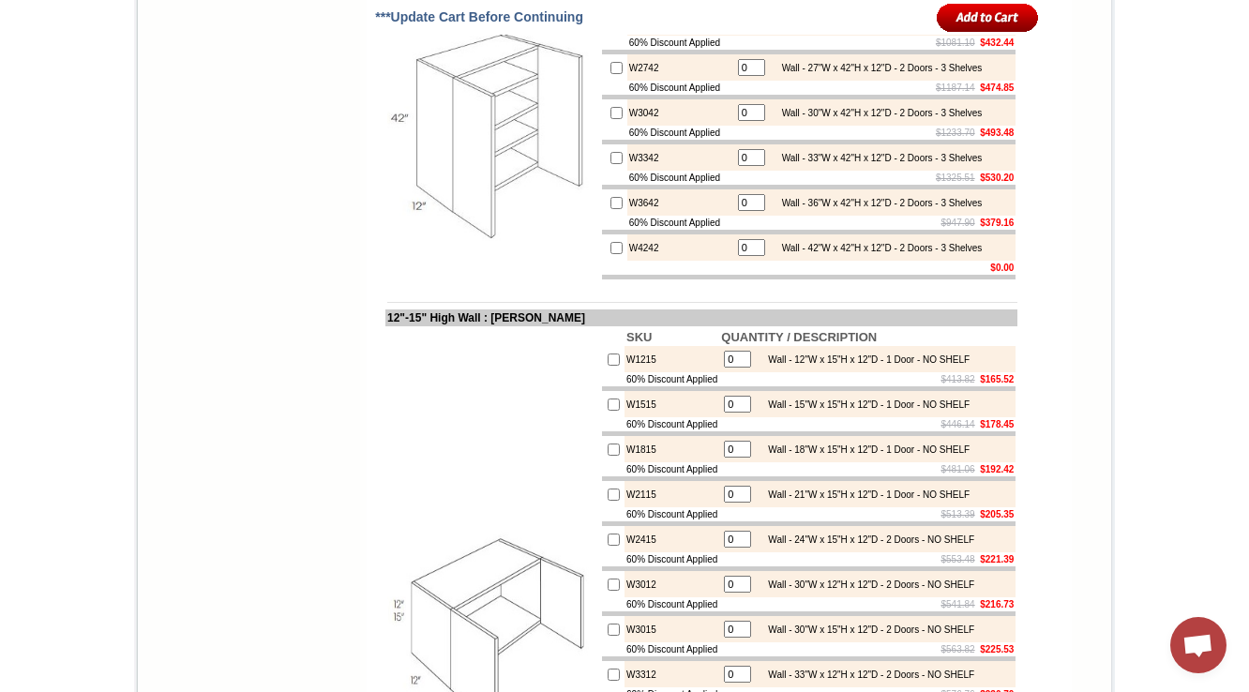
scroll to position [2519, 0]
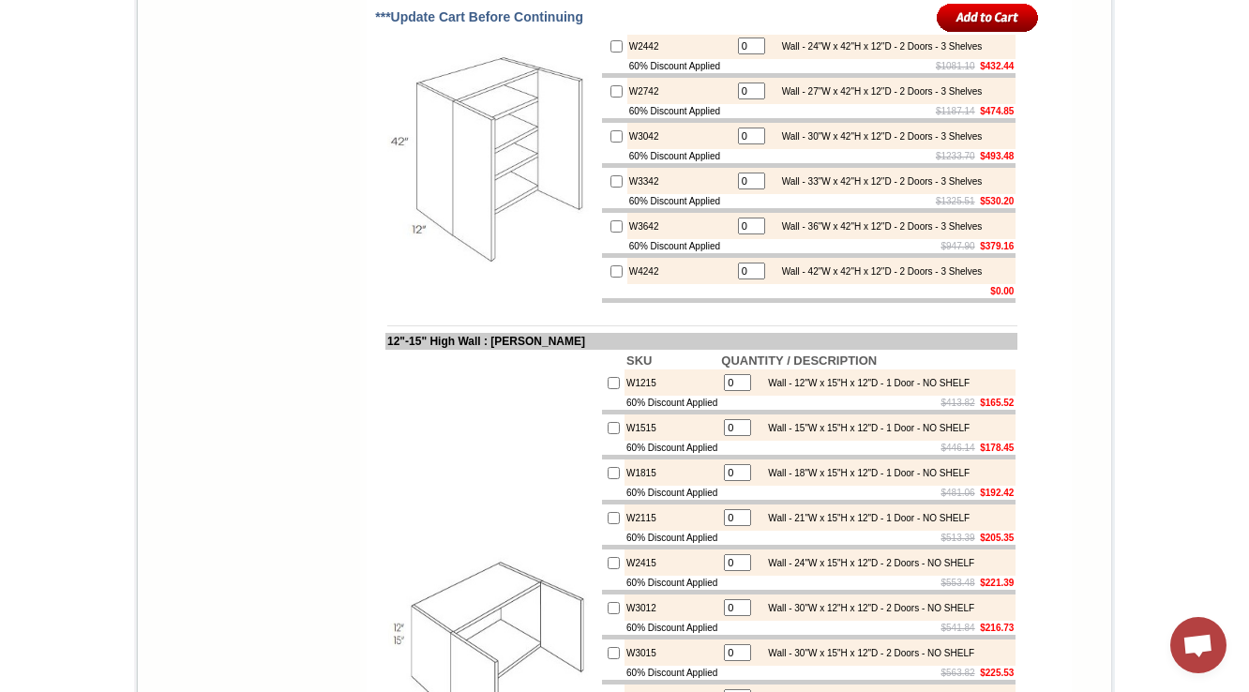
click at [627, 253] on td "60% Discount Applied" at bounding box center [680, 246] width 106 height 14
click at [627, 284] on td "W4242" at bounding box center [680, 271] width 106 height 26
copy td "W4242"
drag, startPoint x: 765, startPoint y: 370, endPoint x: 998, endPoint y: 368, distance: 232.5
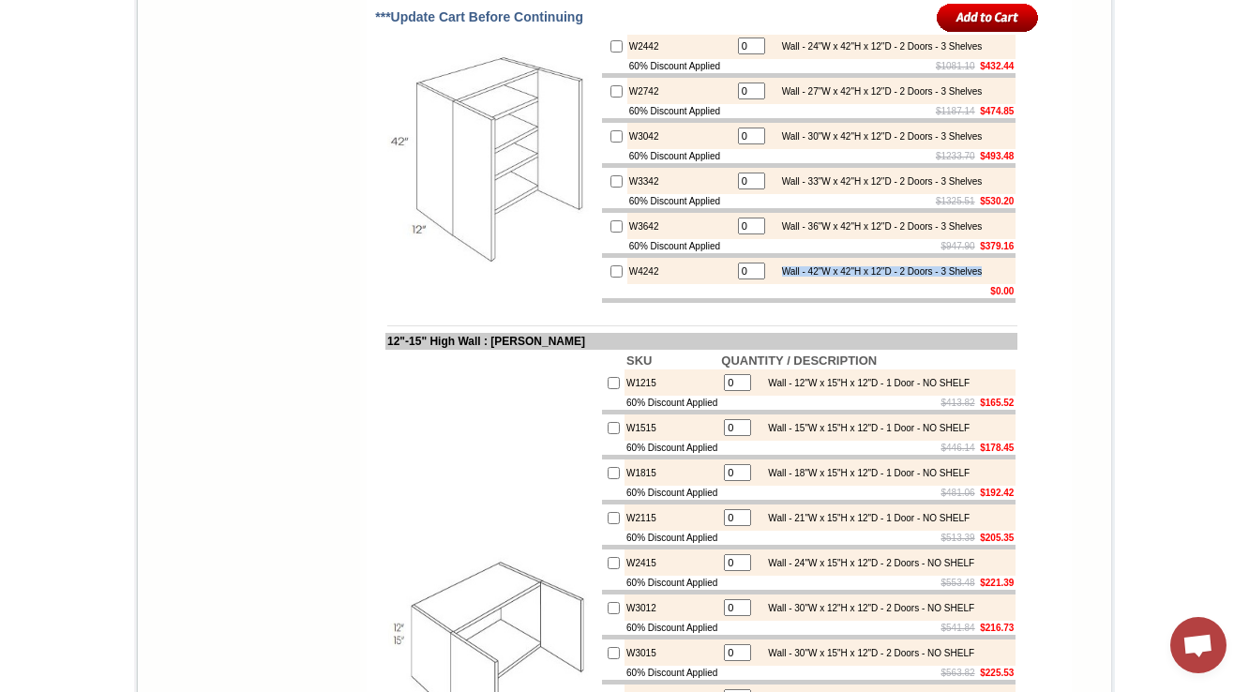
click at [983, 277] on div "Wall - 42"W x 42"H x 12"D - 2 Doors - 3 Shelves" at bounding box center [878, 271] width 210 height 10
copy div "Wall - 42"W x 42"H x 12"D - 2 Doors - 3 Shelves"
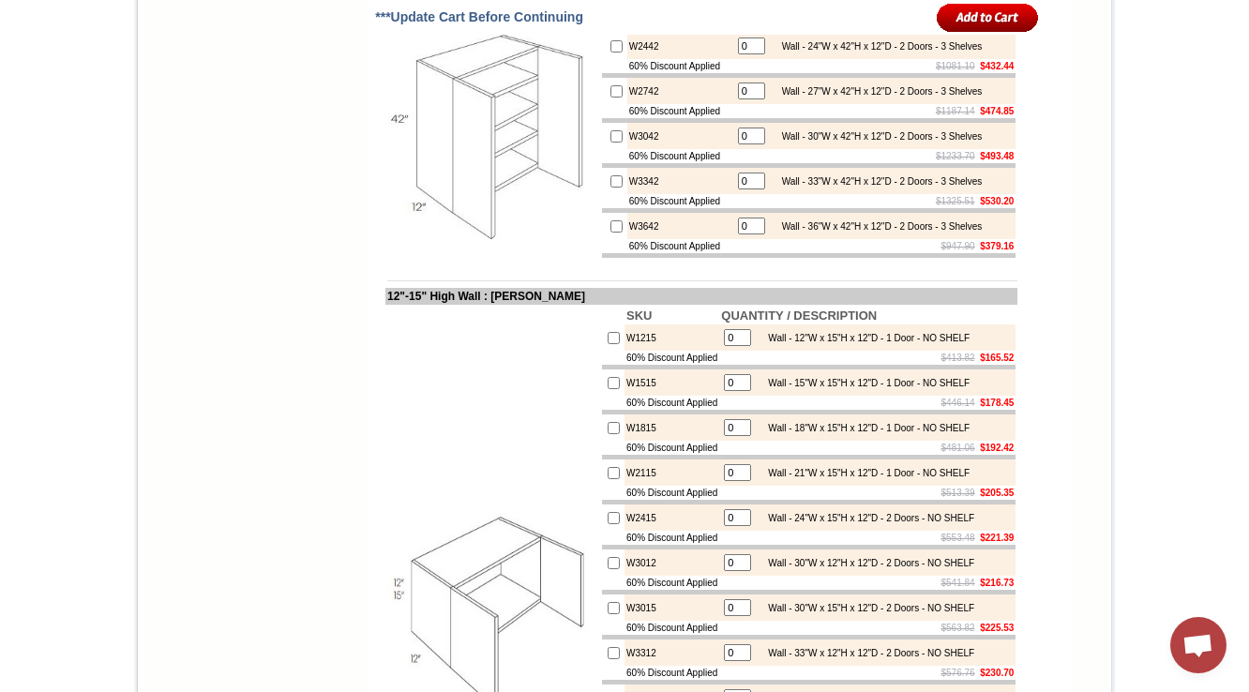
click at [428, 242] on img at bounding box center [492, 136] width 211 height 211
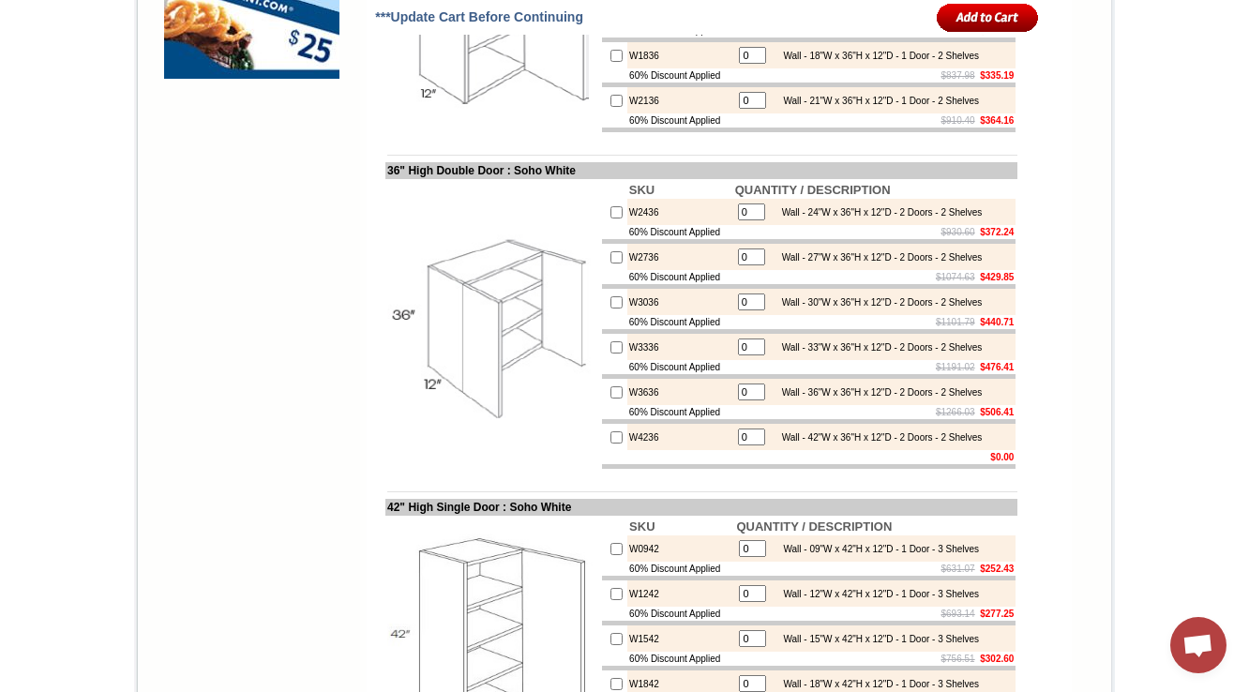
scroll to position [1800, 0]
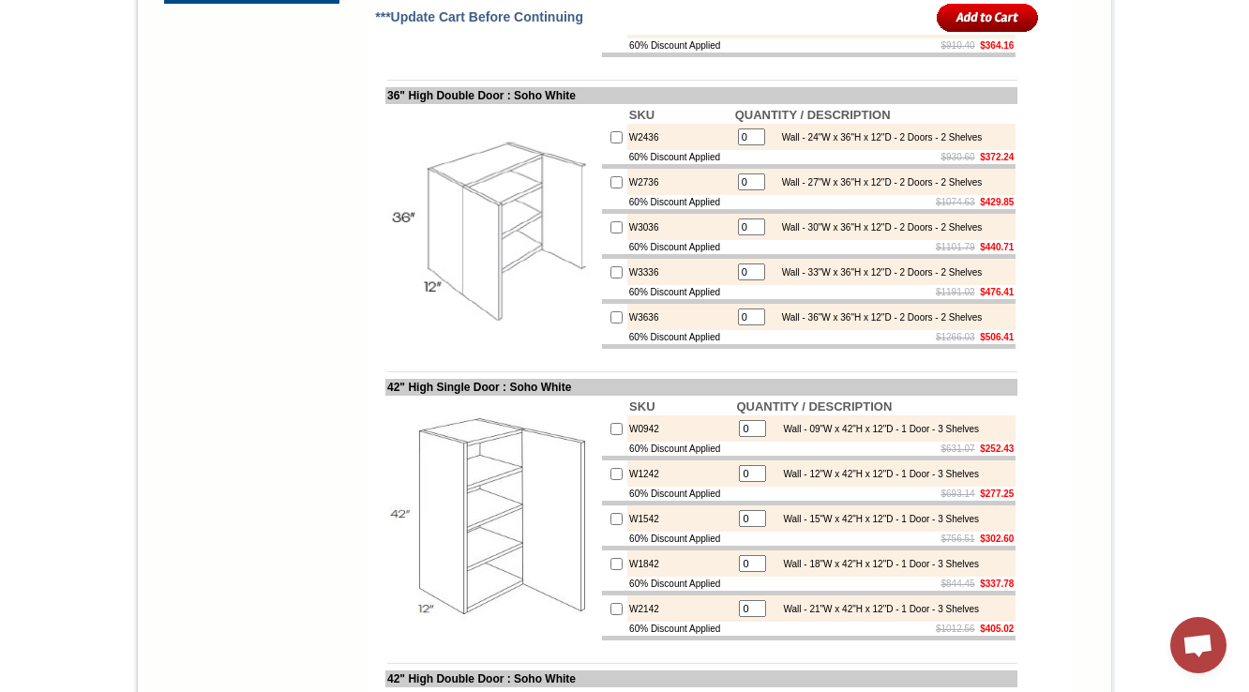
scroll to position [2025, 0]
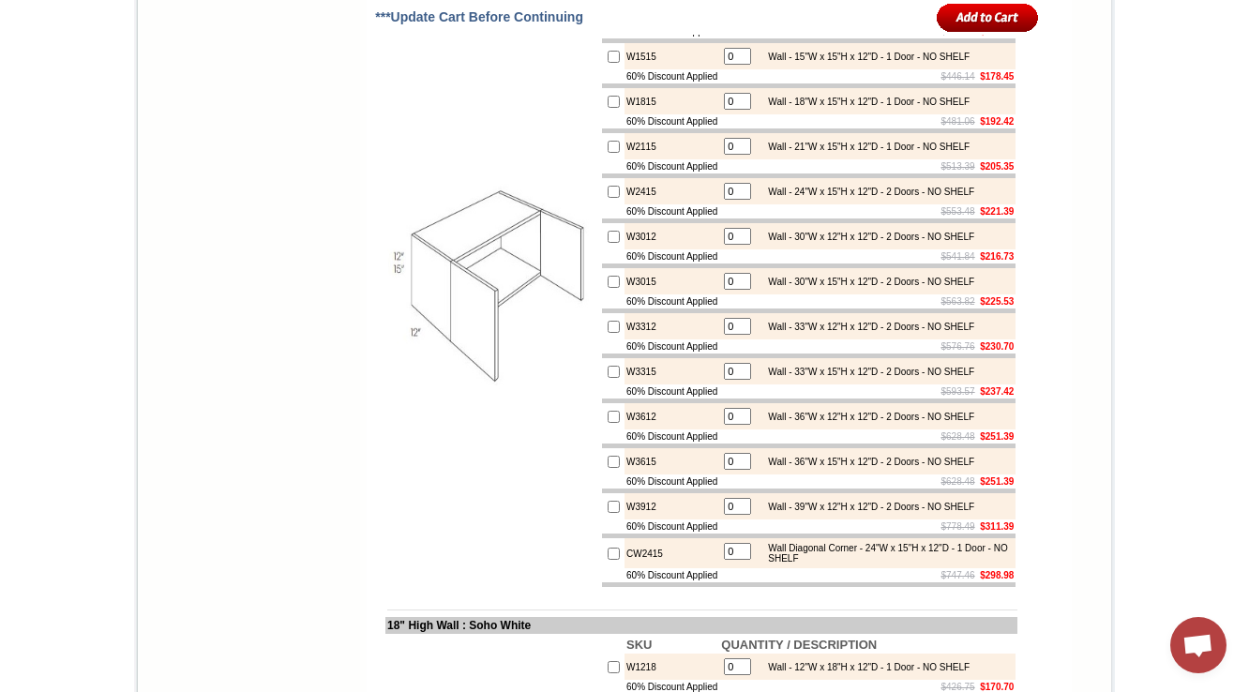
scroll to position [2775, 0]
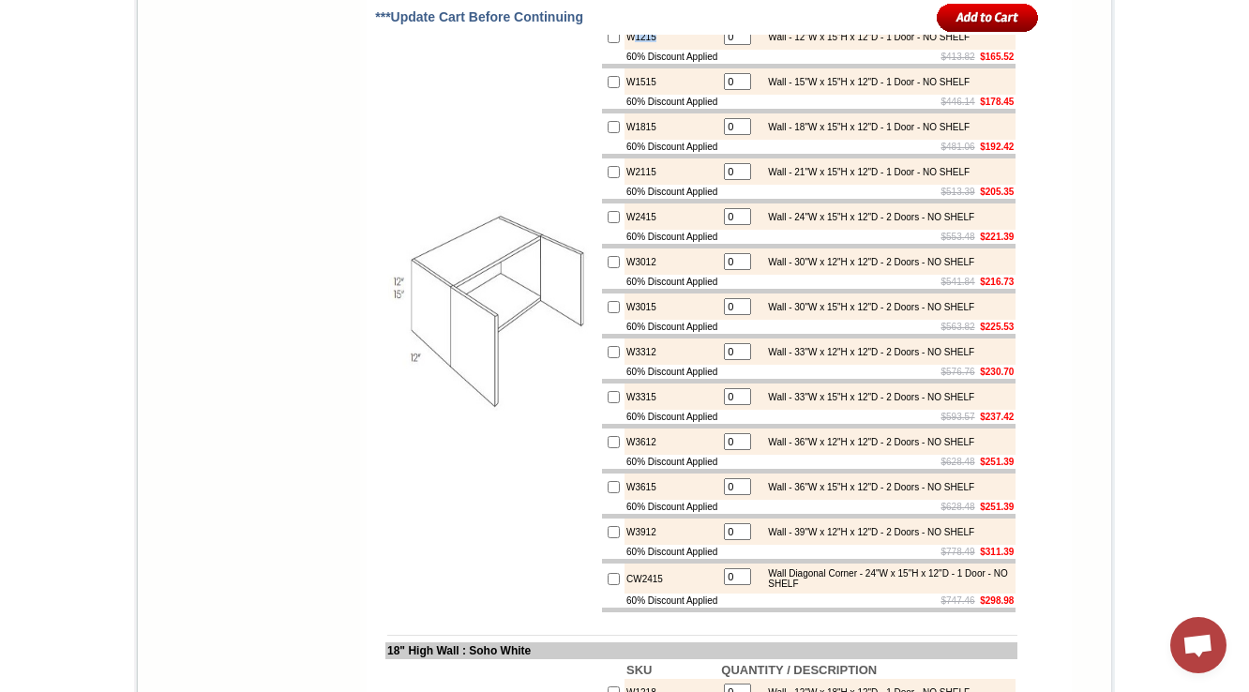
drag, startPoint x: 647, startPoint y: 137, endPoint x: 615, endPoint y: 138, distance: 31.9
click at [624, 50] on td "W1215" at bounding box center [671, 36] width 95 height 26
copy td "1215"
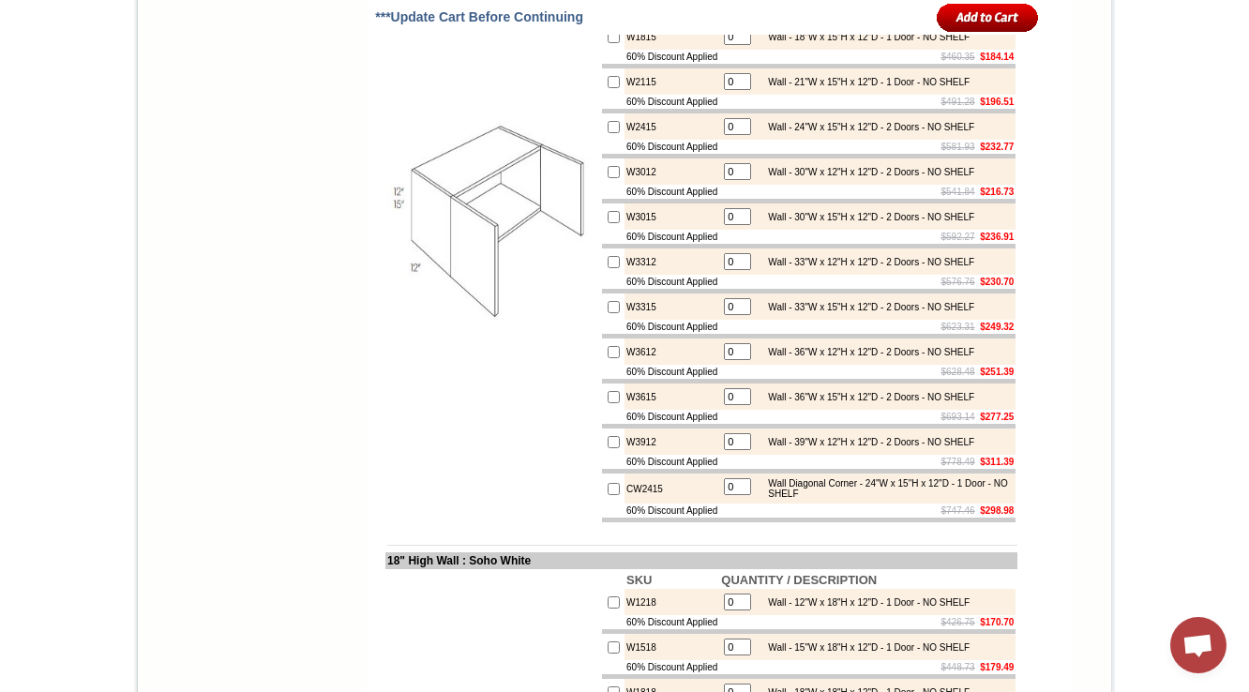
scroll to position [2850, 0]
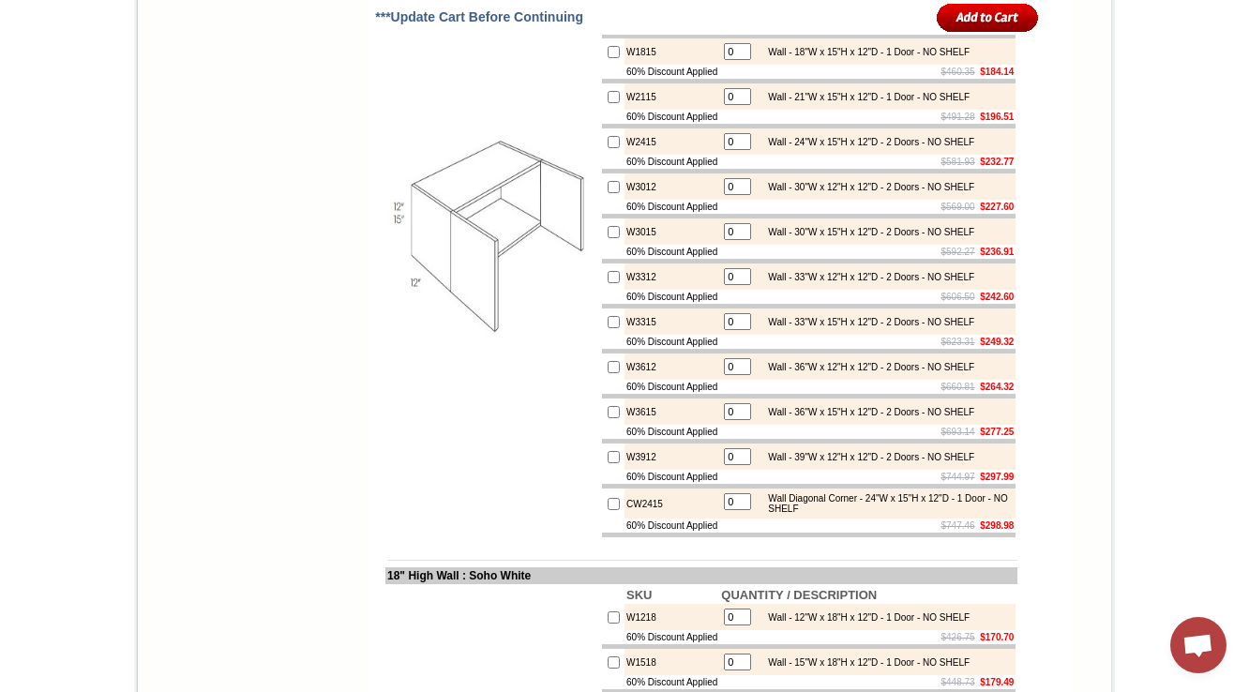
scroll to position [2925, 0]
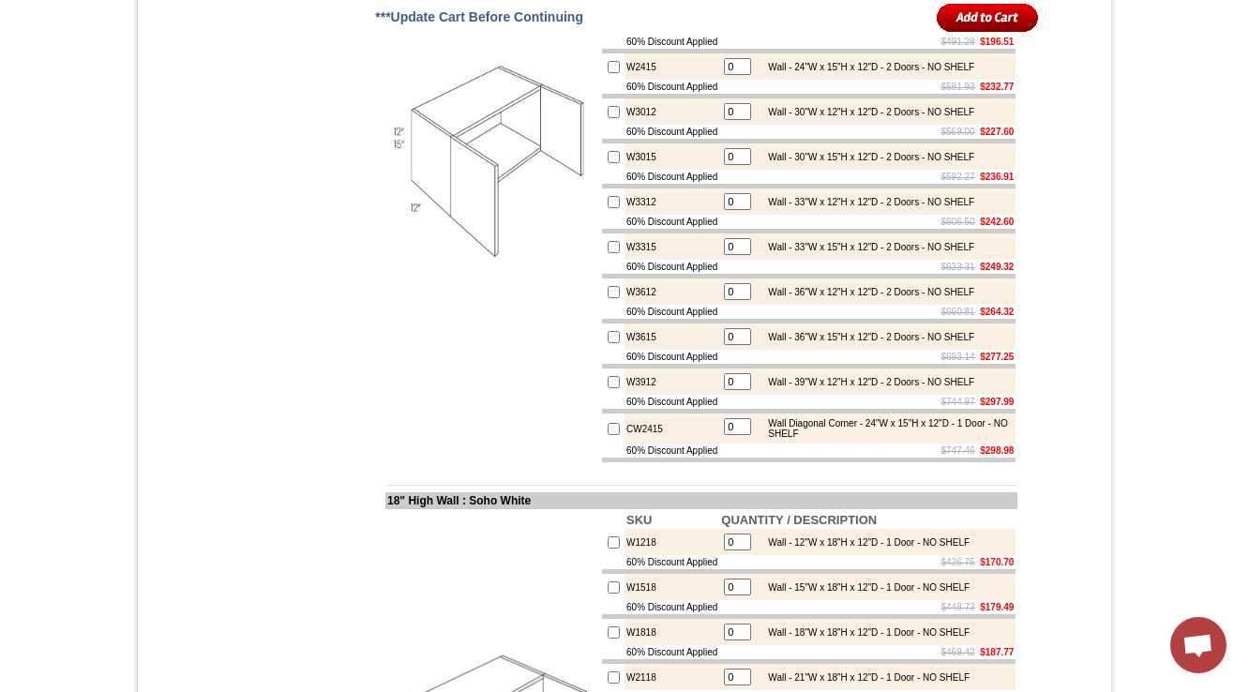
click at [624, 443] on td "CW2415" at bounding box center [671, 428] width 95 height 30
copy td "CW2415"
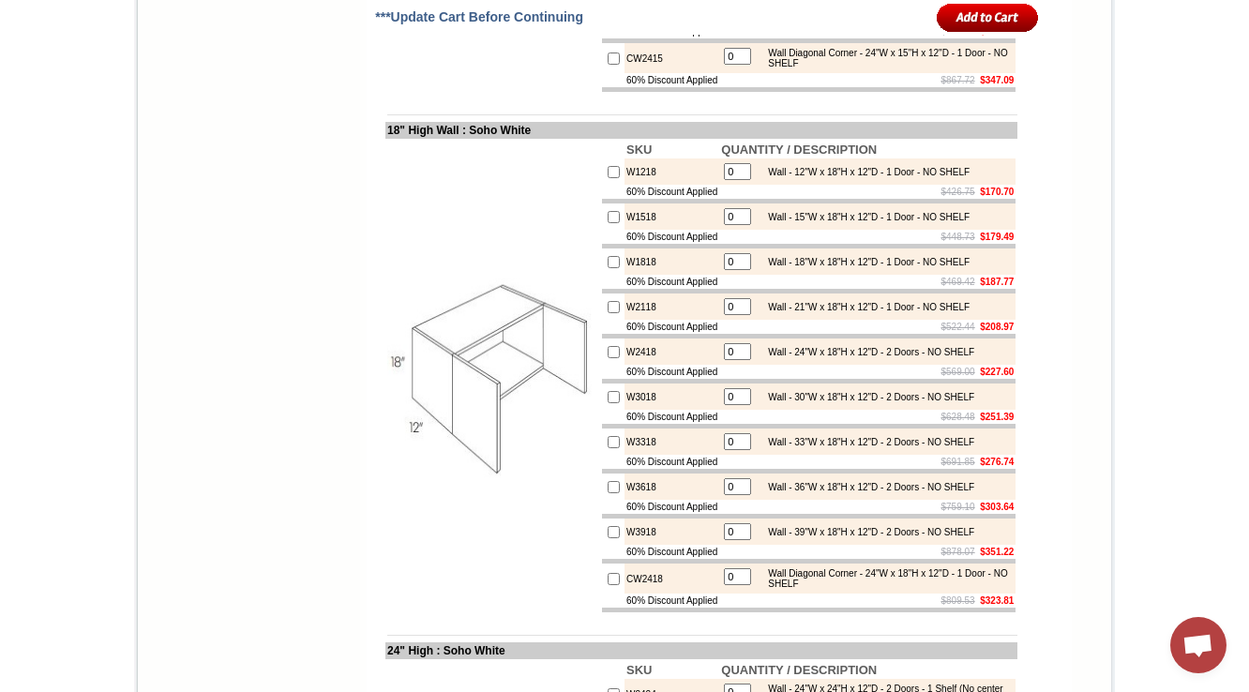
scroll to position [3300, 0]
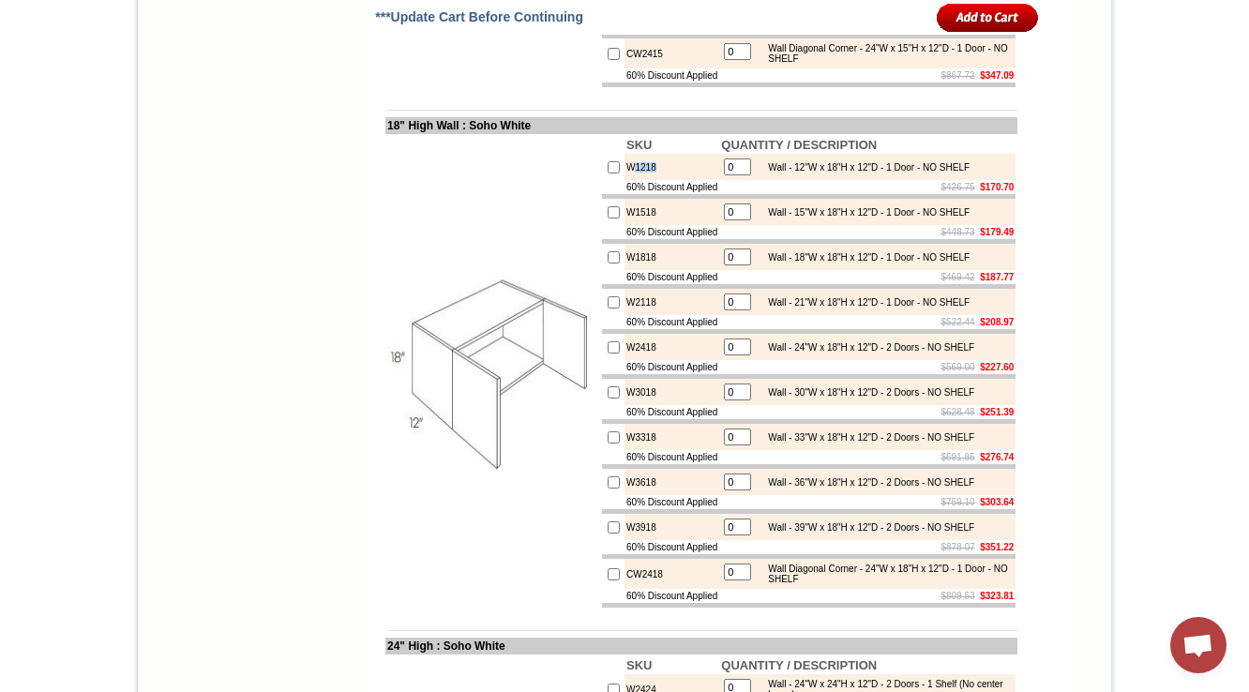
drag, startPoint x: 648, startPoint y: 293, endPoint x: 619, endPoint y: 293, distance: 29.1
click at [624, 180] on td "W1218" at bounding box center [671, 167] width 95 height 26
copy td "1218"
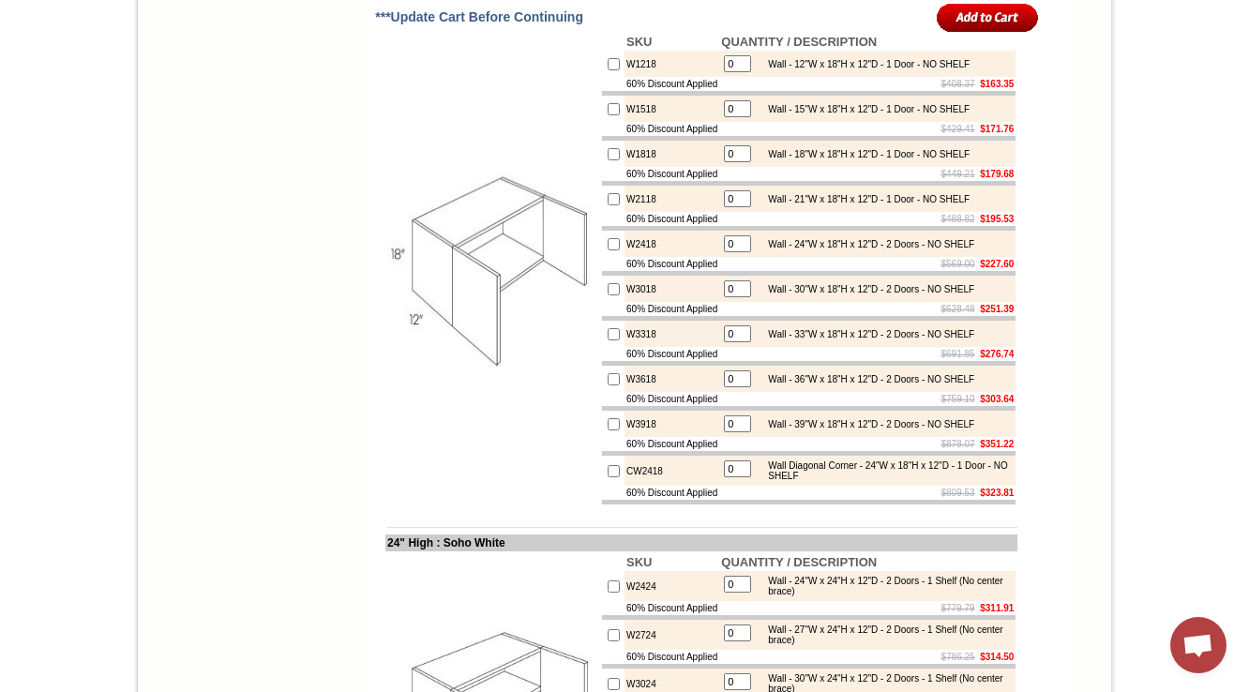
scroll to position [3450, 0]
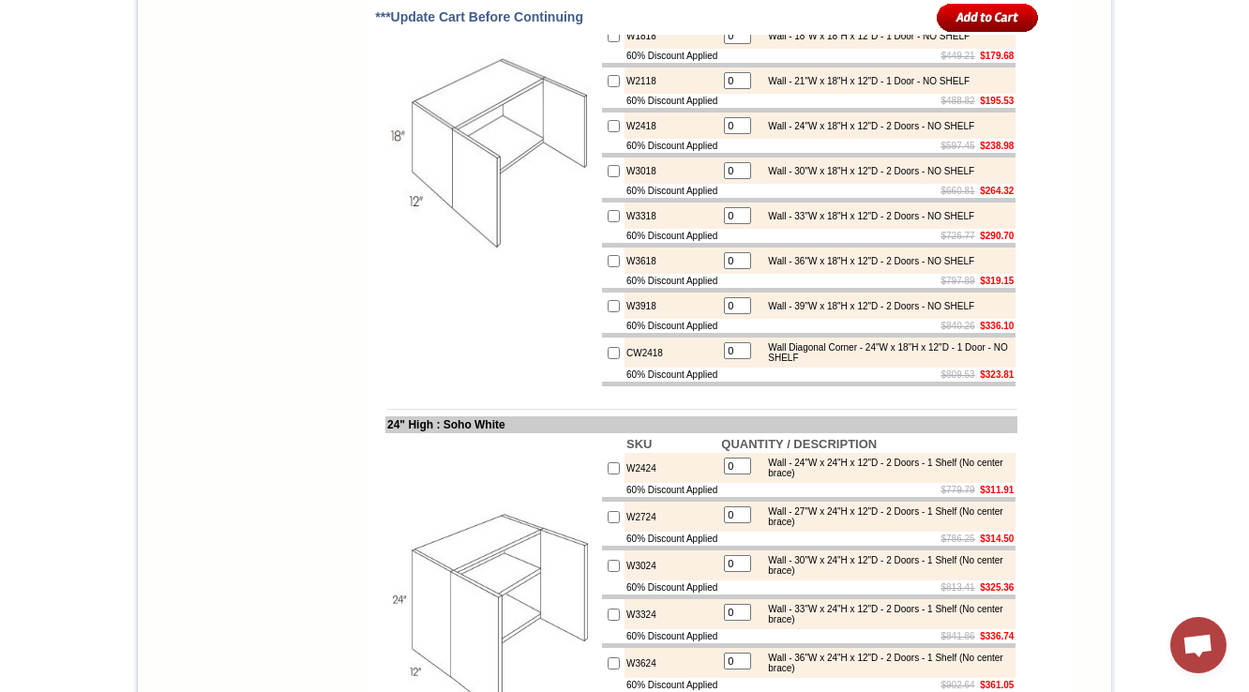
scroll to position [3525, 0]
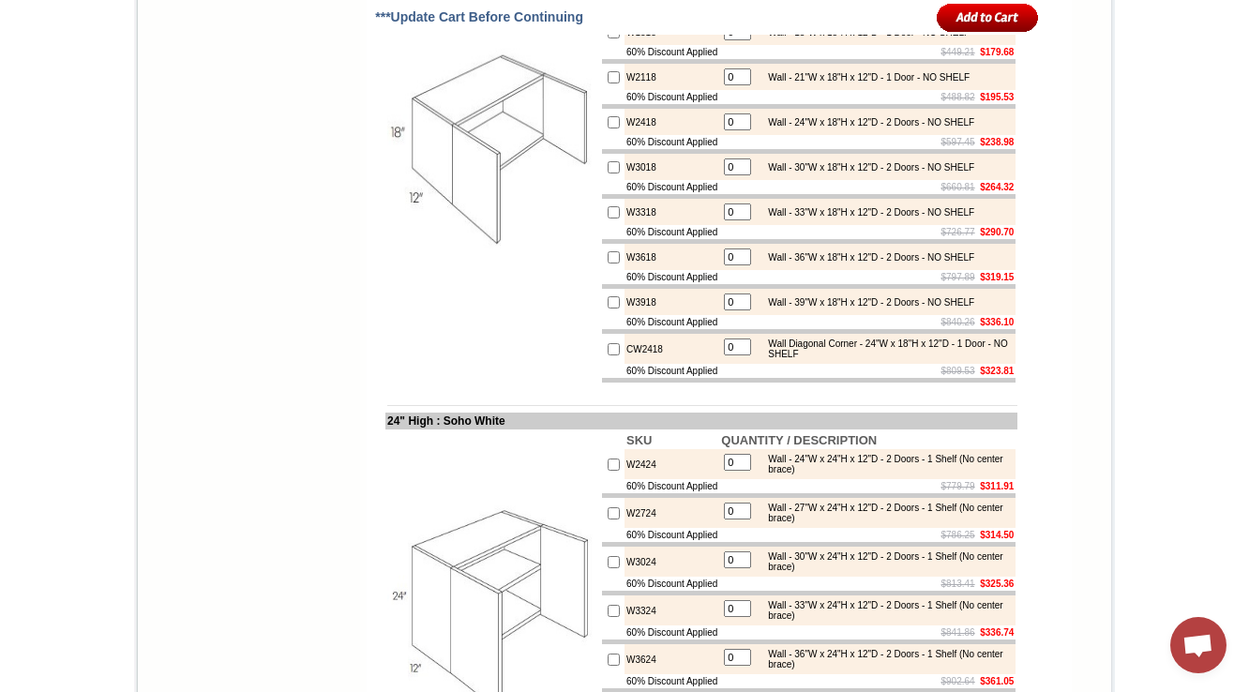
click at [624, 364] on td "CW2418" at bounding box center [671, 349] width 95 height 30
copy td "CW2418"
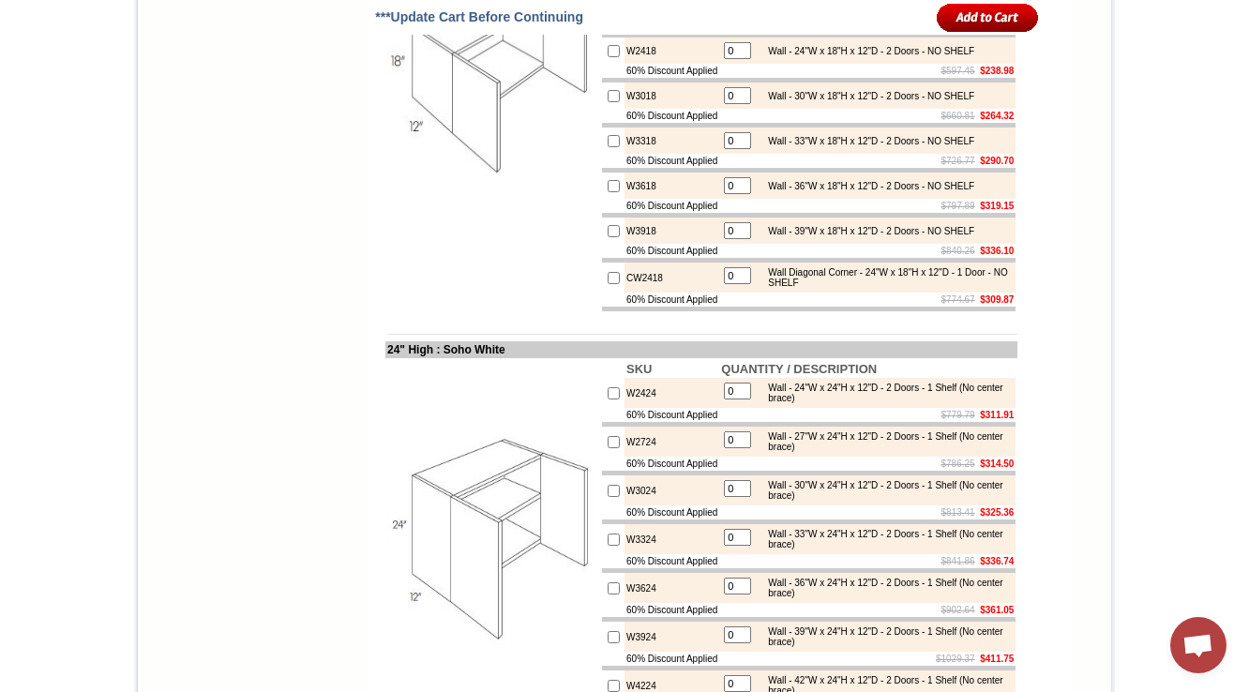
scroll to position [3900, 0]
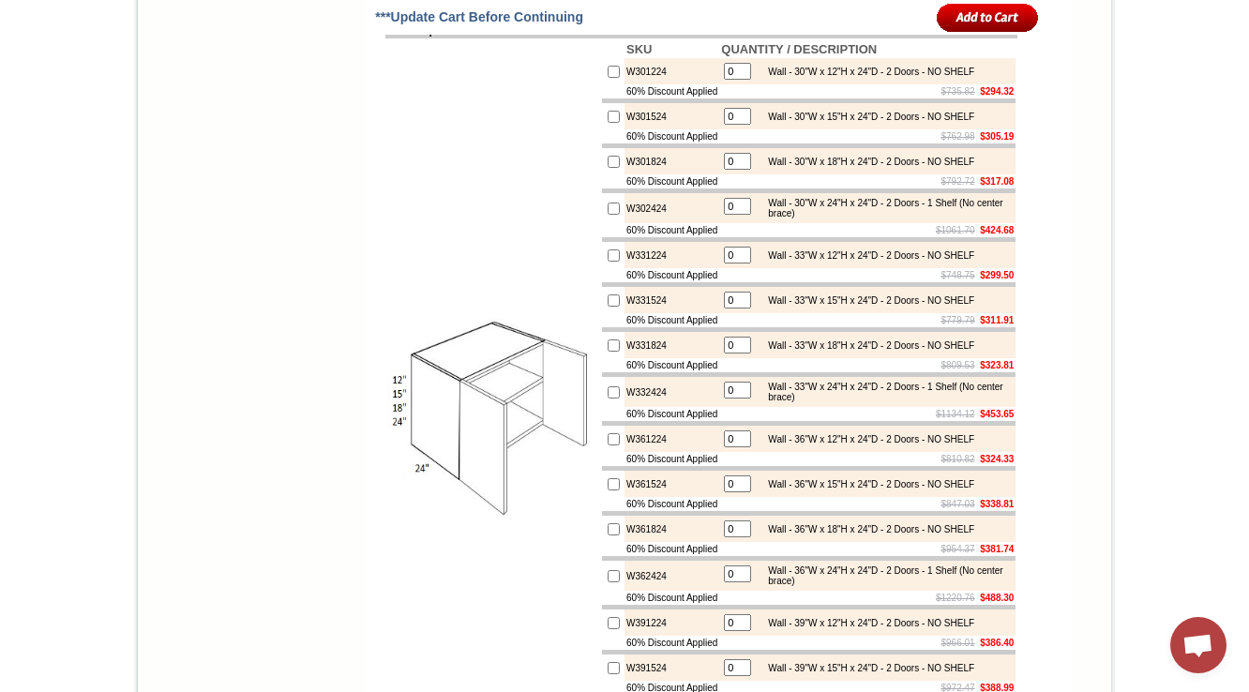
scroll to position [4351, 0]
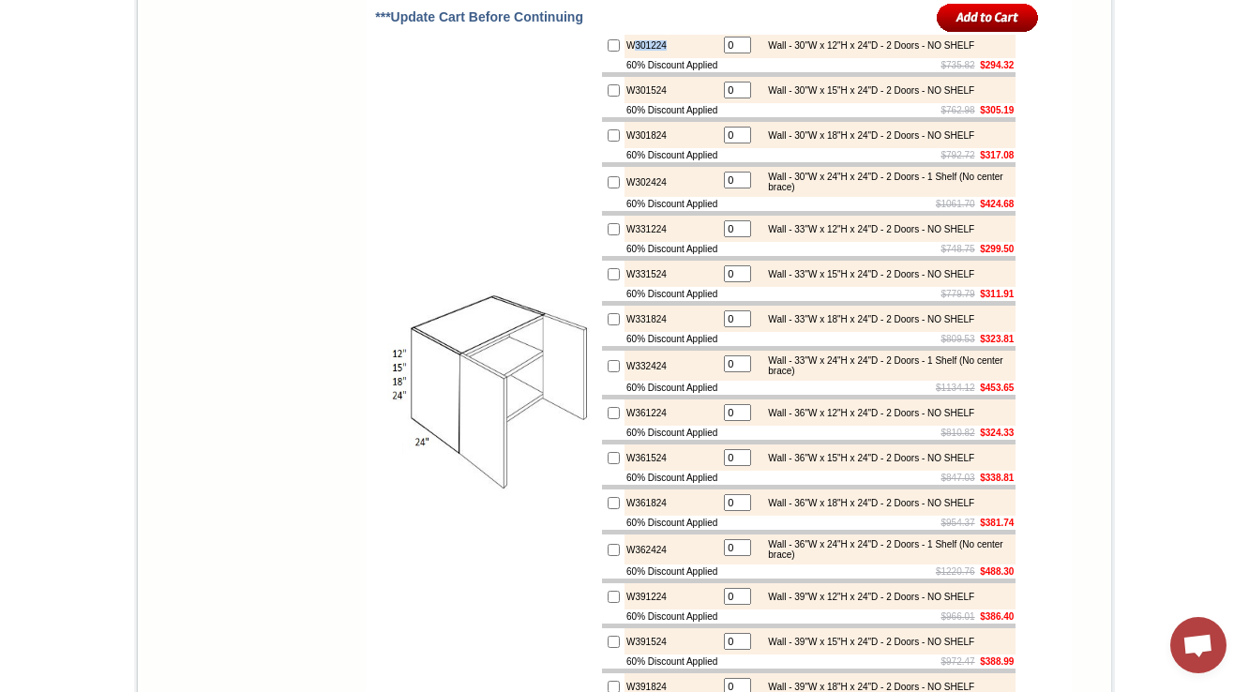
drag, startPoint x: 631, startPoint y: 227, endPoint x: 616, endPoint y: 227, distance: 15.0
click at [624, 58] on td "W301224" at bounding box center [671, 45] width 95 height 26
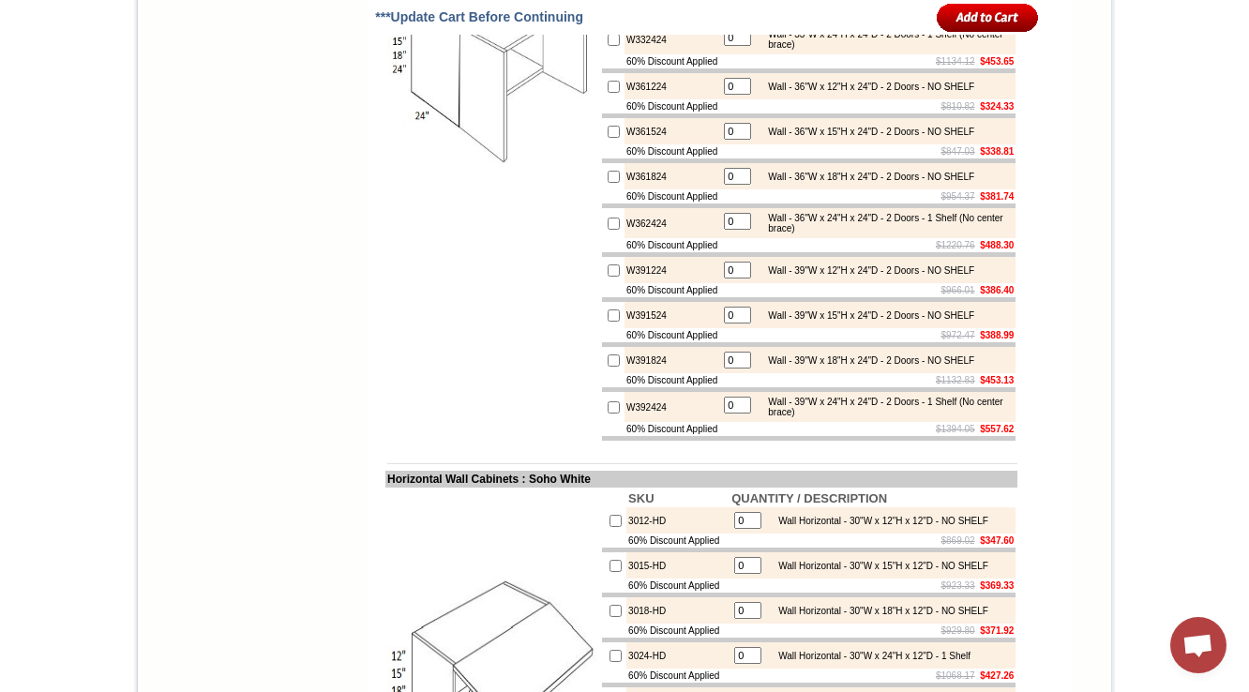
scroll to position [4651, 0]
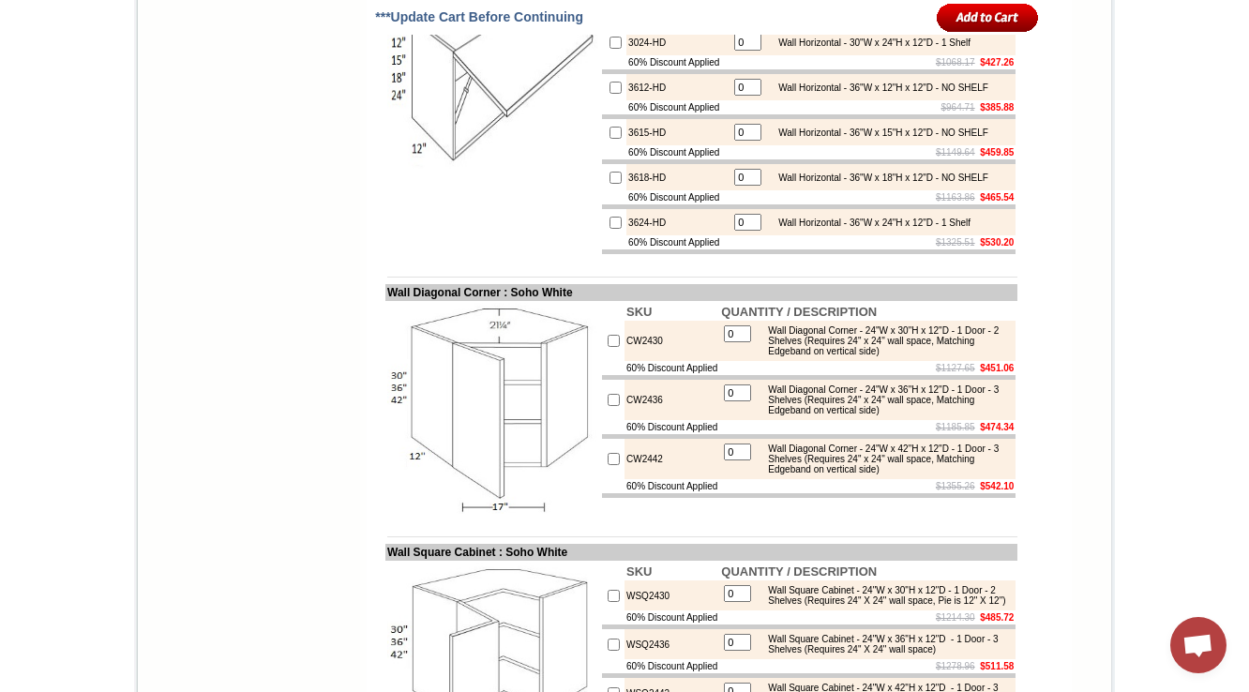
scroll to position [5326, 0]
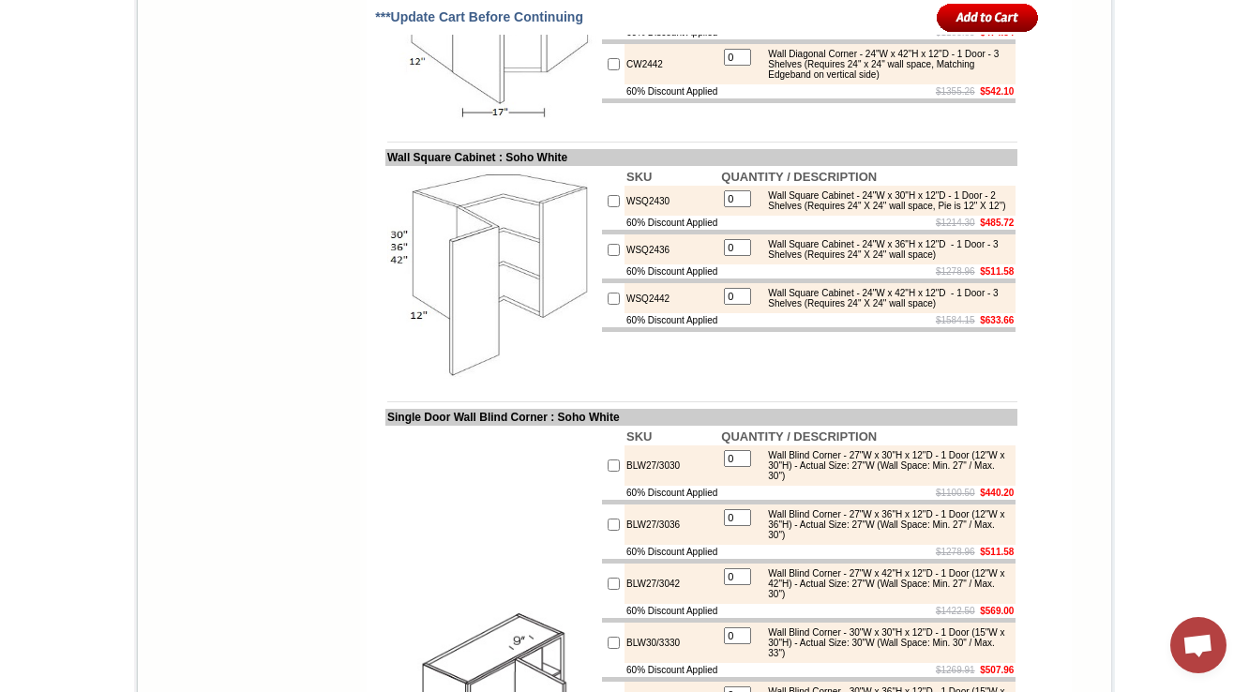
scroll to position [5701, 0]
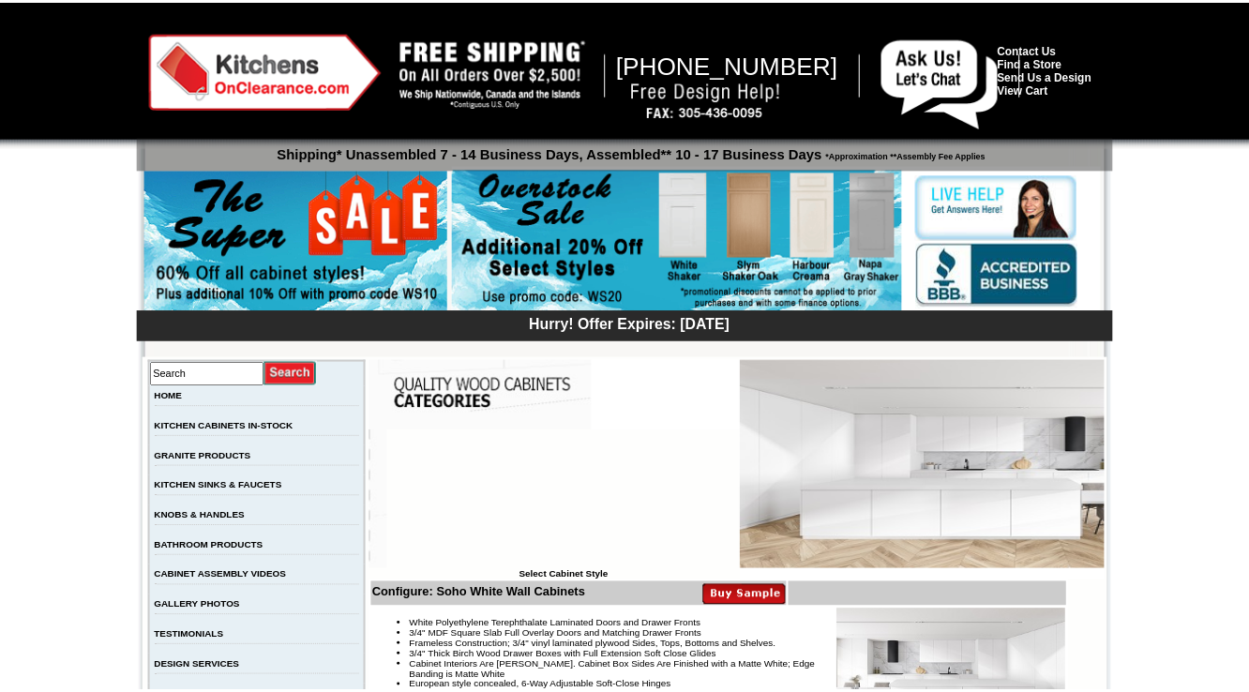
scroll to position [5701, 0]
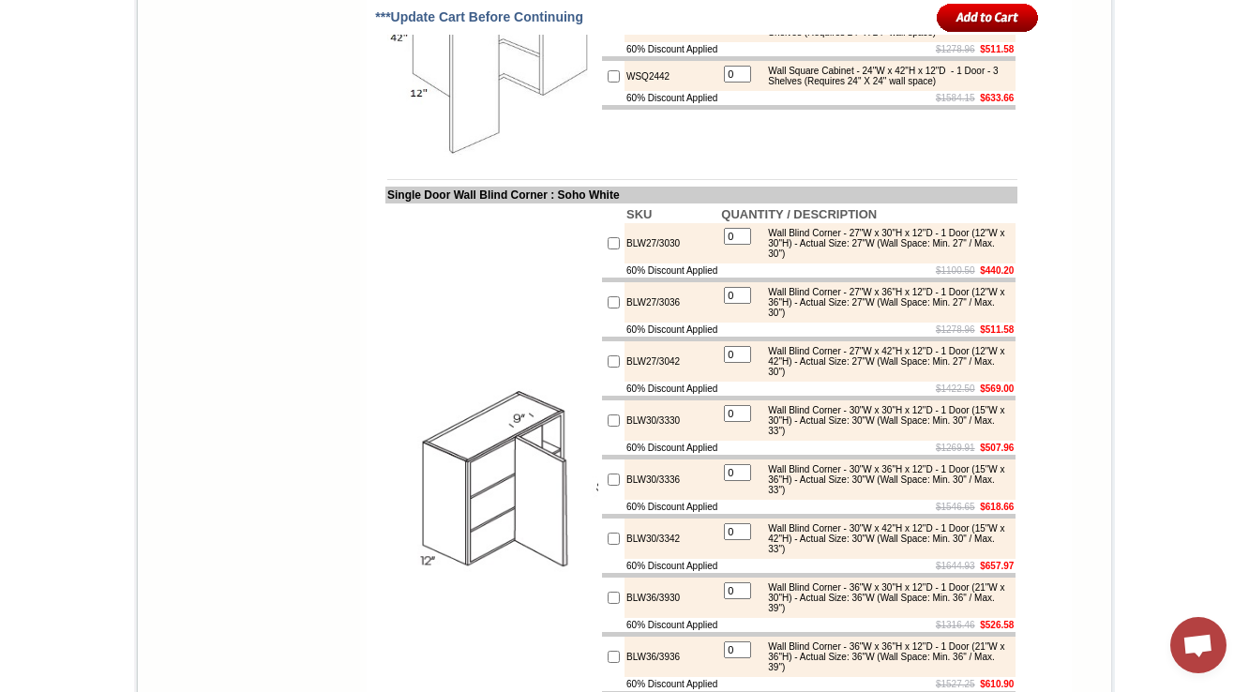
scroll to position [5926, 0]
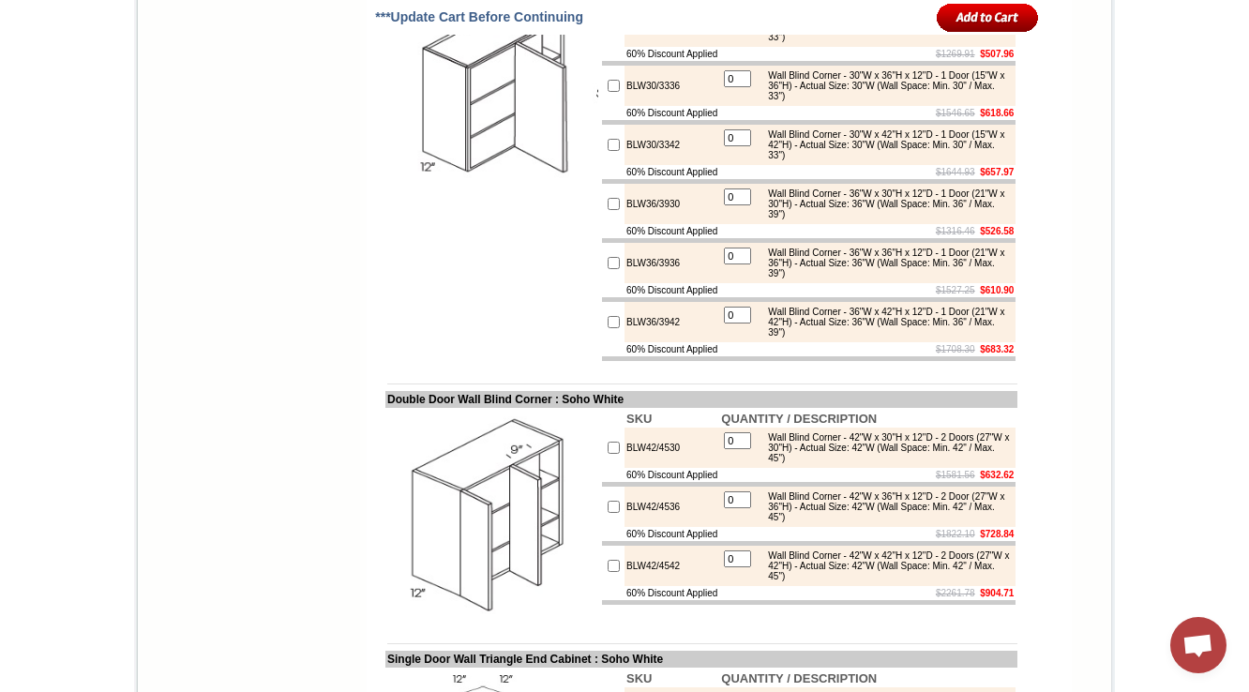
scroll to position [6376, 0]
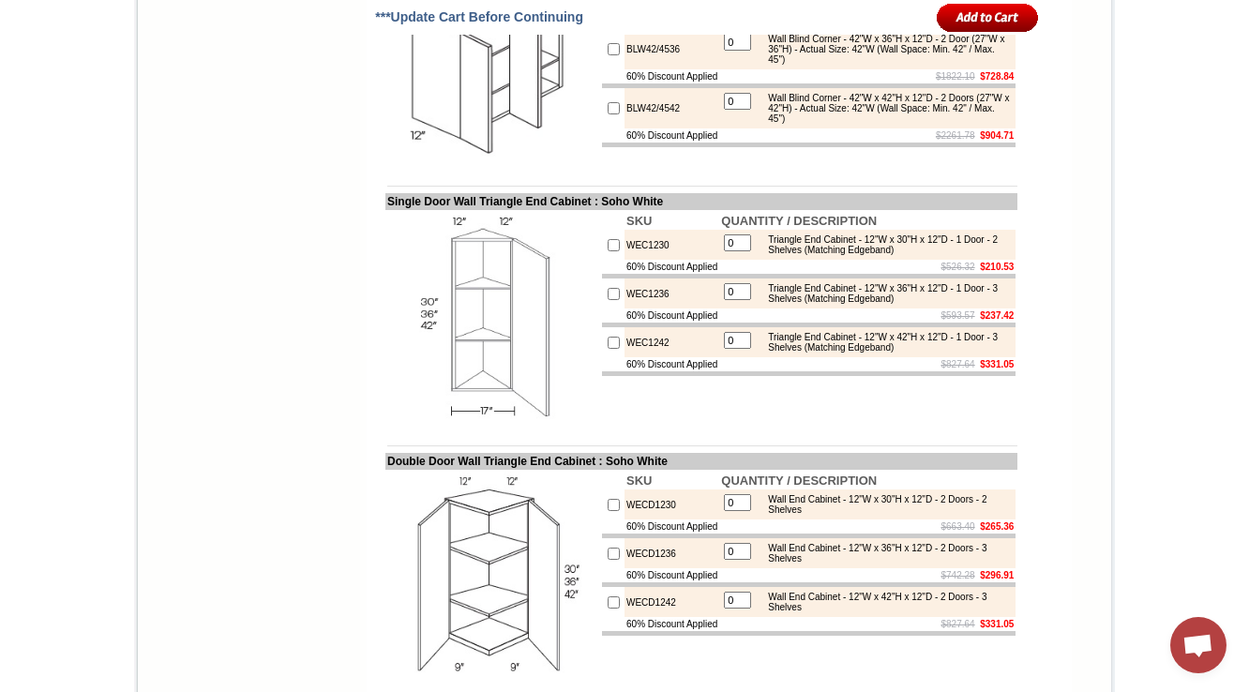
scroll to position [6901, 0]
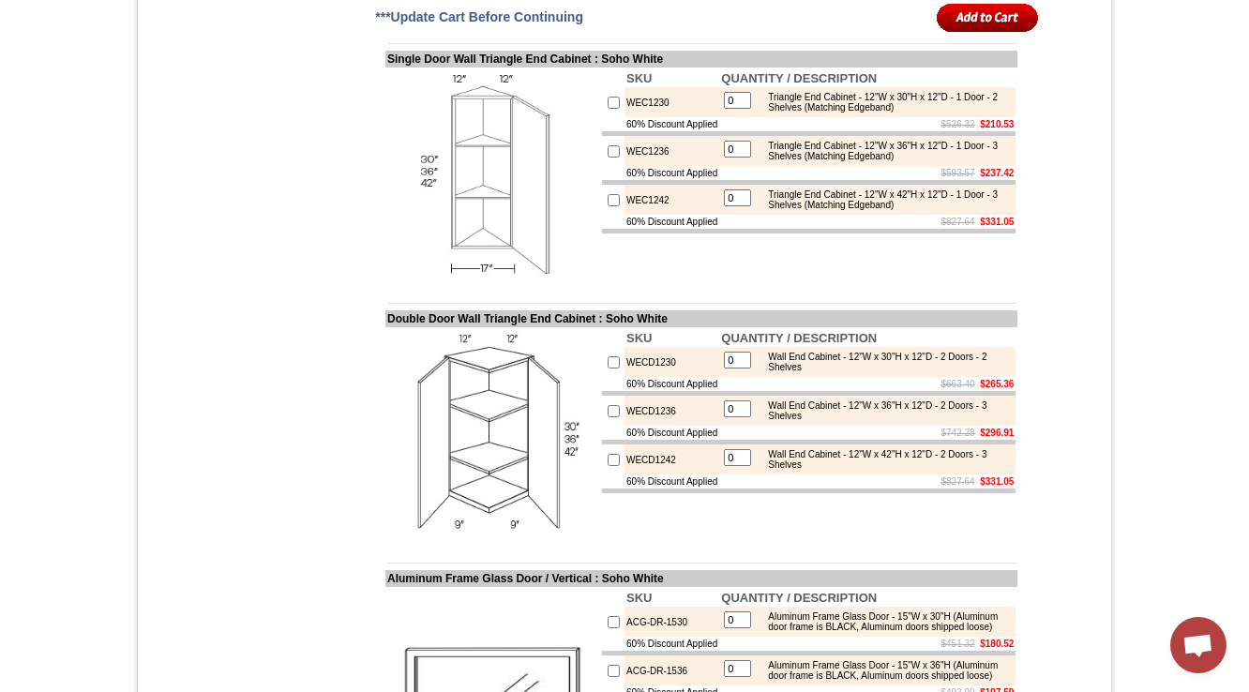
scroll to position [6976, 0]
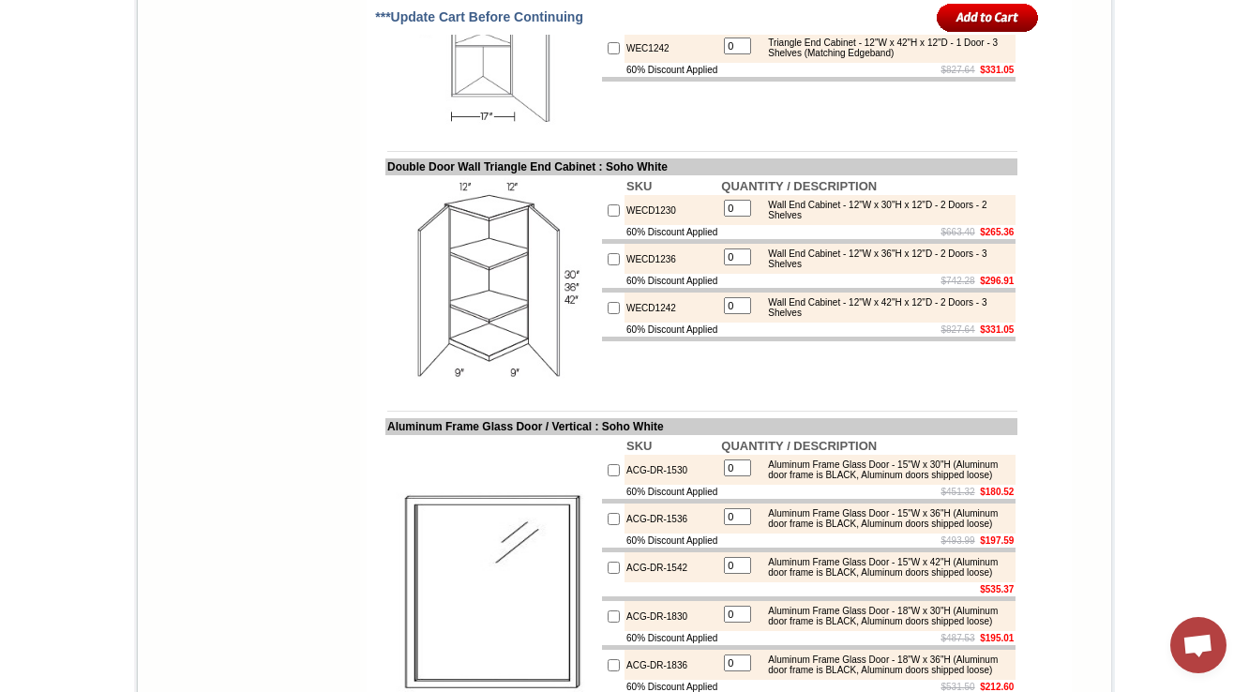
scroll to position [7051, 0]
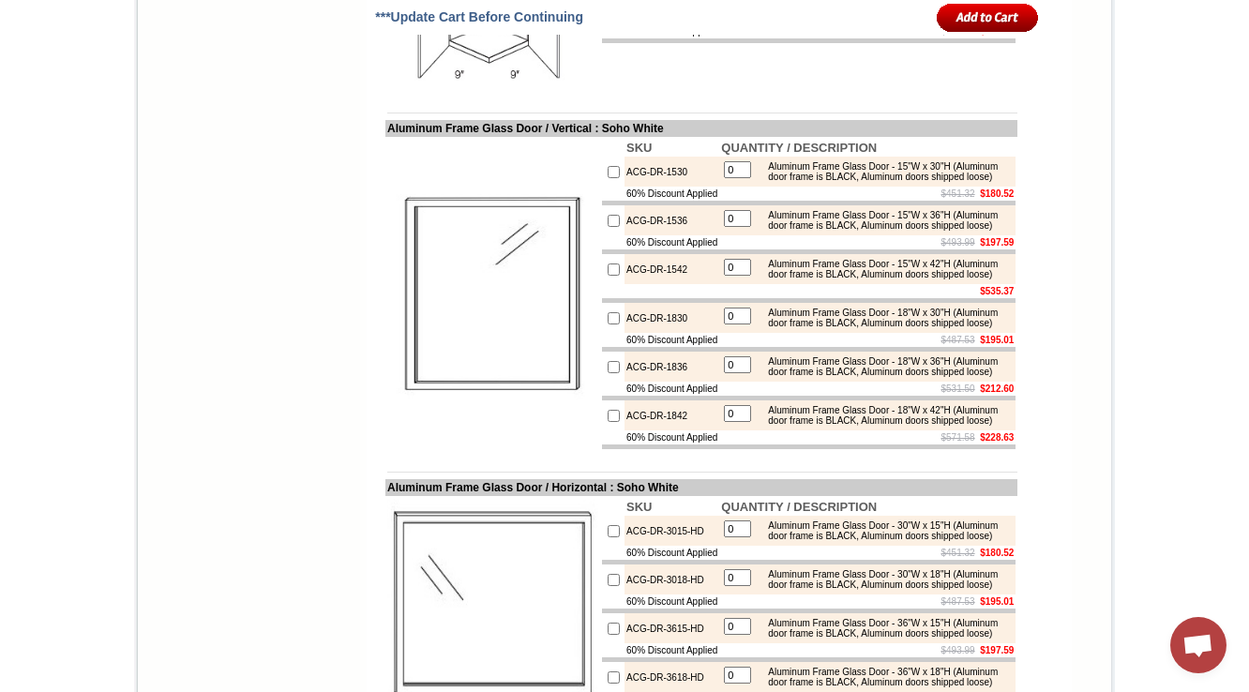
scroll to position [7426, 0]
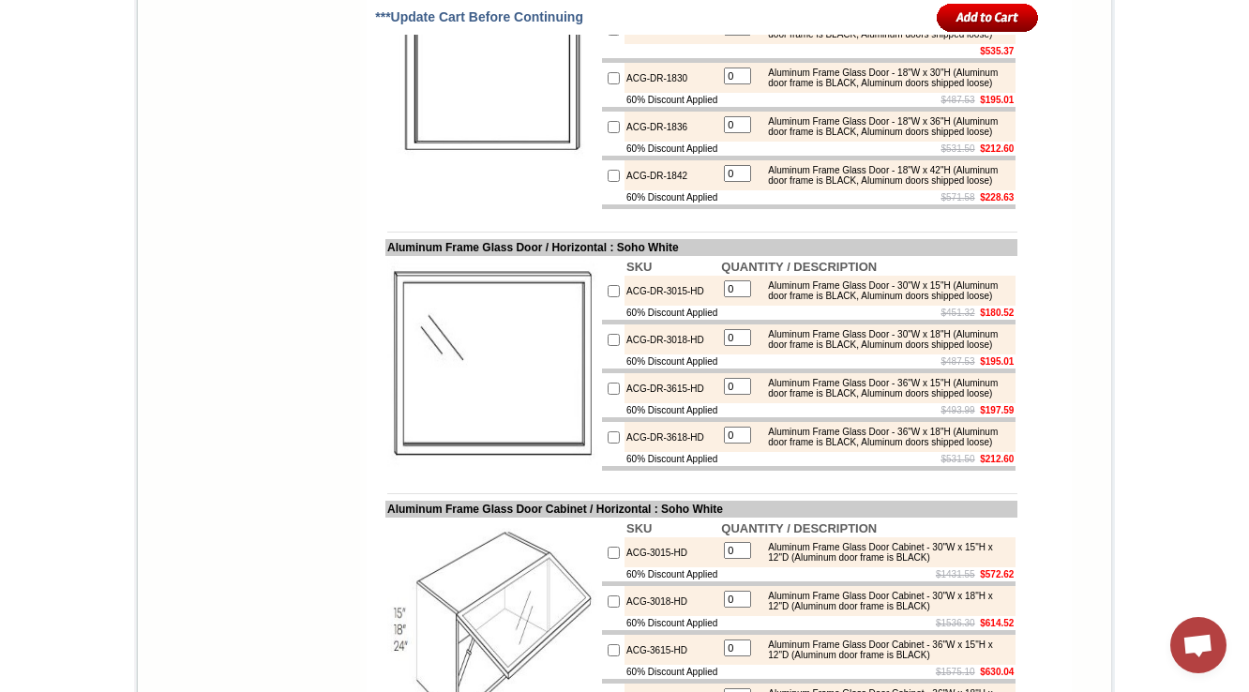
scroll to position [7651, 0]
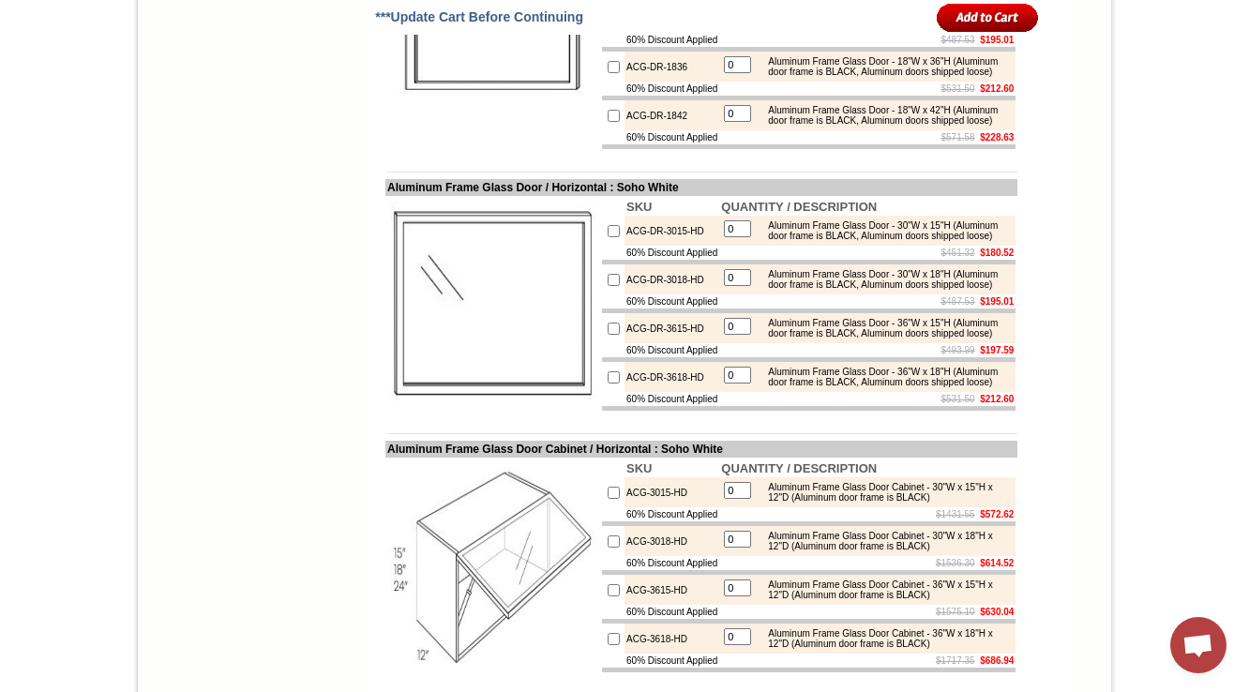
drag, startPoint x: 677, startPoint y: 354, endPoint x: 608, endPoint y: 361, distance: 69.7
copy td "ACG-DR-1542"
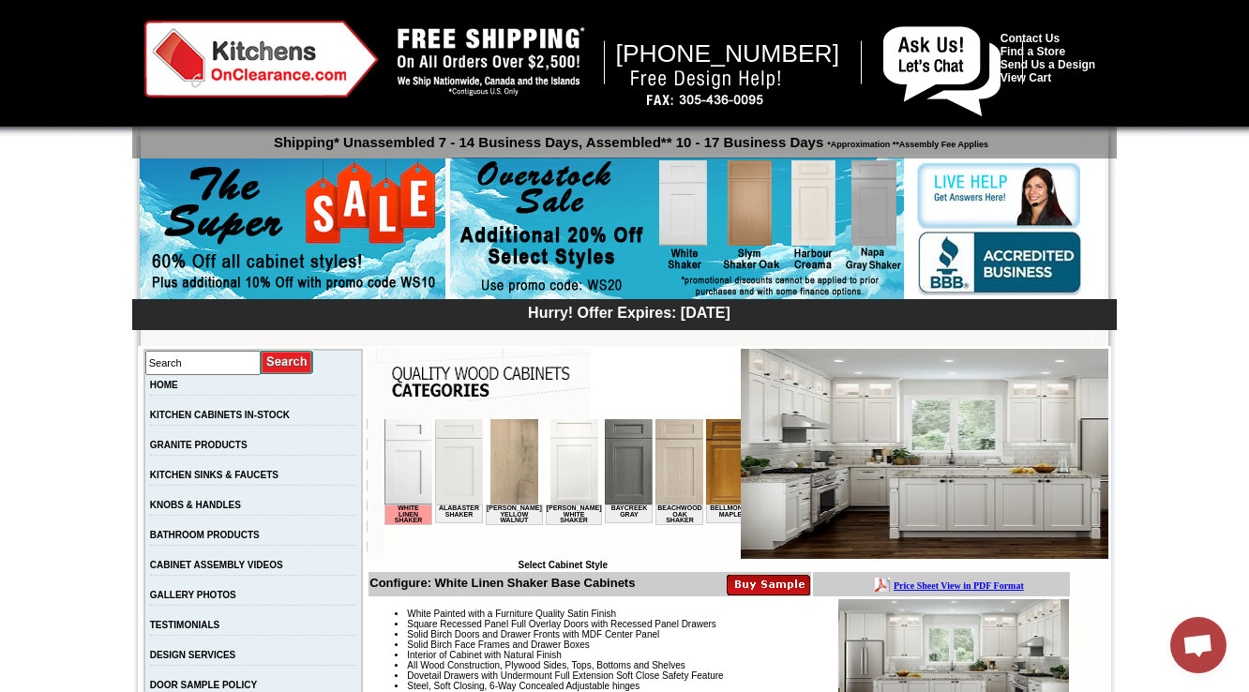
scroll to position [450, 0]
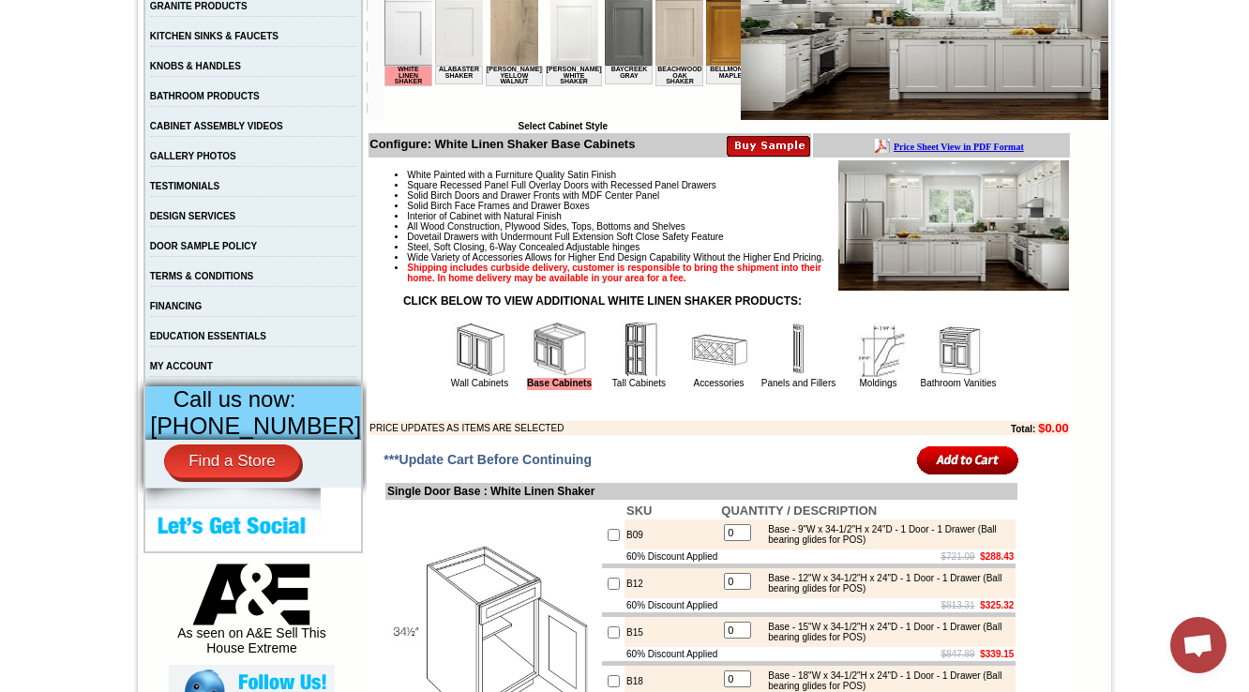
click at [457, 378] on img at bounding box center [480, 350] width 56 height 56
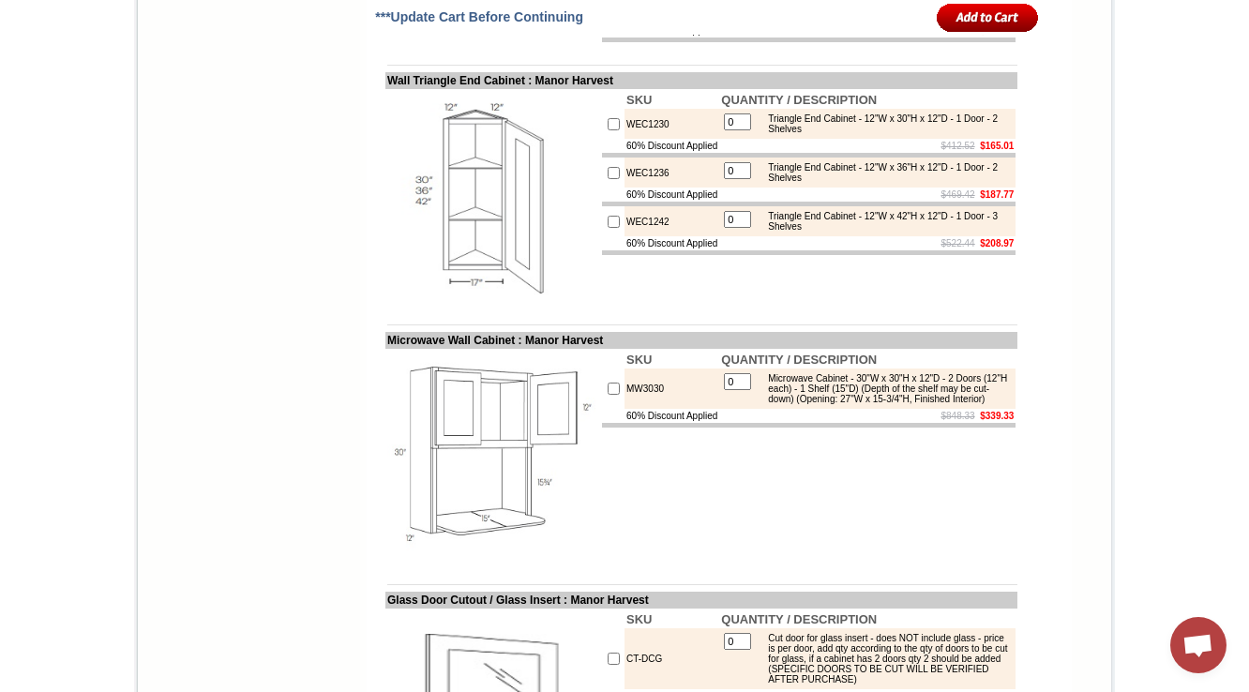
scroll to position [6901, 0]
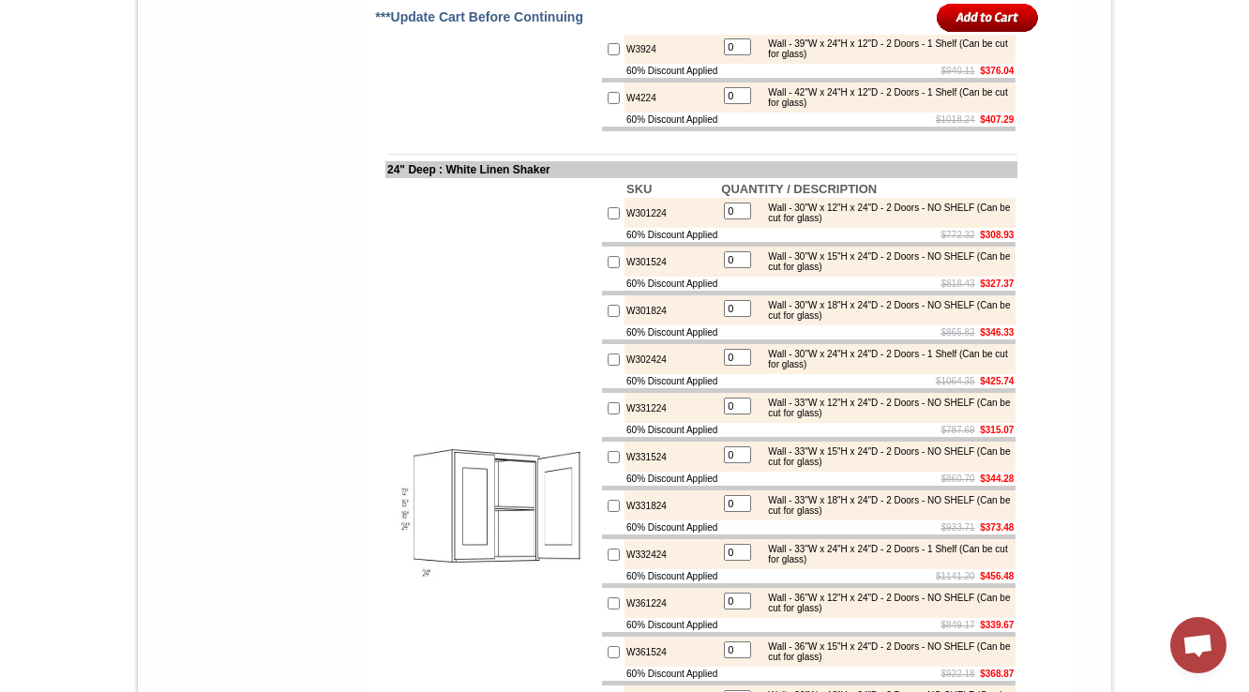
scroll to position [6981, 0]
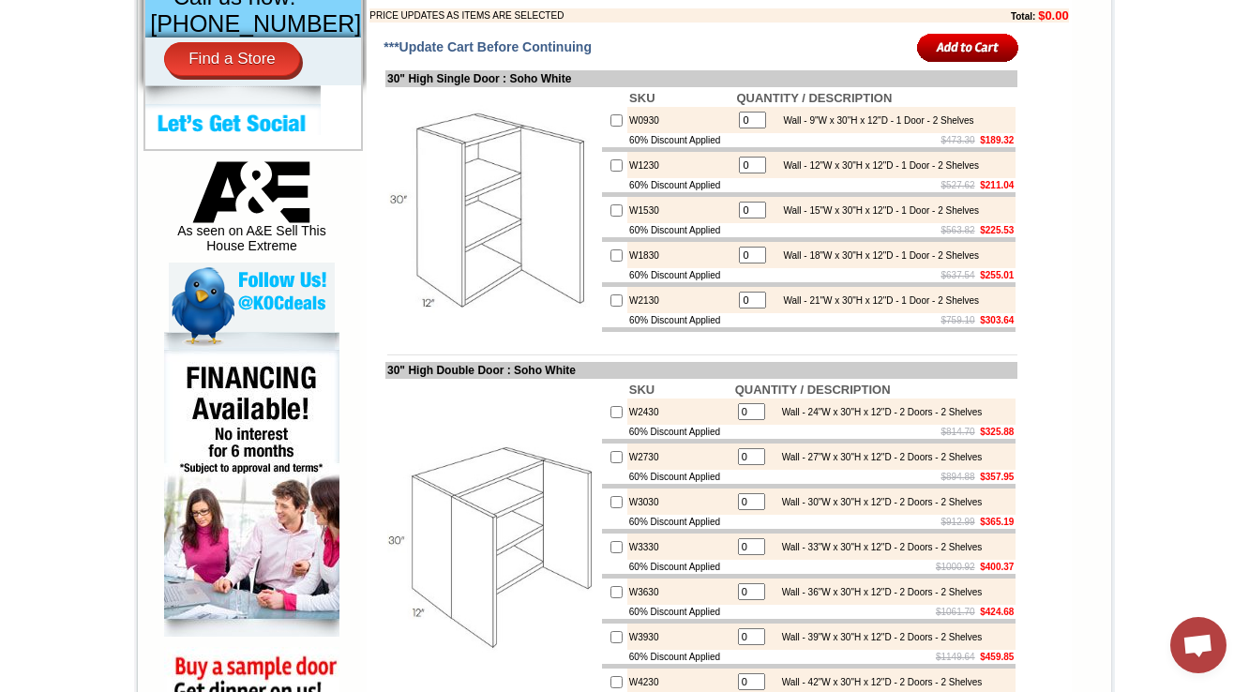
scroll to position [825, 0]
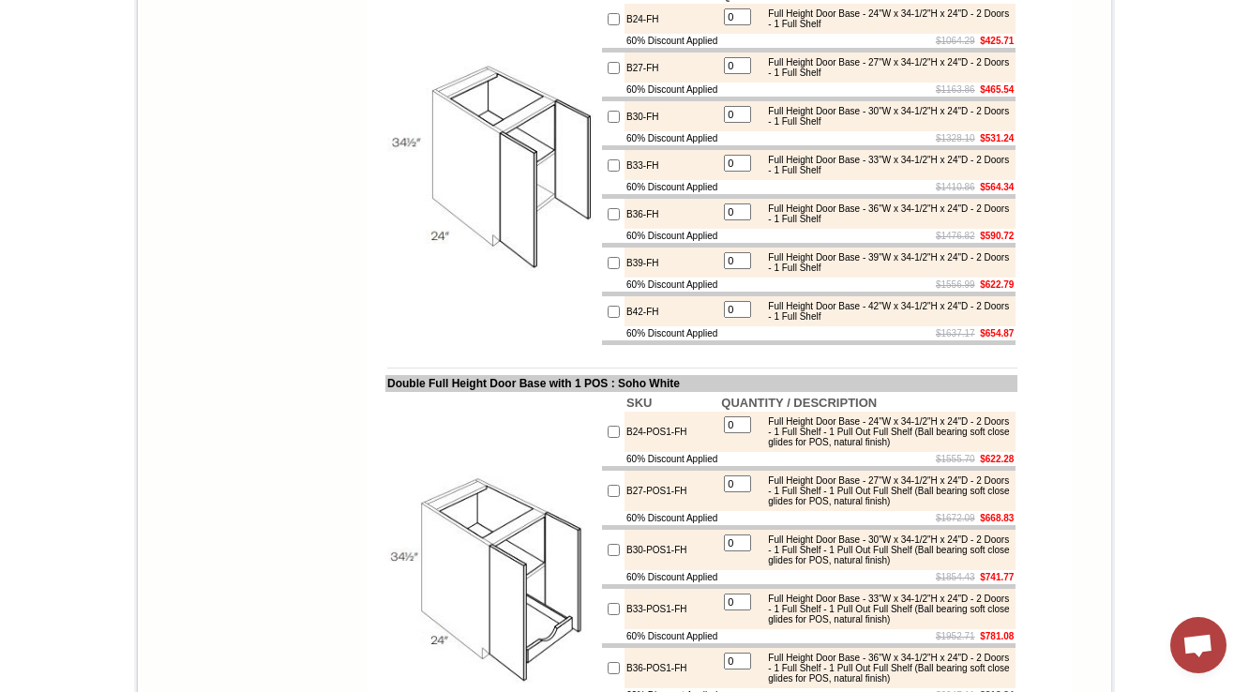
scroll to position [48, 0]
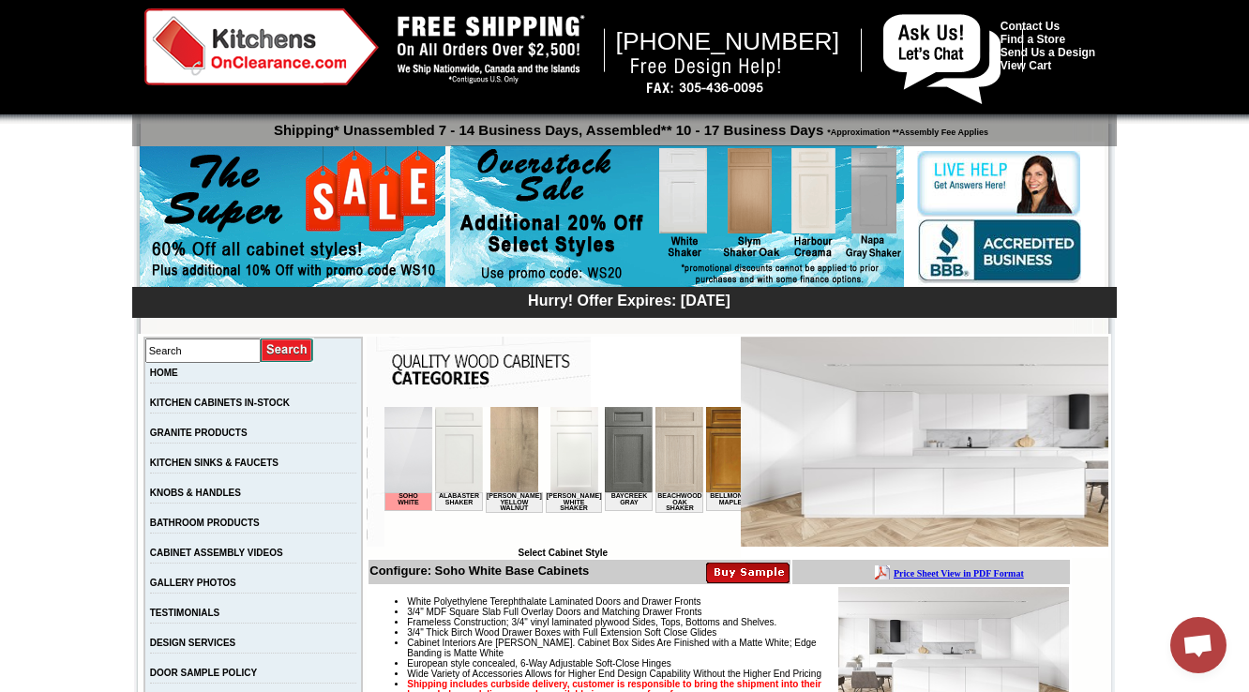
scroll to position [450, 0]
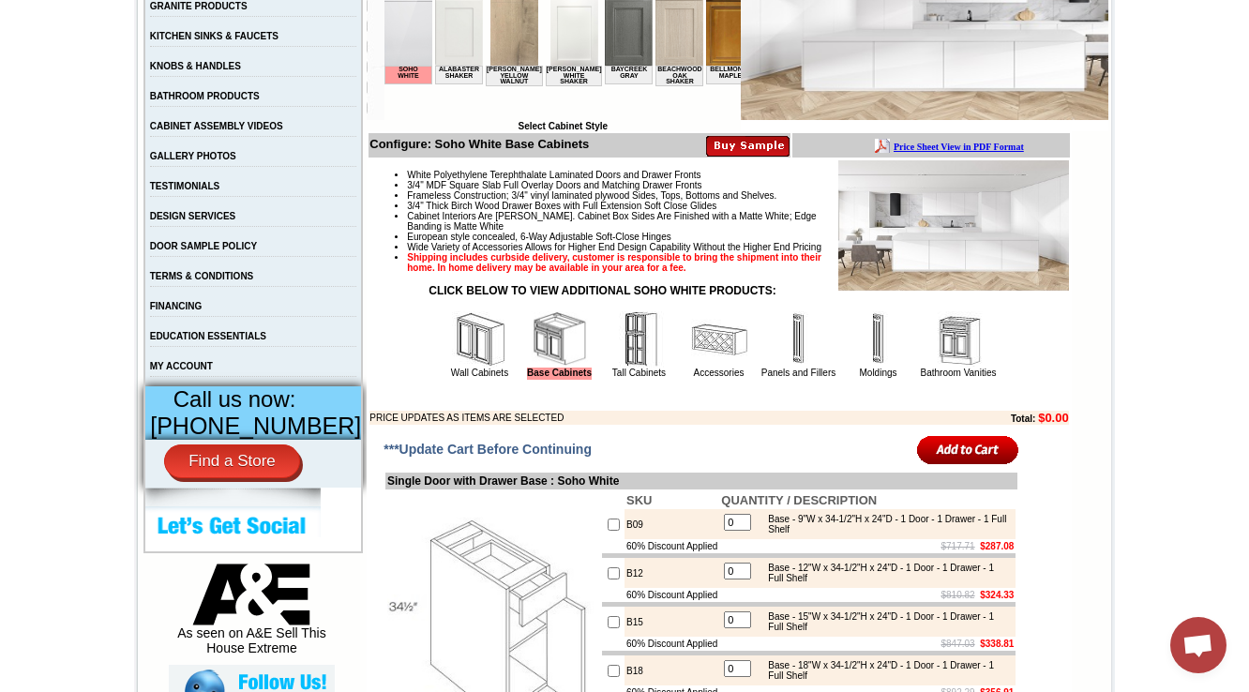
click at [452, 368] on img at bounding box center [480, 339] width 56 height 56
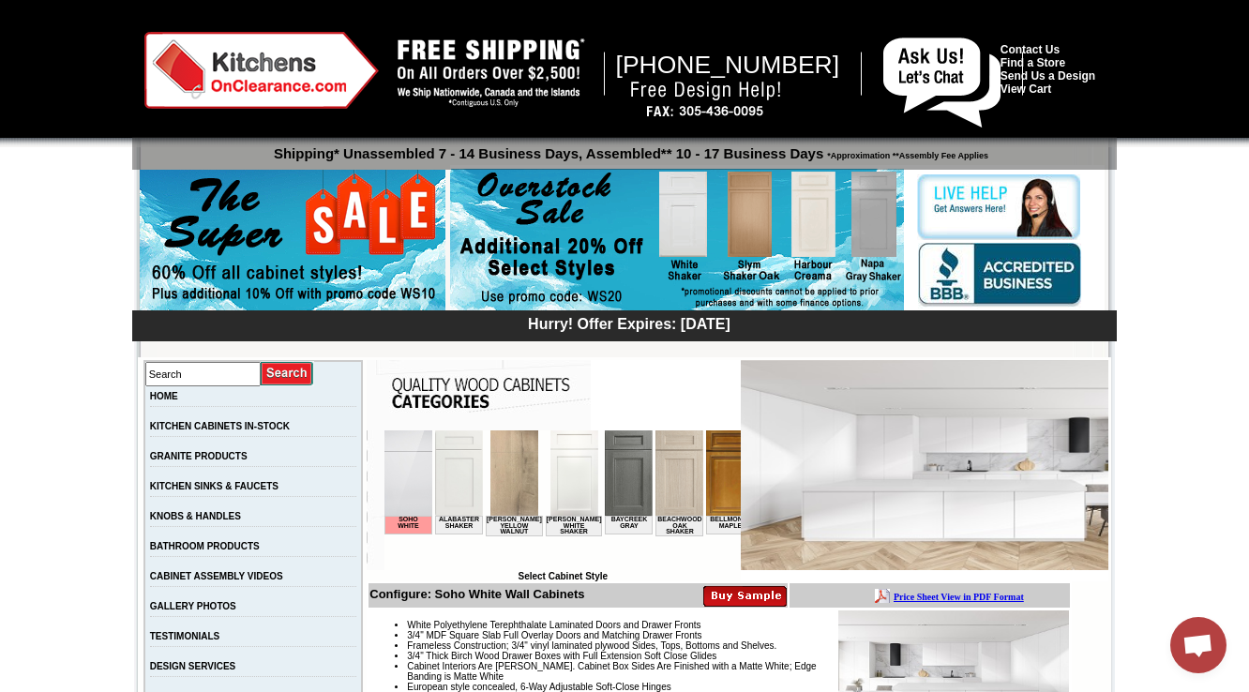
drag, startPoint x: 0, startPoint y: 0, endPoint x: 1152, endPoint y: 92, distance: 1156.0
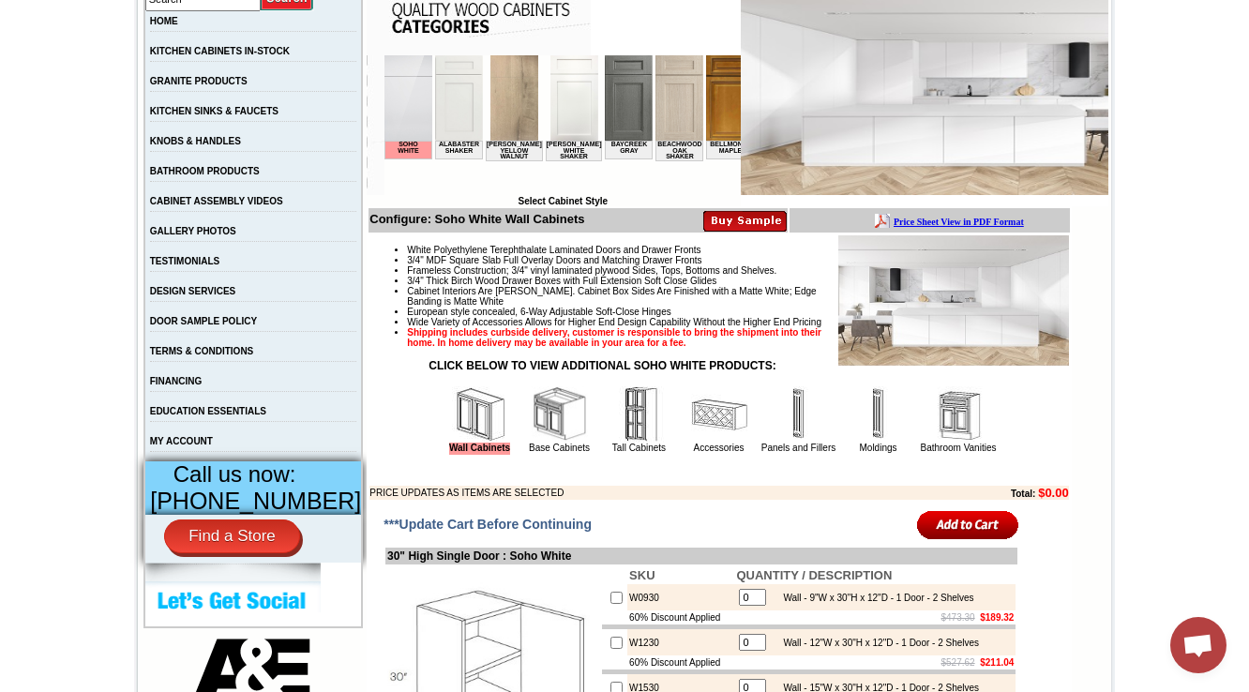
click at [637, 443] on img at bounding box center [639, 414] width 56 height 56
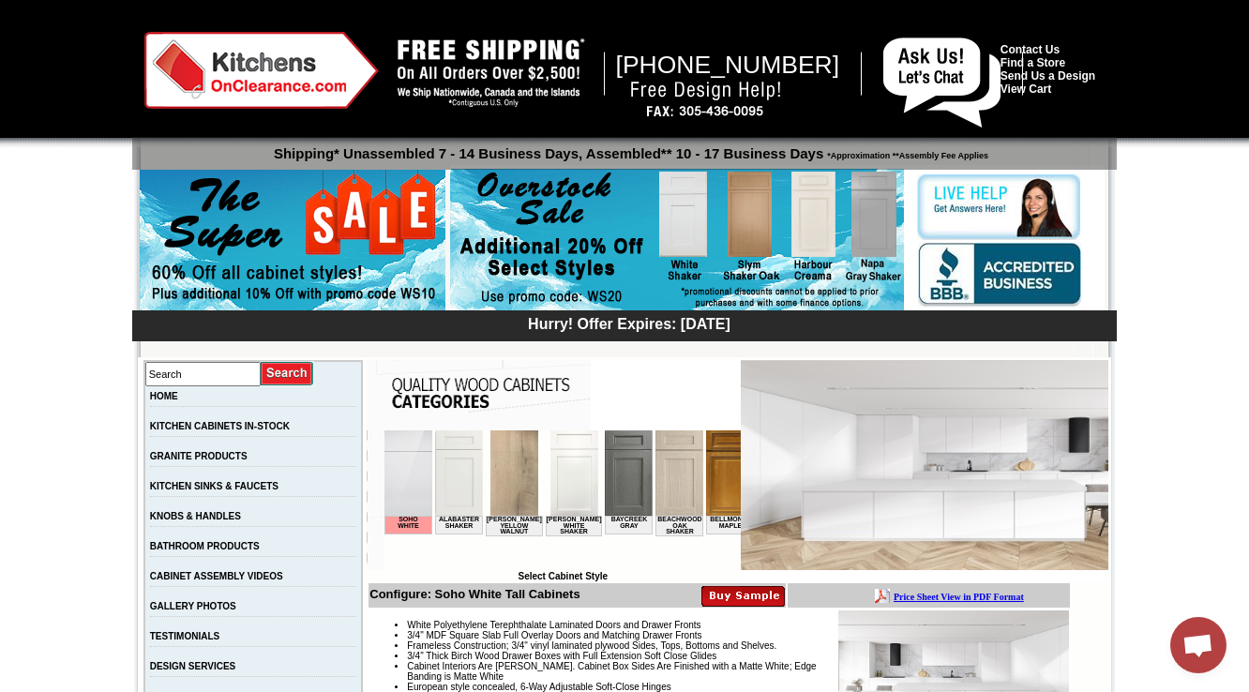
drag, startPoint x: 1252, startPoint y: 61, endPoint x: 1245, endPoint y: 13, distance: 48.3
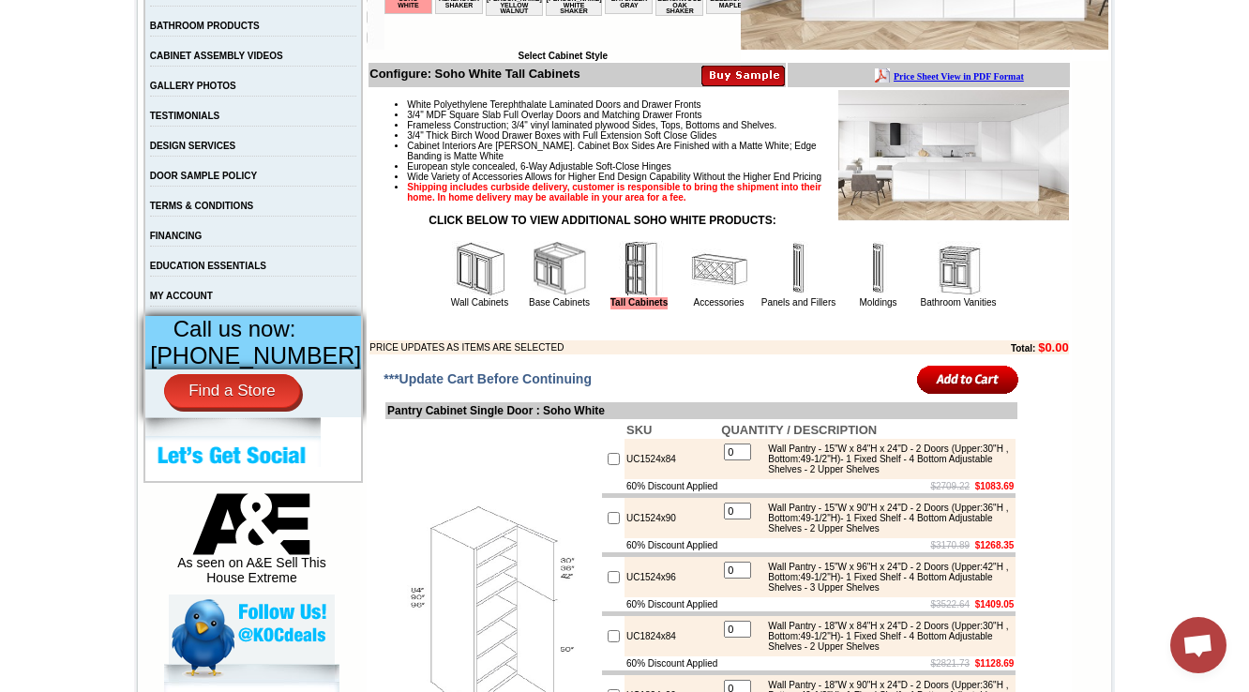
scroll to position [525, 0]
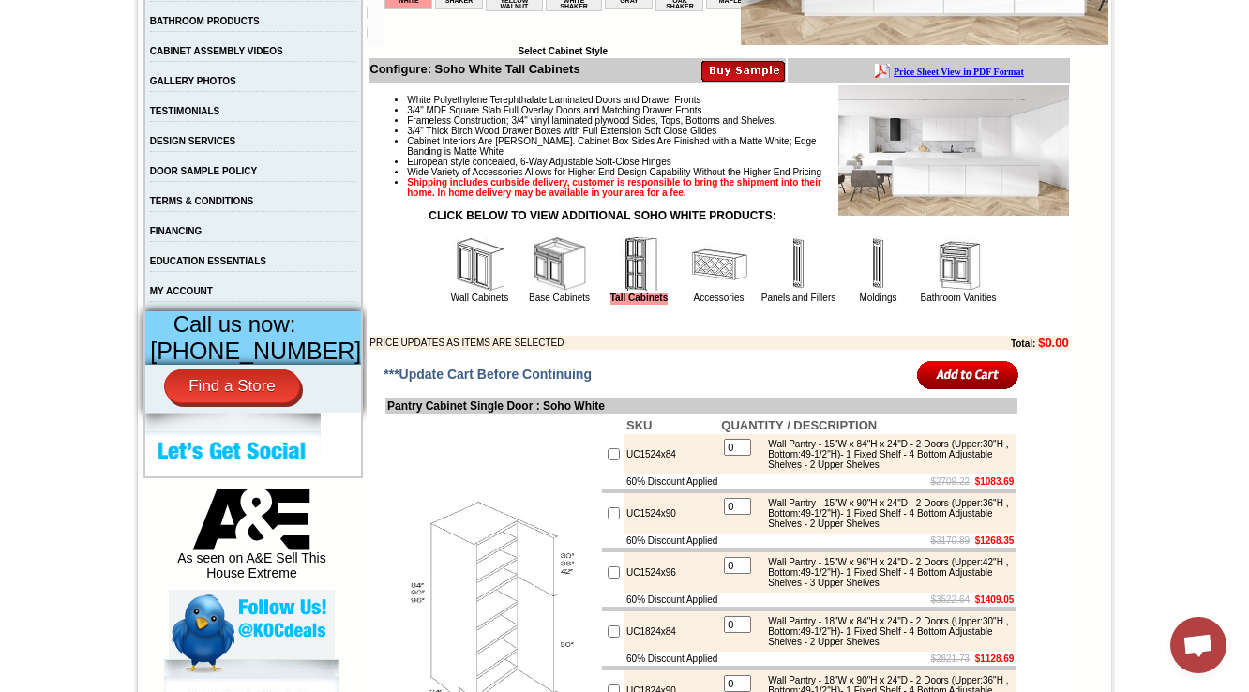
click at [452, 293] on img at bounding box center [480, 264] width 56 height 56
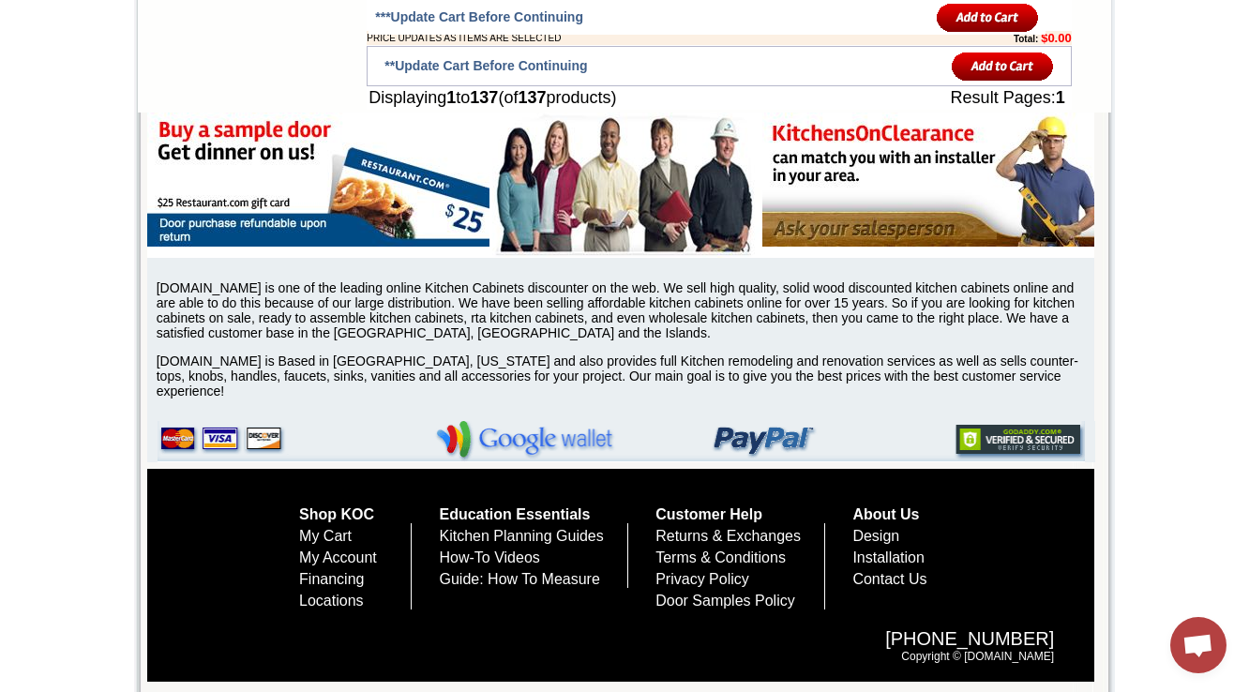
scroll to position [9601, 0]
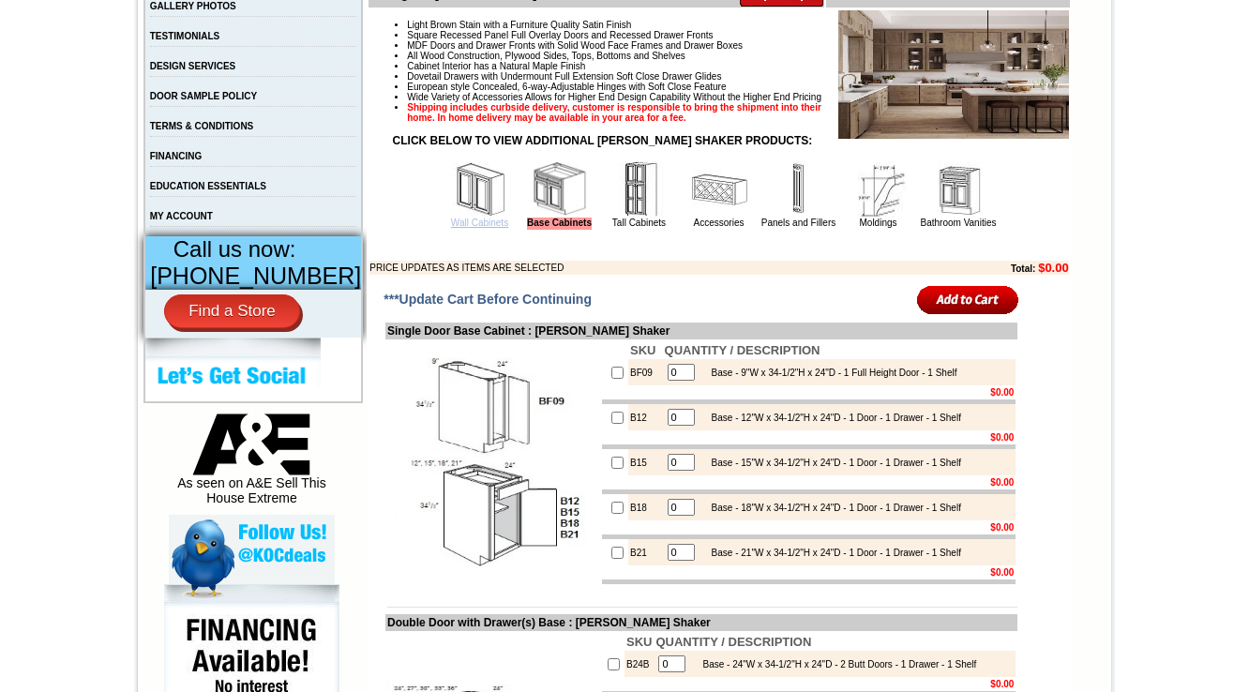
click at [471, 228] on link "Wall Cabinets" at bounding box center [479, 223] width 57 height 10
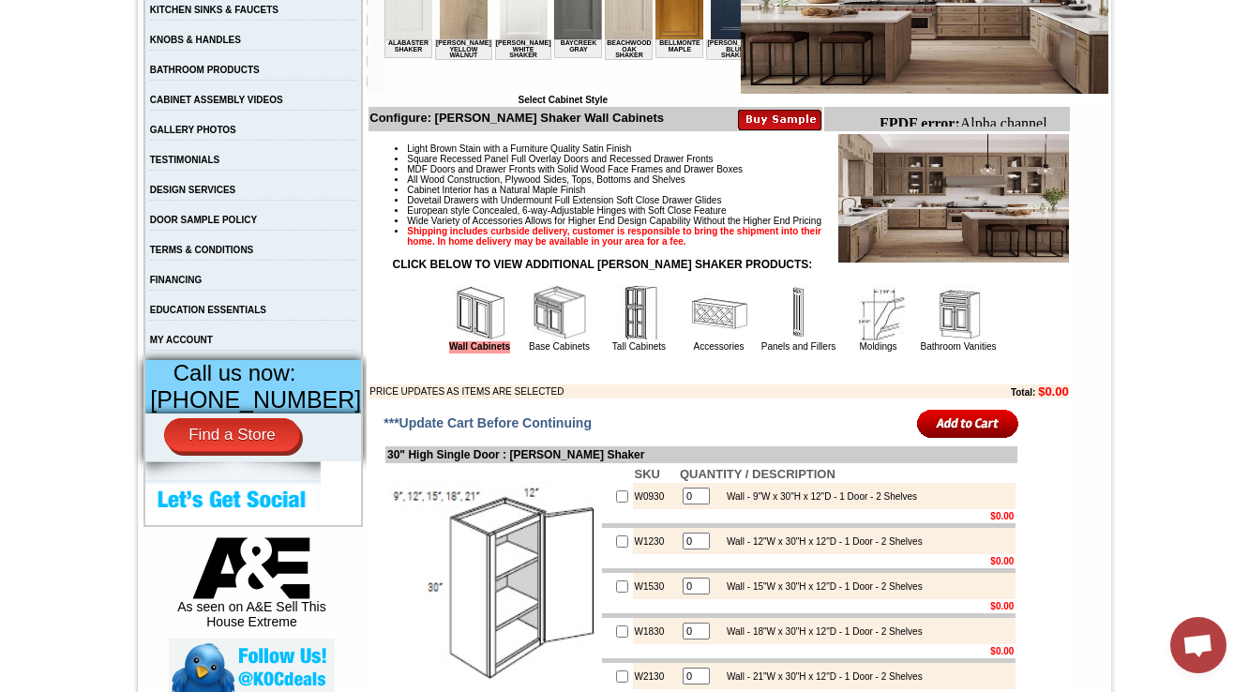
scroll to position [525, 0]
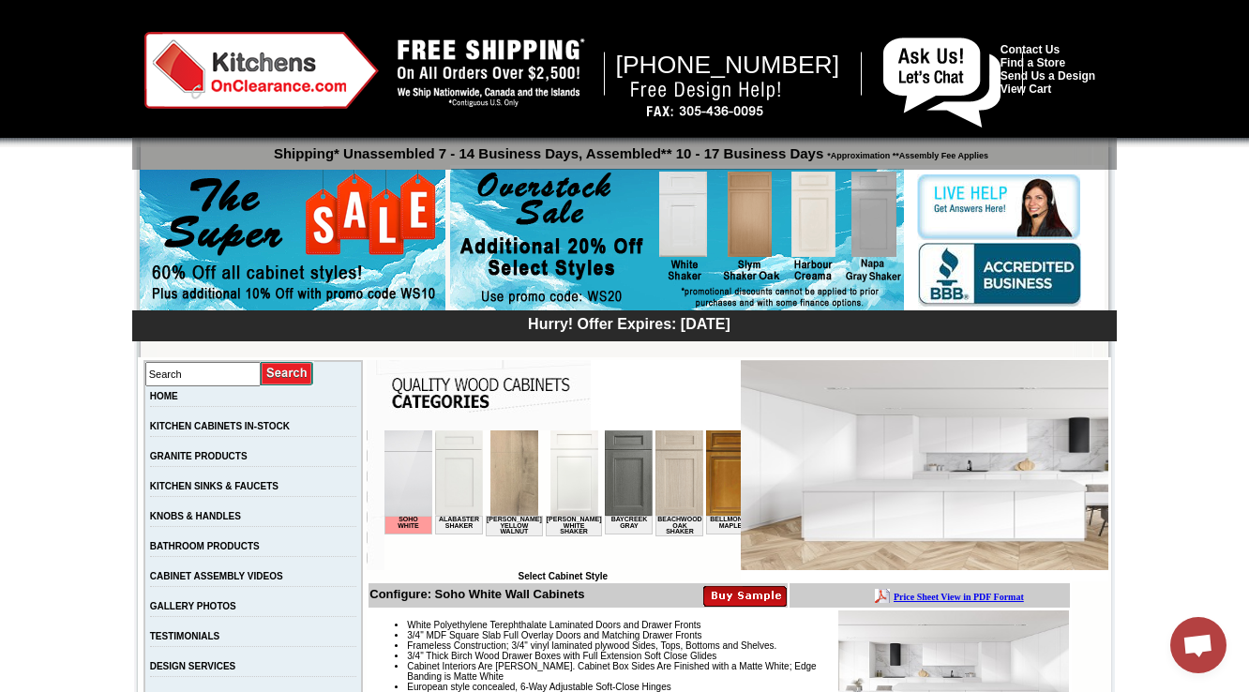
scroll to position [525, 0]
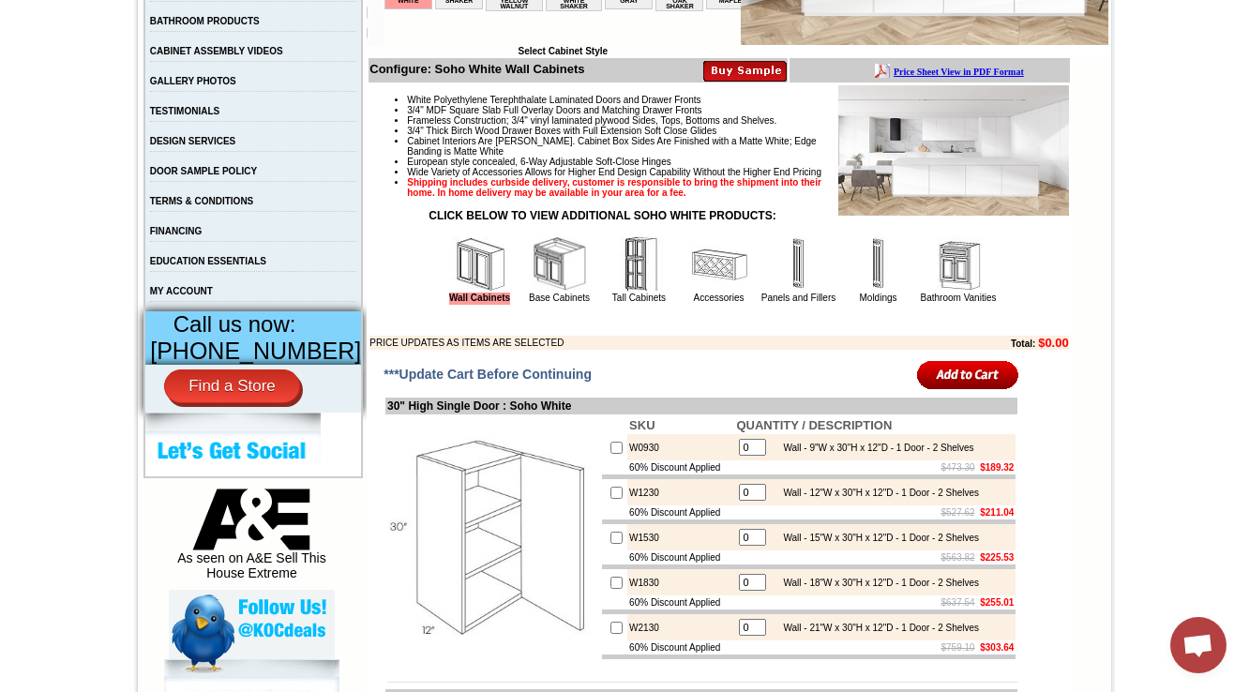
click at [532, 293] on img at bounding box center [560, 264] width 56 height 56
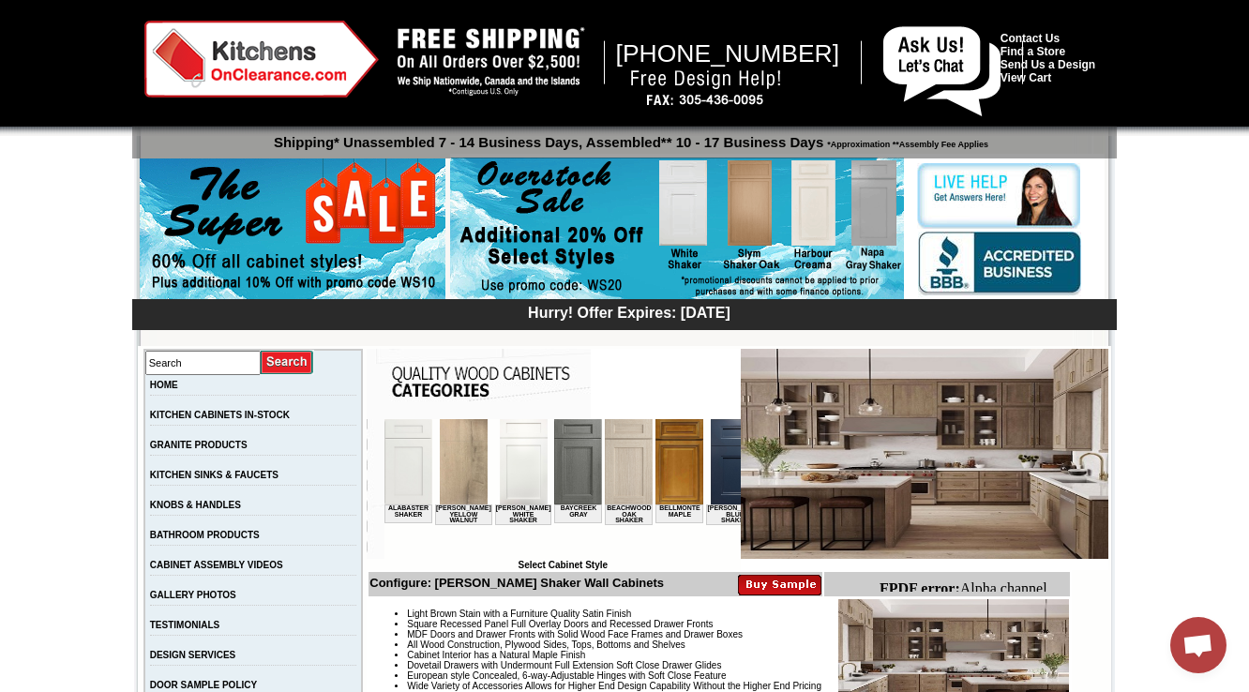
scroll to position [525, 0]
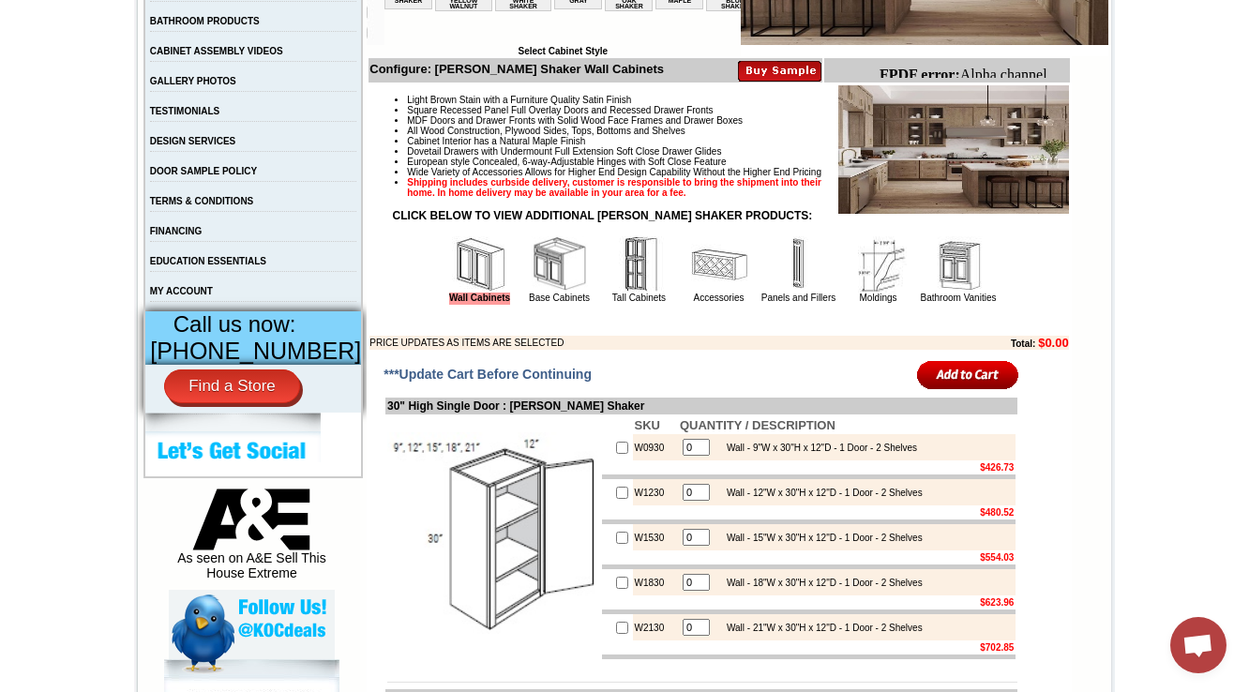
click at [532, 293] on img at bounding box center [560, 264] width 56 height 56
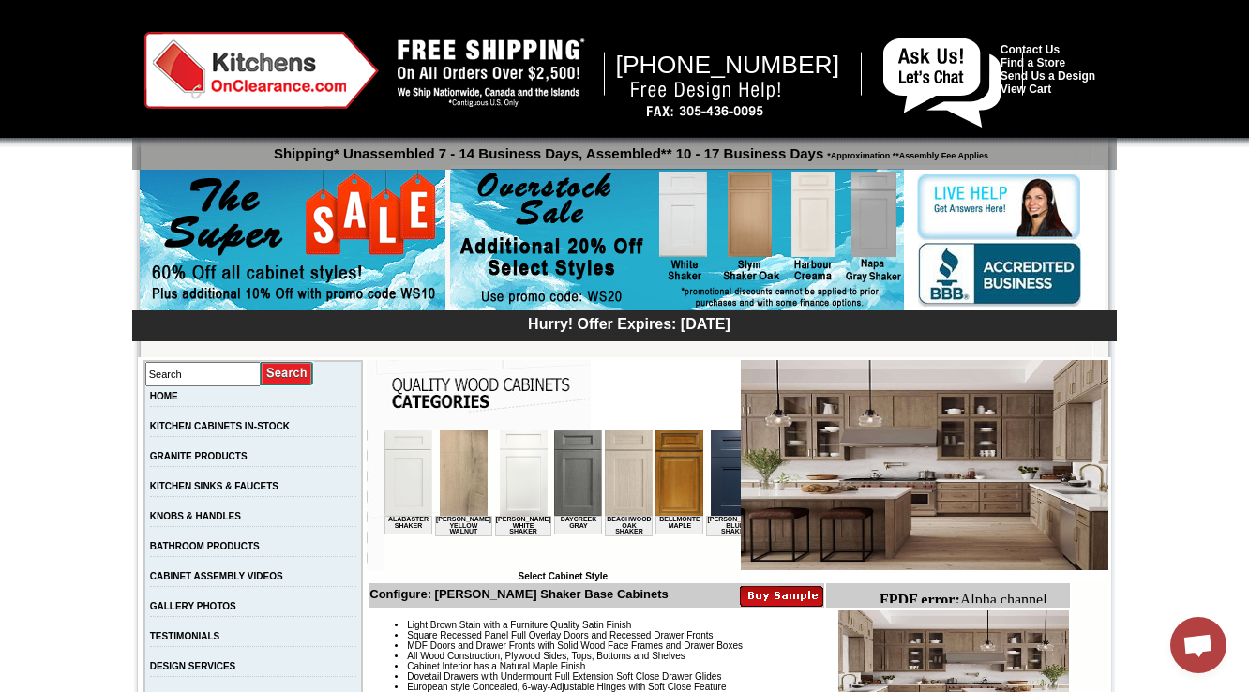
scroll to position [675, 0]
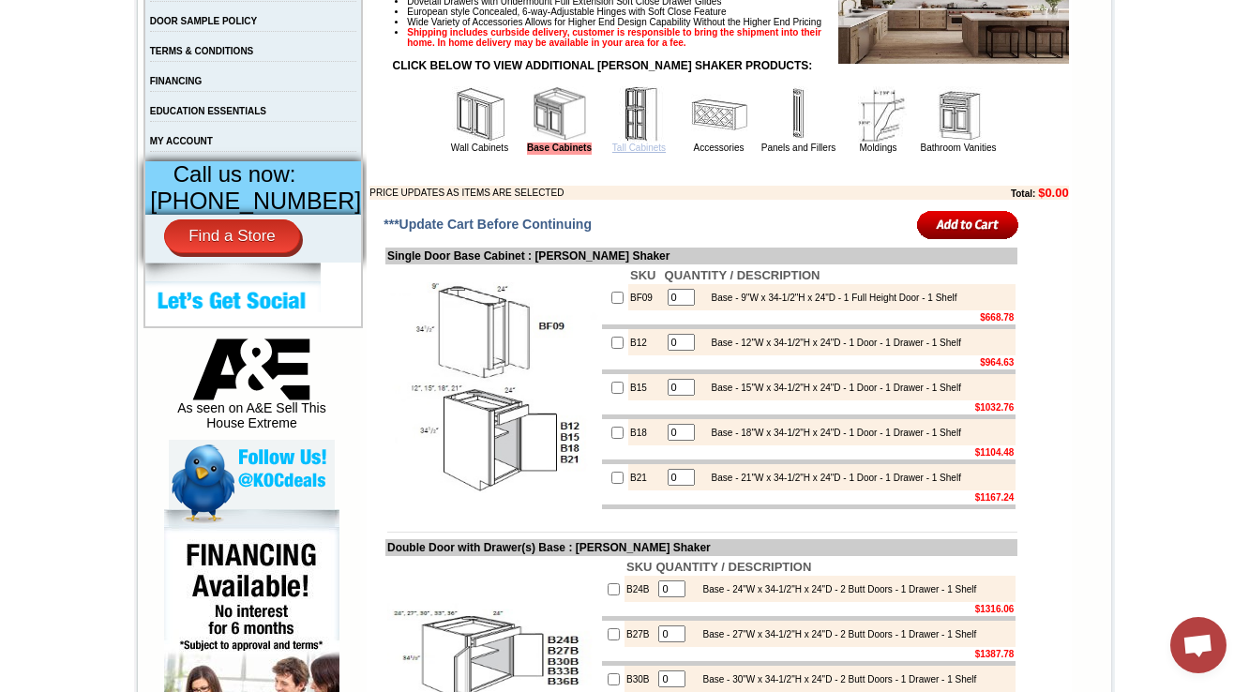
click at [612, 153] on link "Tall Cabinets" at bounding box center [638, 148] width 53 height 10
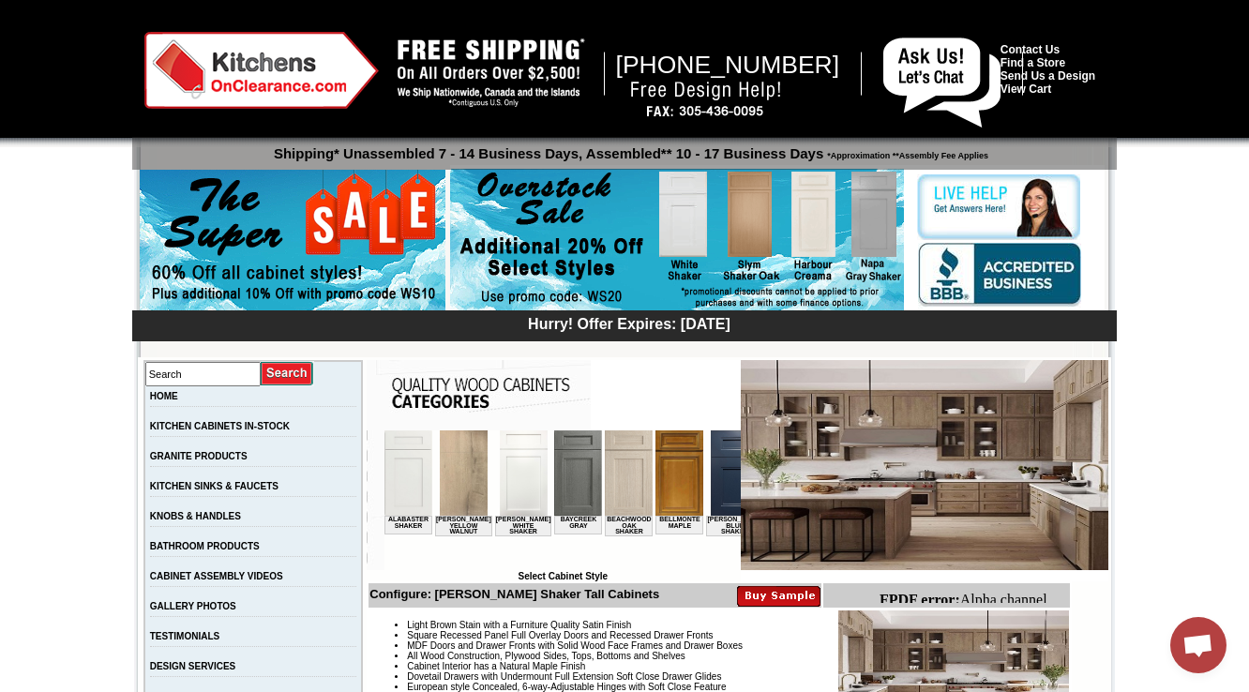
drag, startPoint x: 1250, startPoint y: 75, endPoint x: 1256, endPoint y: -66, distance: 140.8
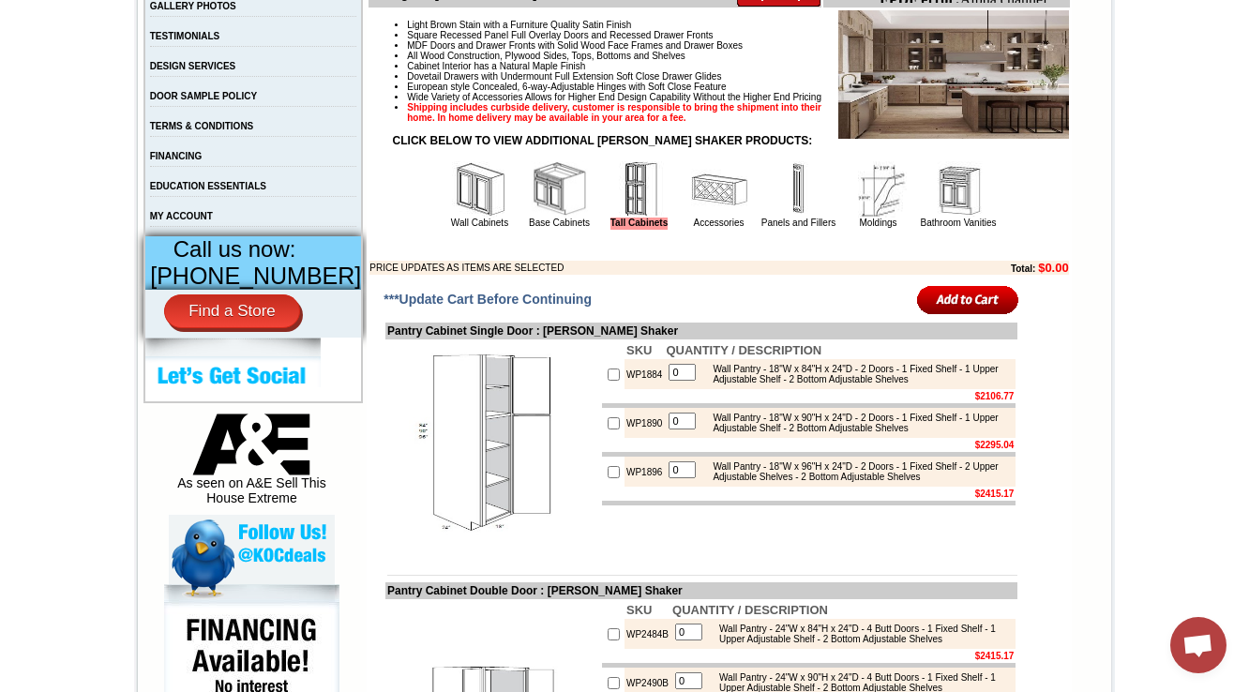
click at [453, 210] on img at bounding box center [480, 189] width 56 height 56
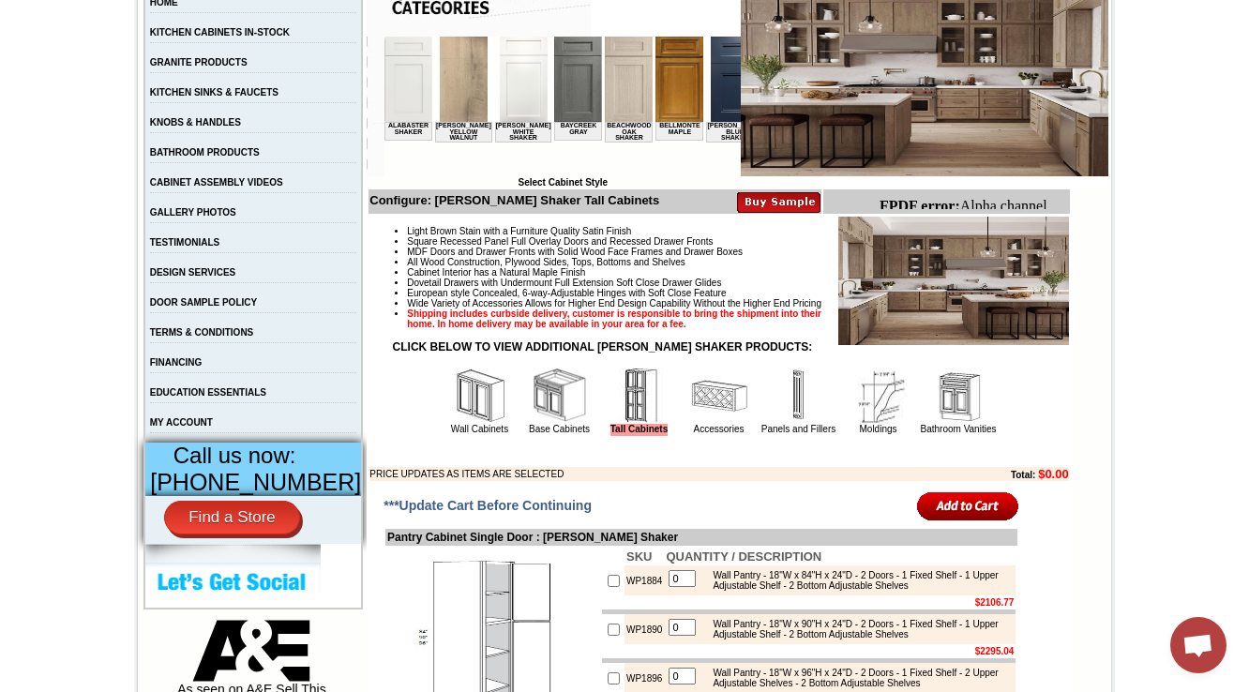
scroll to position [300, 0]
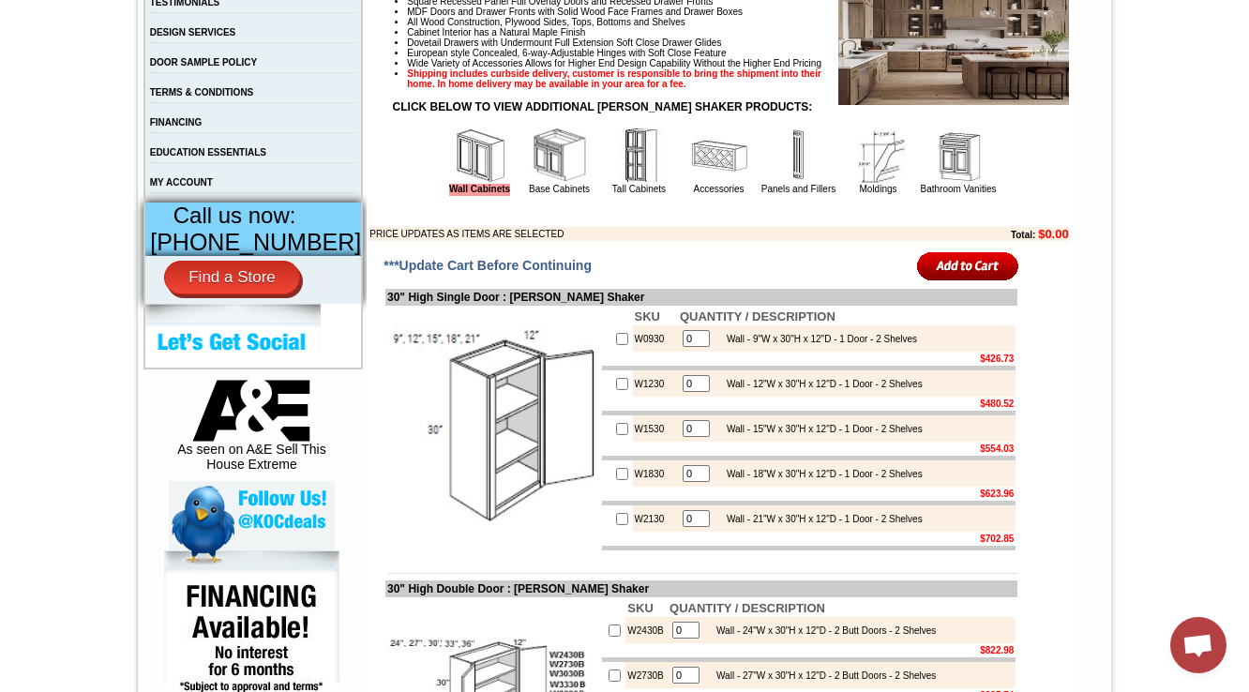
scroll to position [450, 0]
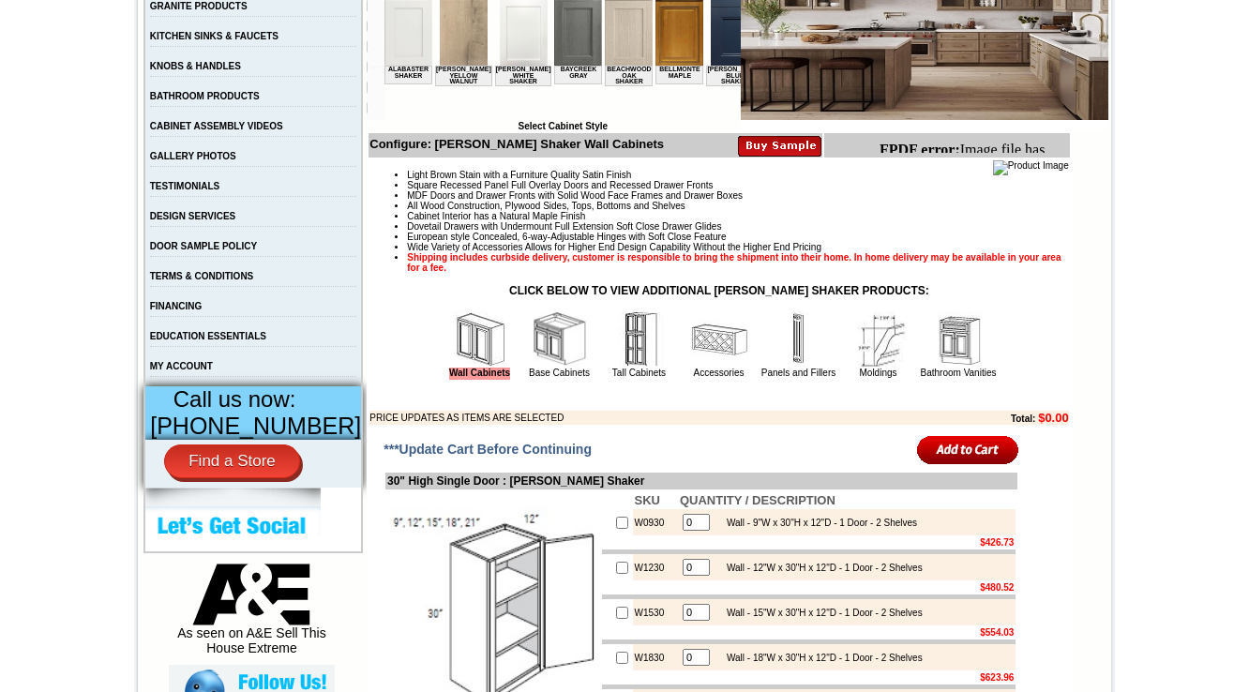
scroll to position [450, 0]
drag, startPoint x: 883, startPoint y: 148, endPoint x: 1053, endPoint y: 145, distance: 169.7
click at [1053, 145] on body "FPDF error: Image file has no extension and no type was specified: images/" at bounding box center [970, 167] width 182 height 51
drag, startPoint x: 1730, startPoint y: 285, endPoint x: 1043, endPoint y: 145, distance: 701.3
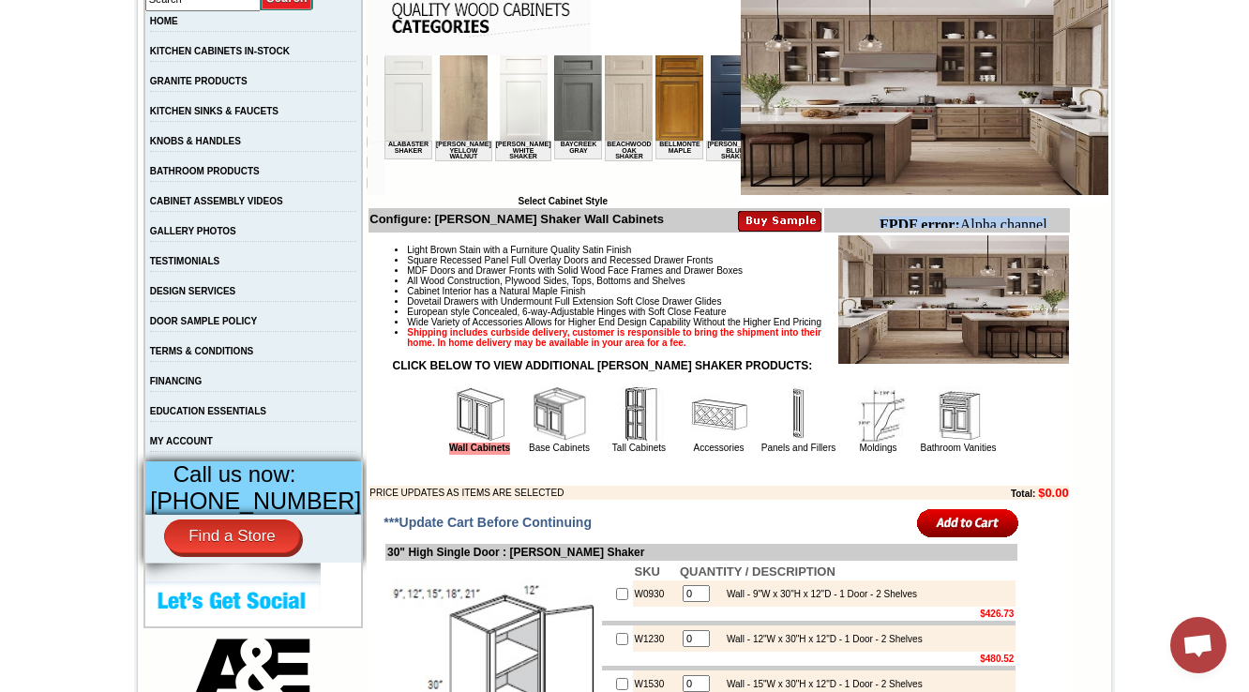
drag, startPoint x: 876, startPoint y: 216, endPoint x: 1058, endPoint y: 216, distance: 181.9
click at [1058, 216] on html "FPDF error: Alpha channel not supported: images/WDC2412_JSI_1.5.jpg.png" at bounding box center [969, 242] width 197 height 66
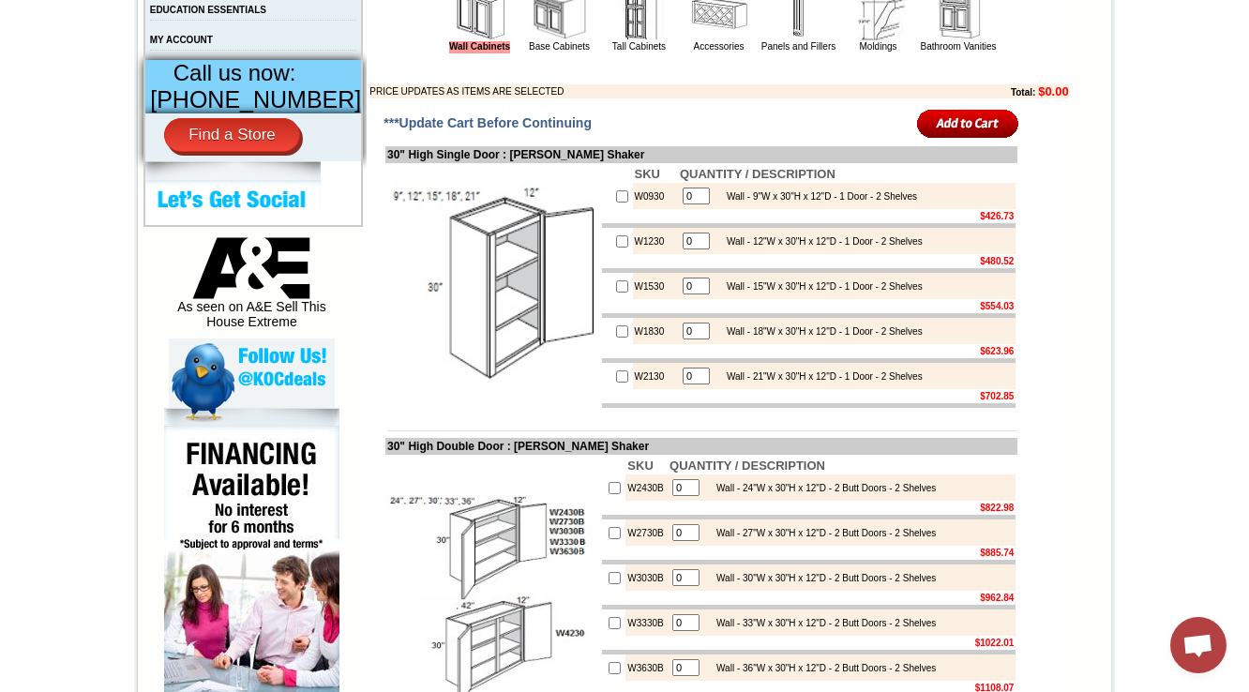
scroll to position [825, 0]
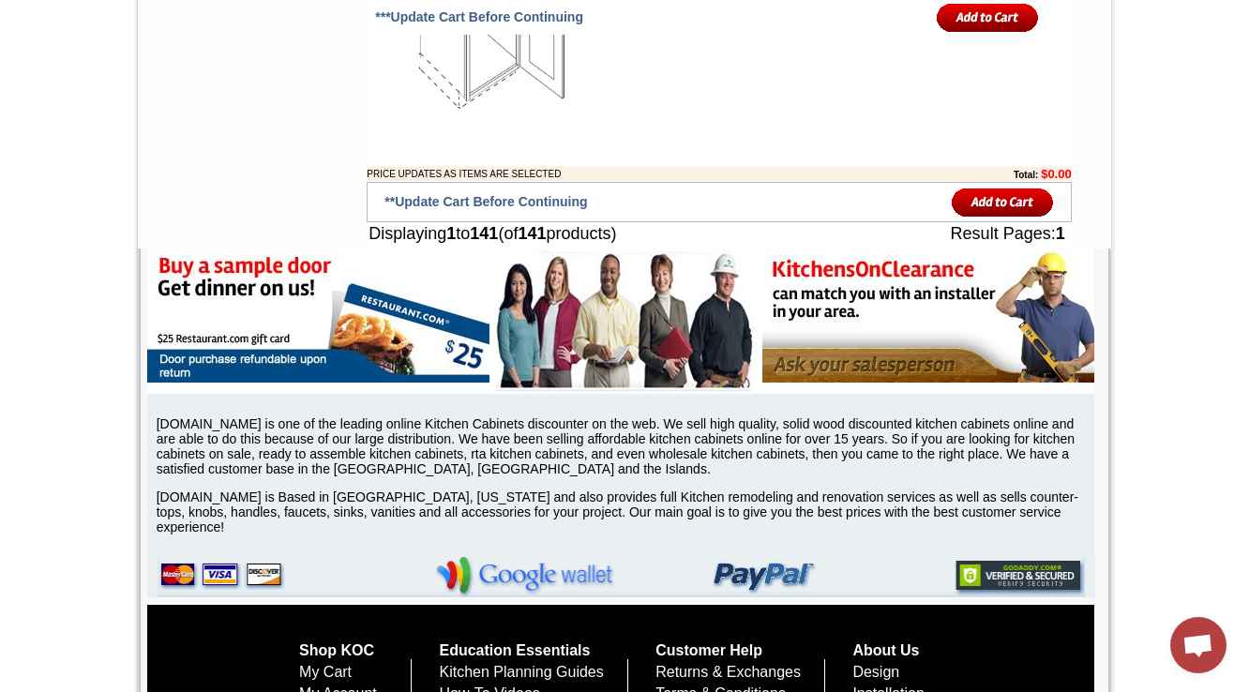
scroll to position [12668, 0]
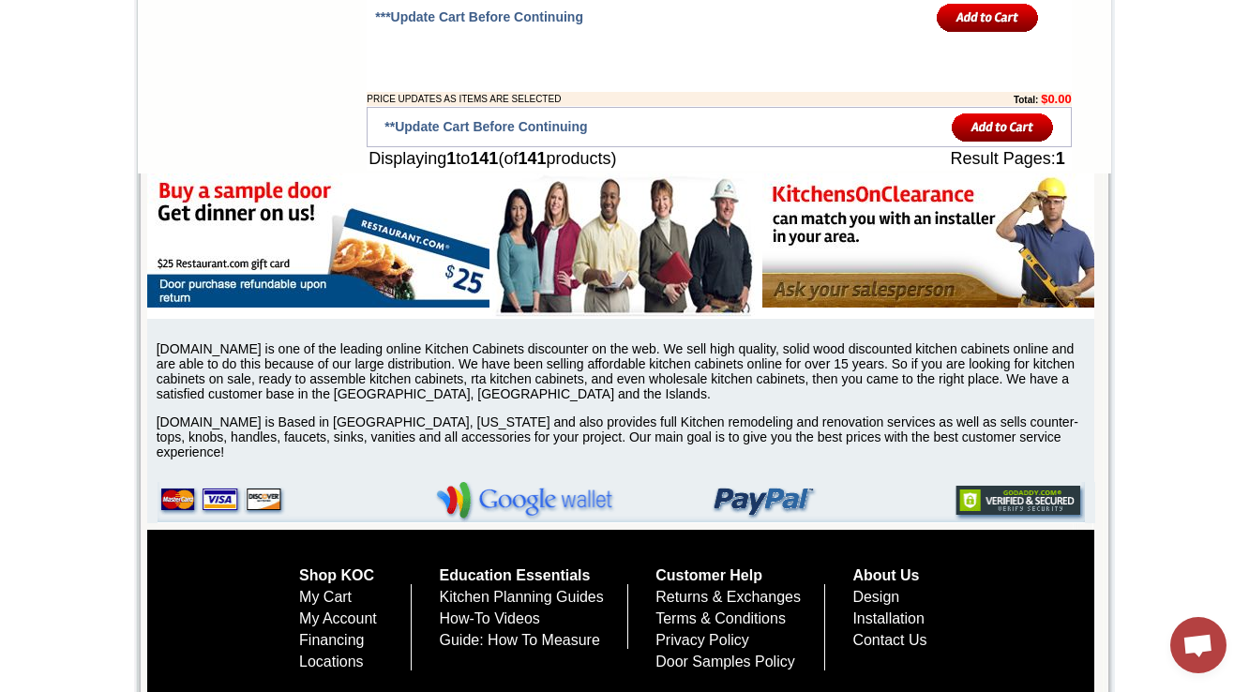
drag, startPoint x: 677, startPoint y: 273, endPoint x: 604, endPoint y: 274, distance: 73.1
copy td "CAR36L-HA"
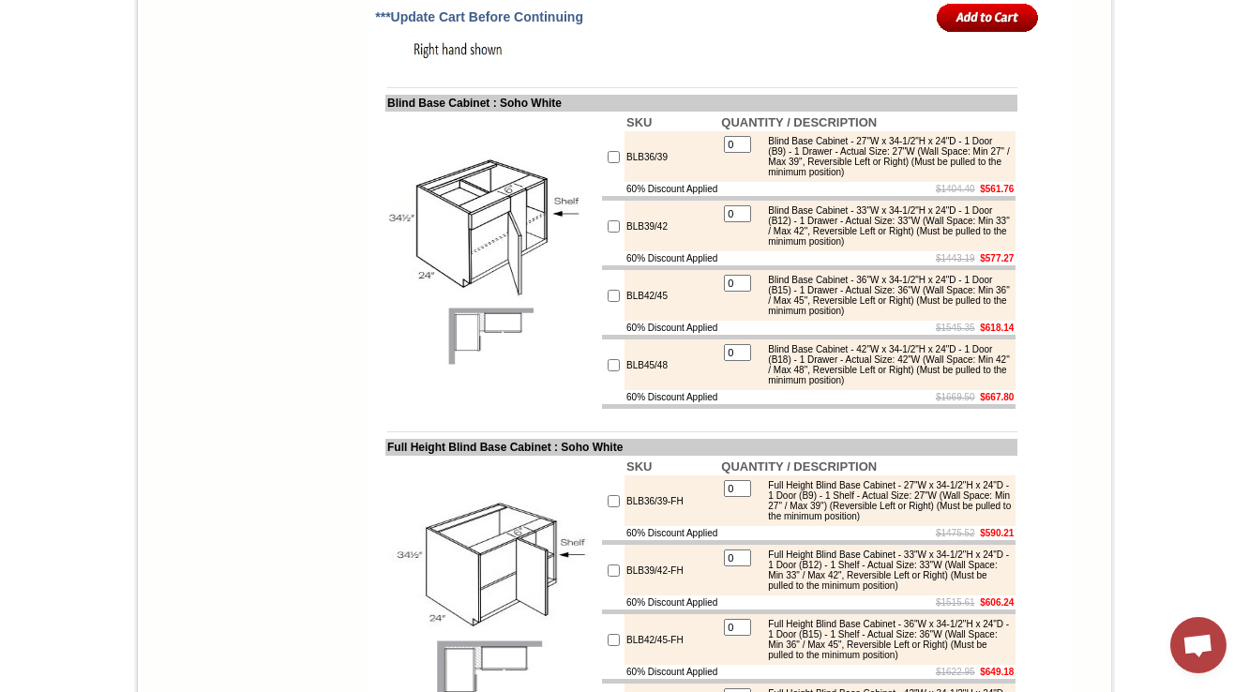
drag, startPoint x: 654, startPoint y: 353, endPoint x: 602, endPoint y: 346, distance: 52.0
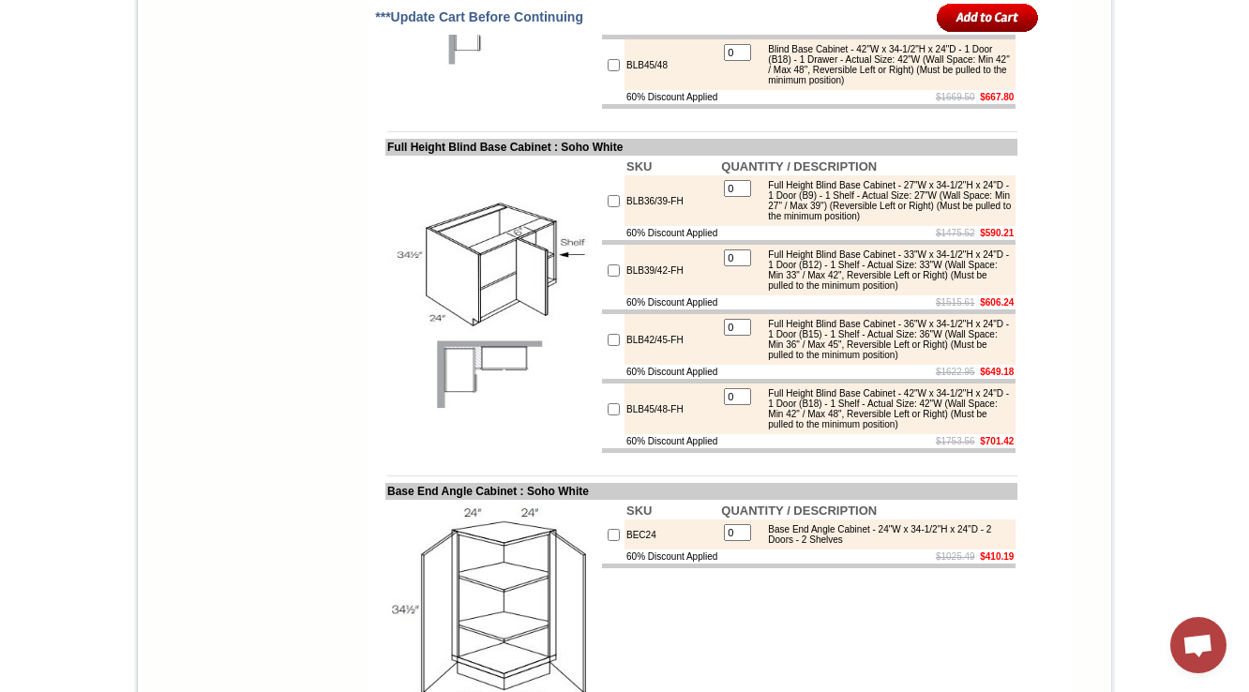
drag, startPoint x: 368, startPoint y: 250, endPoint x: 439, endPoint y: 248, distance: 71.3
copy td "[PERSON_NAME]"
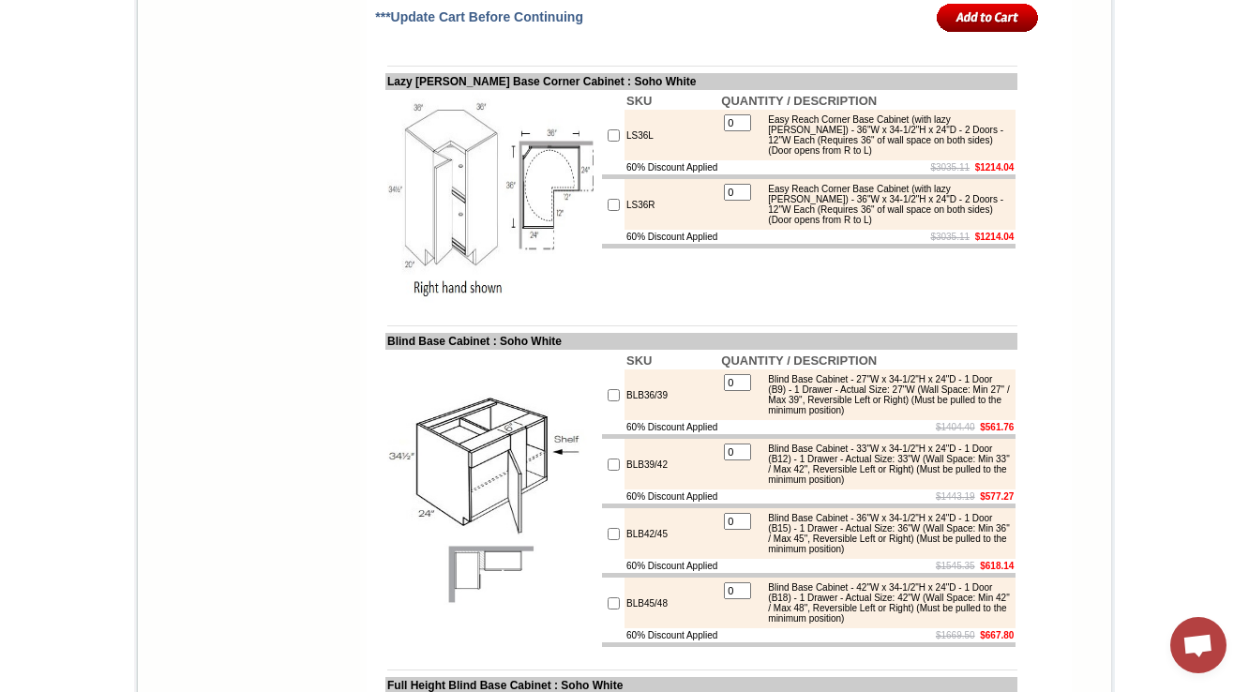
scroll to position [8483, 0]
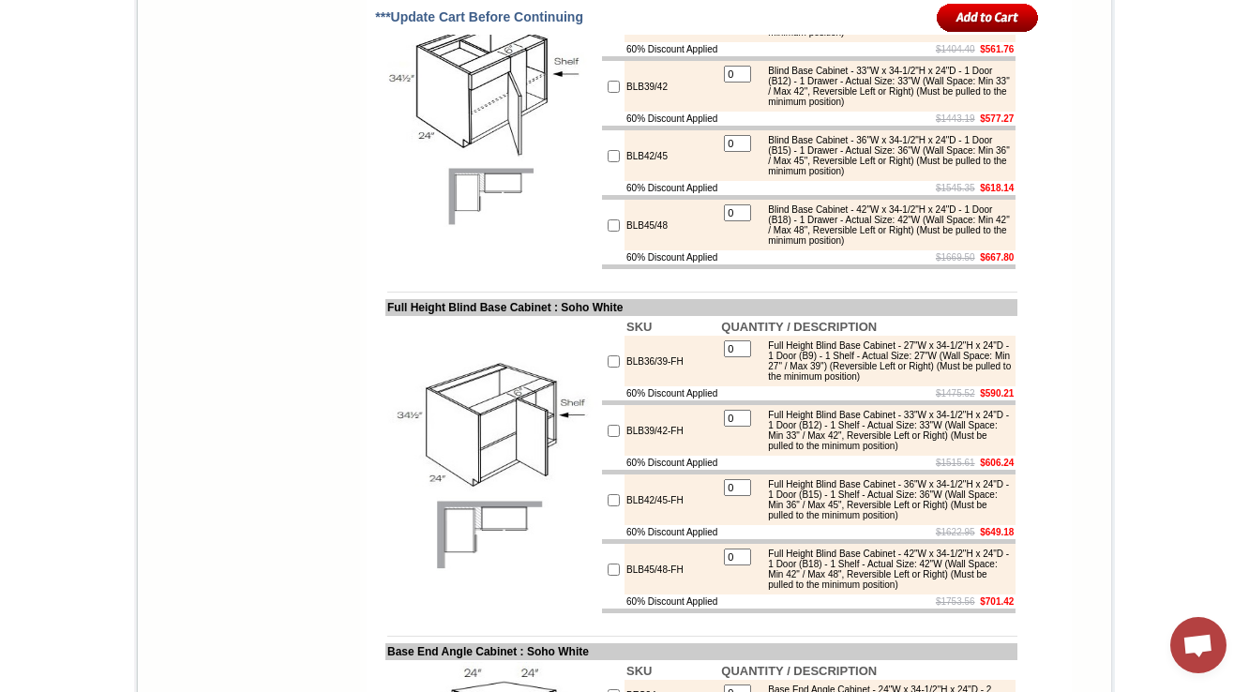
scroll to position [8858, 0]
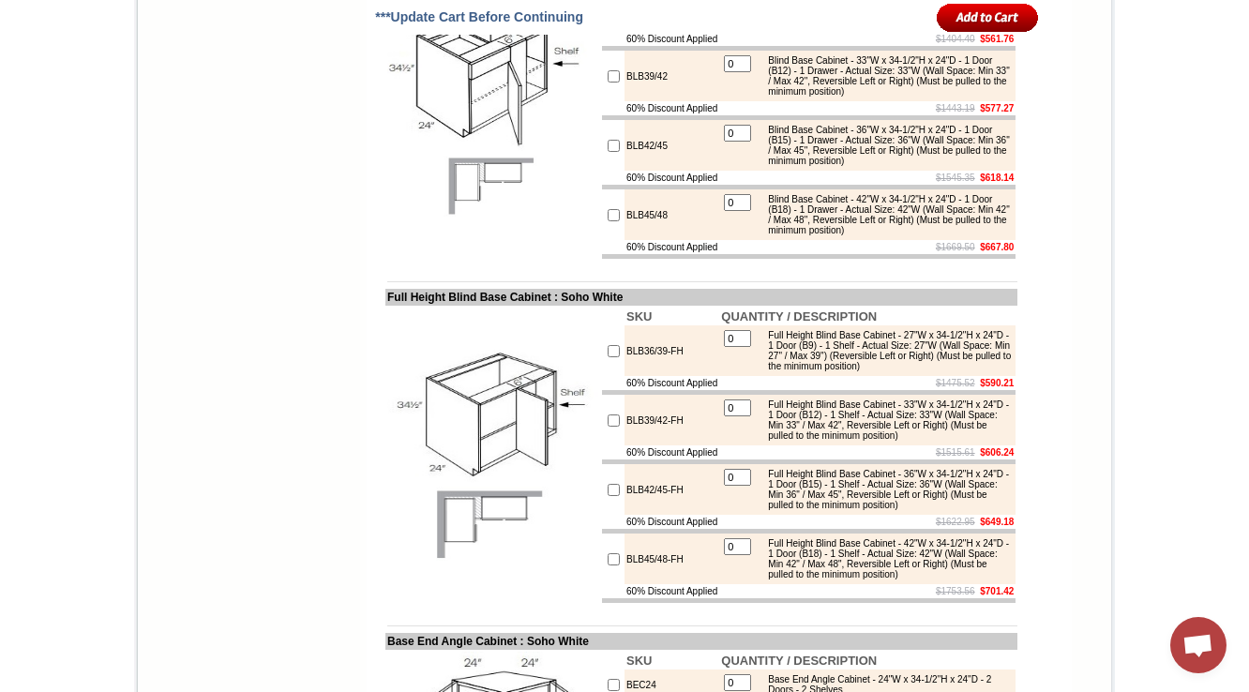
drag, startPoint x: 368, startPoint y: 398, endPoint x: 569, endPoint y: 406, distance: 201.8
copy td "Lazy [PERSON_NAME] Base Corner Cabinet"
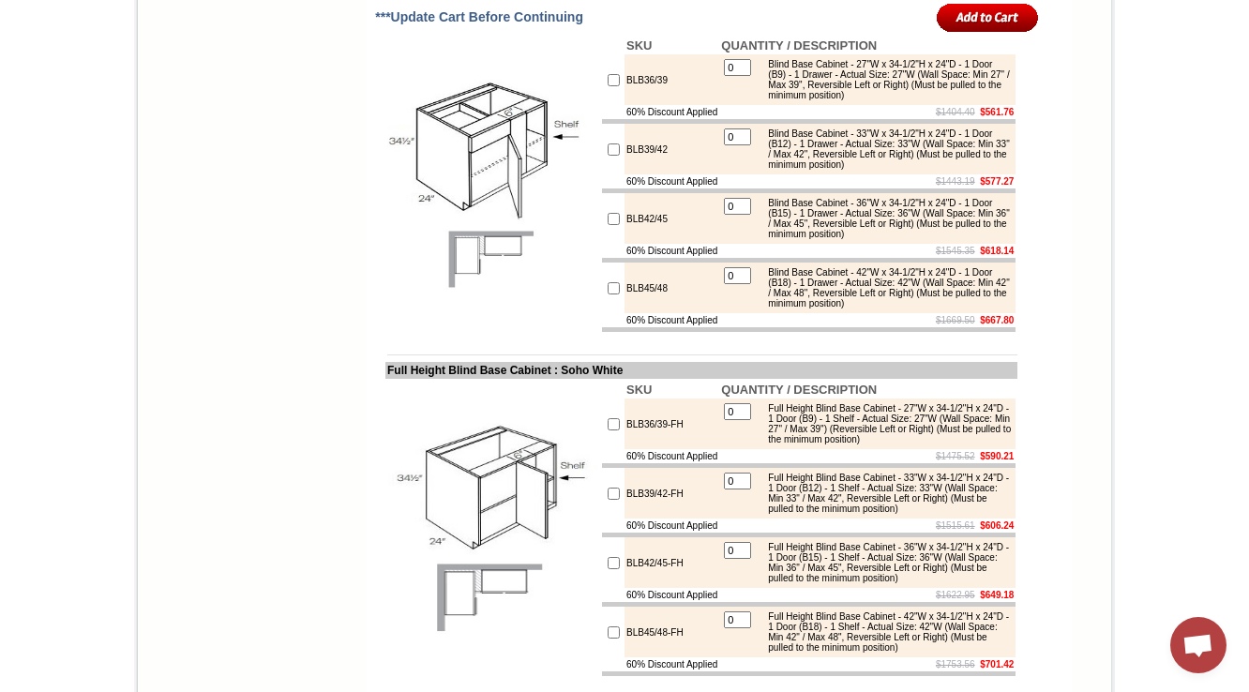
scroll to position [8783, 0]
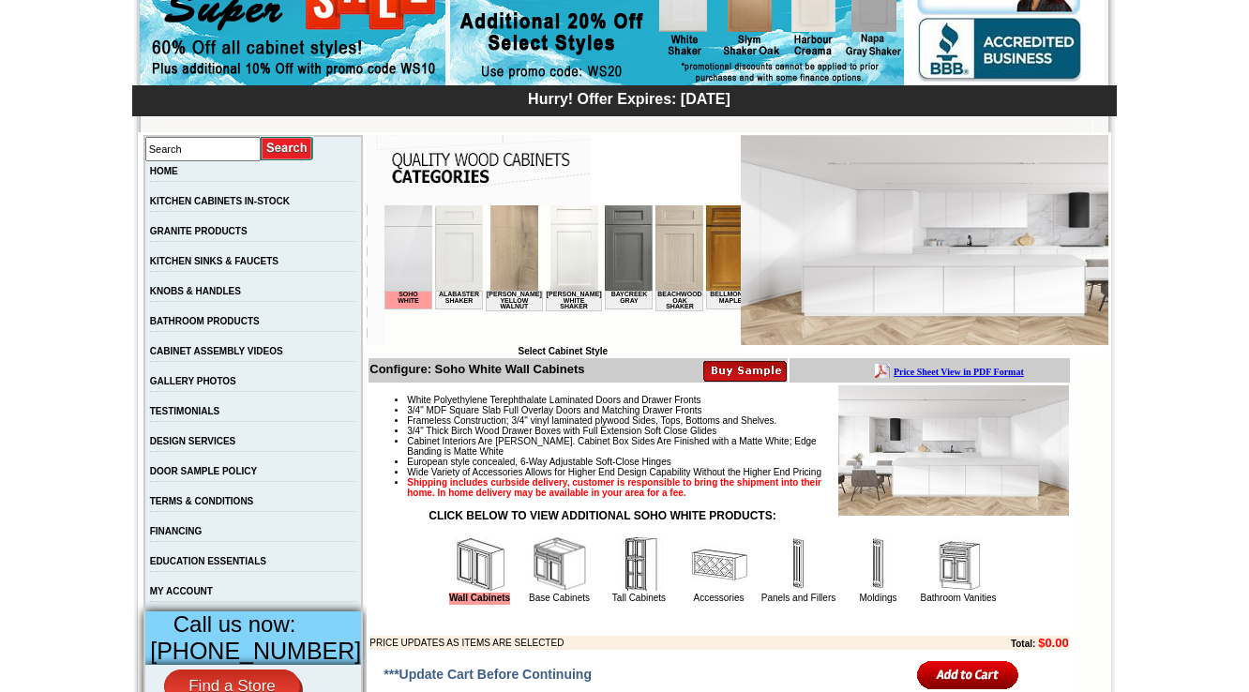
scroll to position [225, 0]
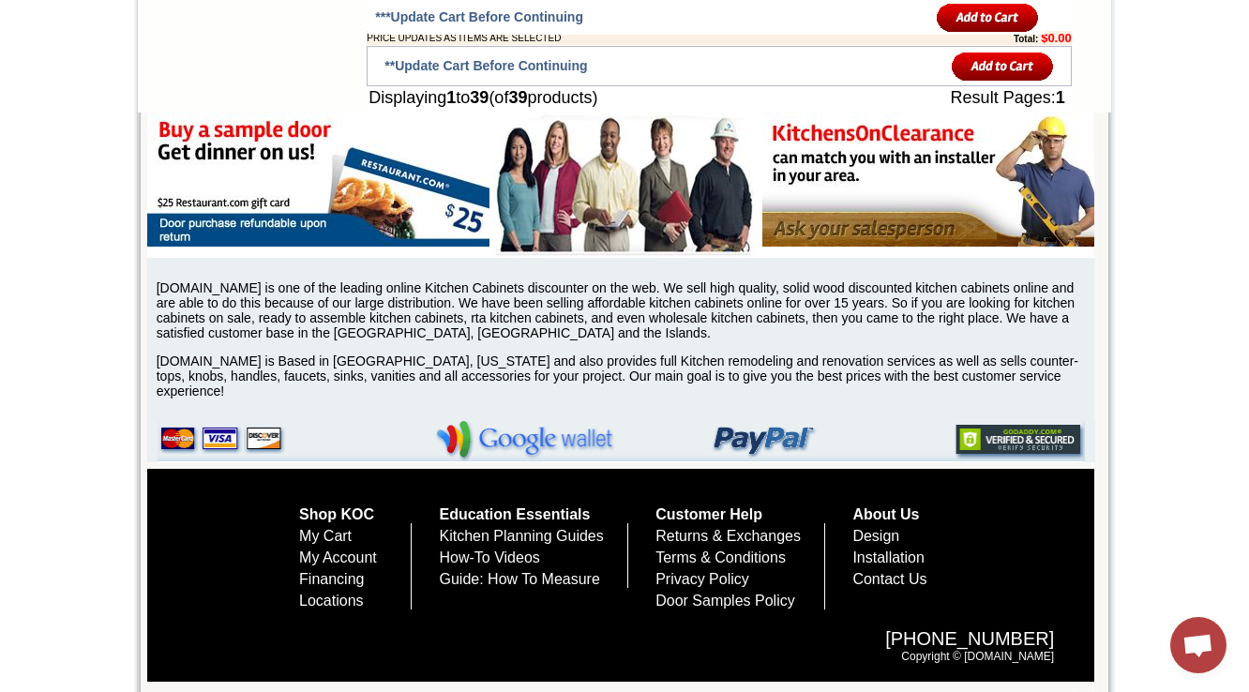
scroll to position [3675, 0]
